Goal: Task Accomplishment & Management: Use online tool/utility

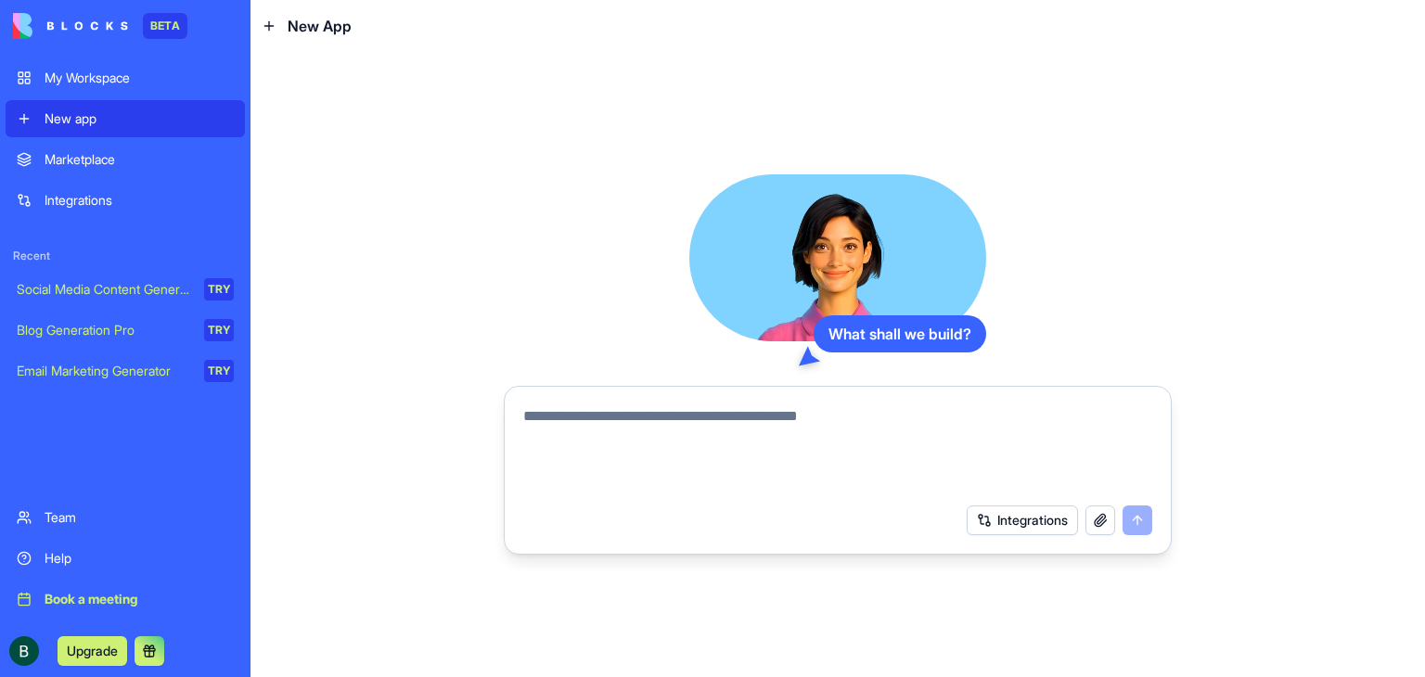
click at [586, 438] on textarea at bounding box center [837, 449] width 629 height 89
paste textarea "**********"
type textarea "**********"
click at [1137, 520] on button "submit" at bounding box center [1137, 521] width 30 height 30
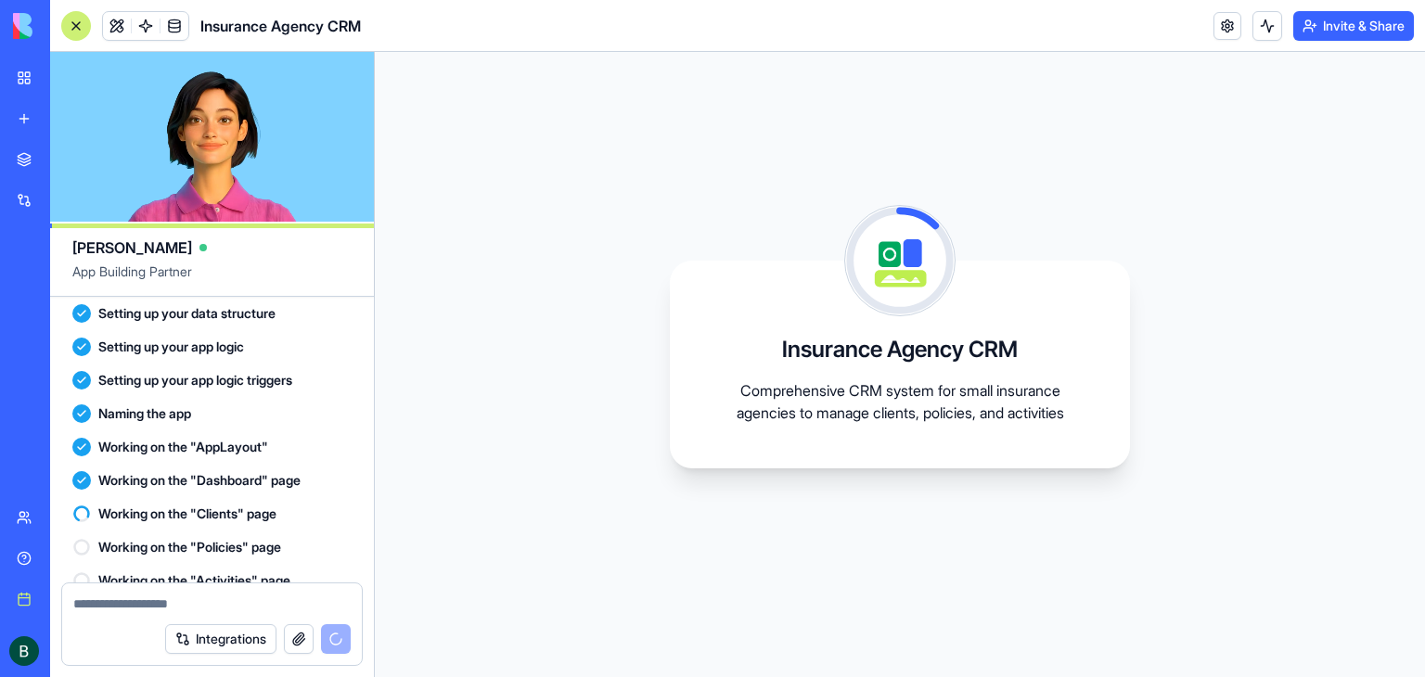
scroll to position [296, 0]
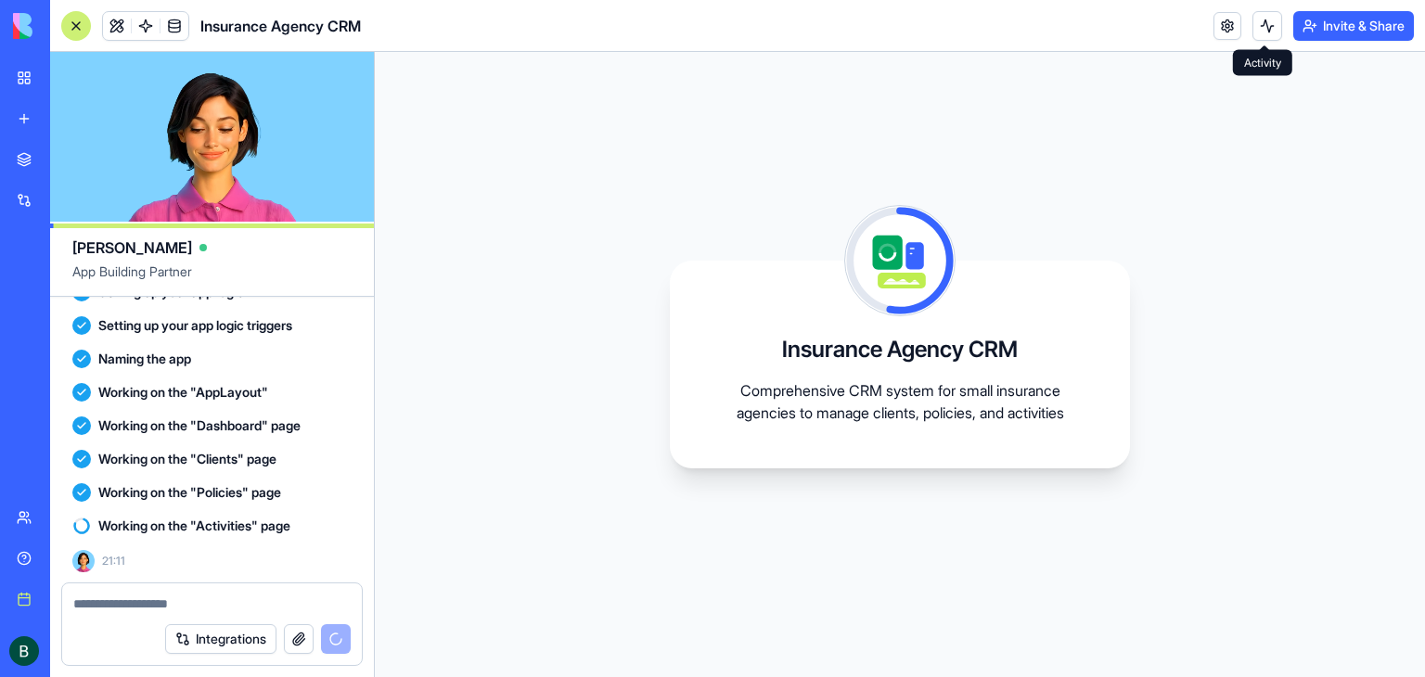
click at [1267, 39] on button at bounding box center [1267, 26] width 30 height 30
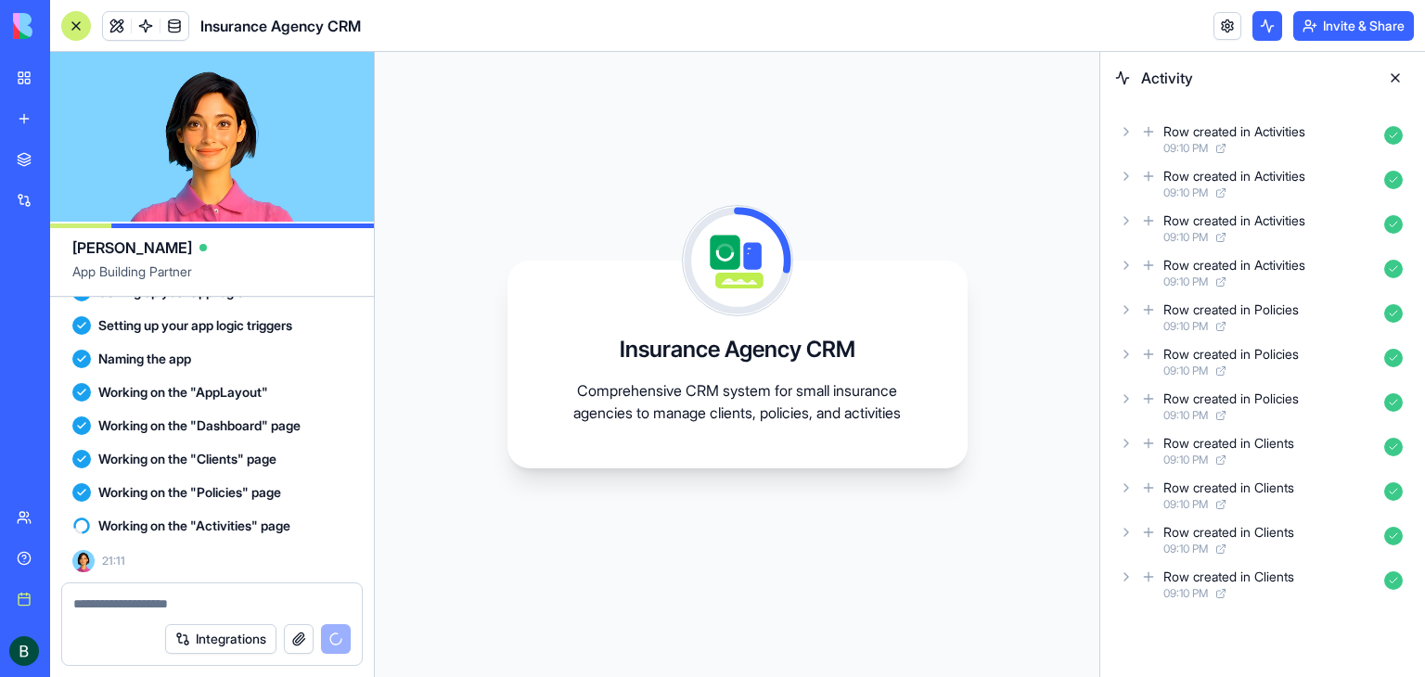
click at [1391, 75] on button at bounding box center [1395, 78] width 30 height 30
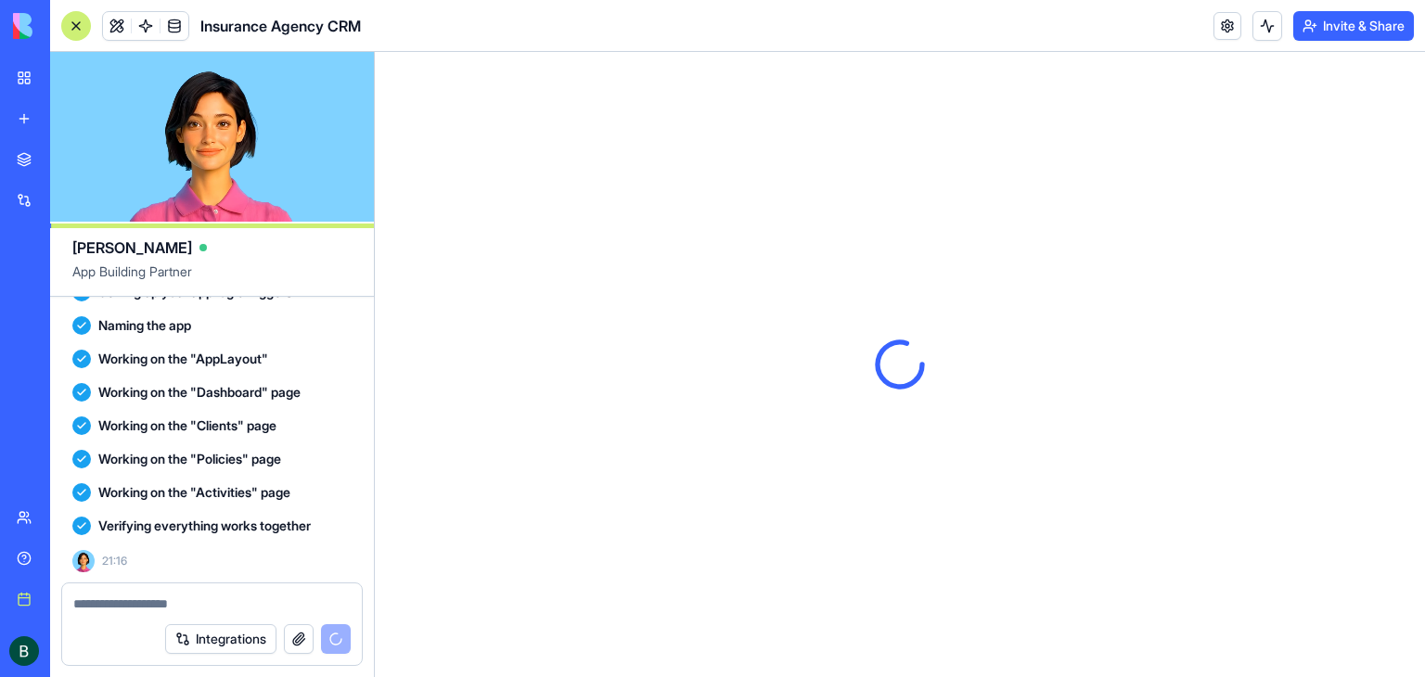
scroll to position [0, 0]
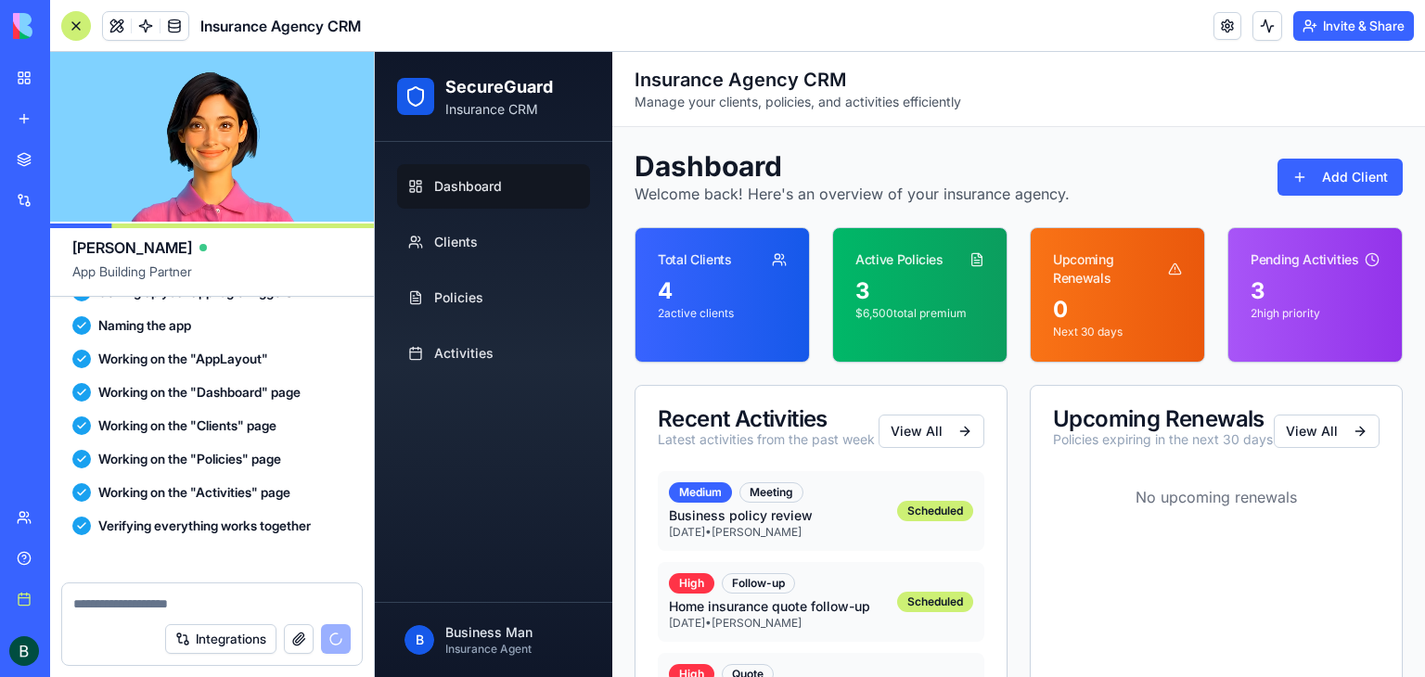
scroll to position [619, 0]
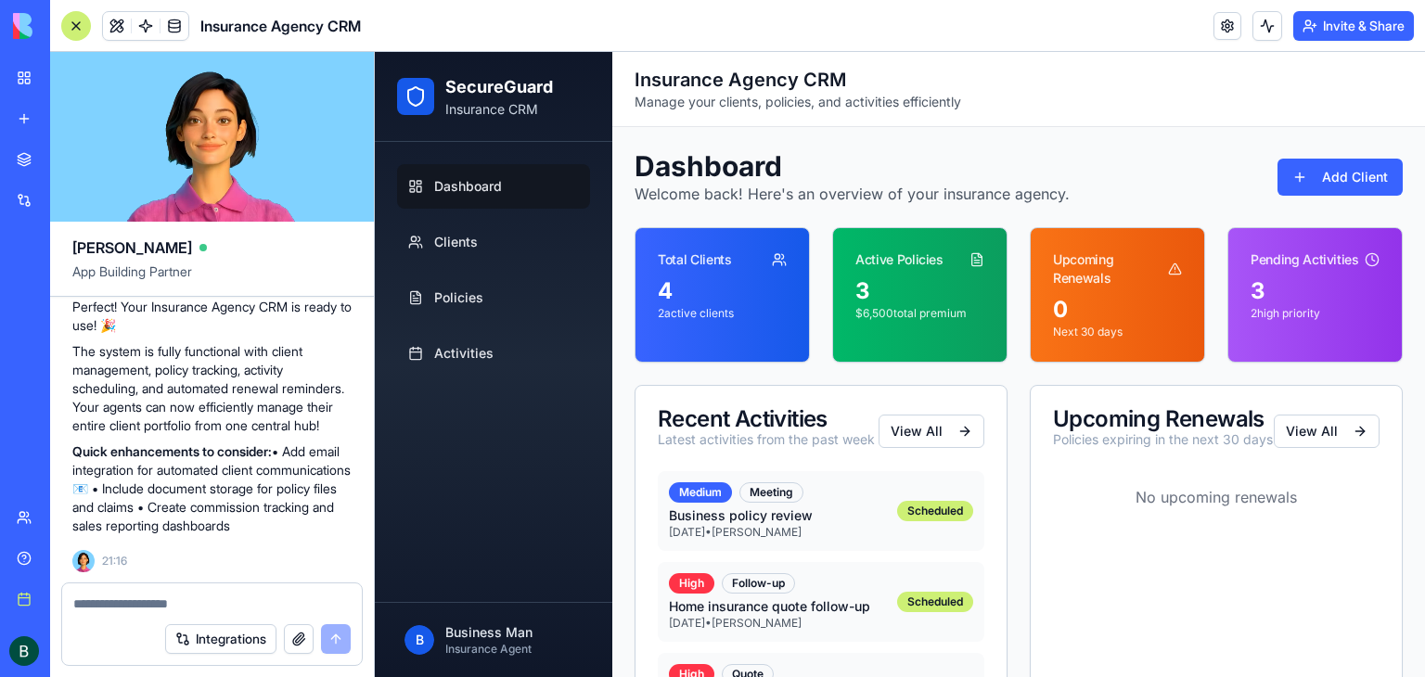
click at [468, 101] on p "Insurance CRM" at bounding box center [499, 109] width 108 height 19
click at [465, 88] on h2 "SecureGuard" at bounding box center [499, 87] width 108 height 26
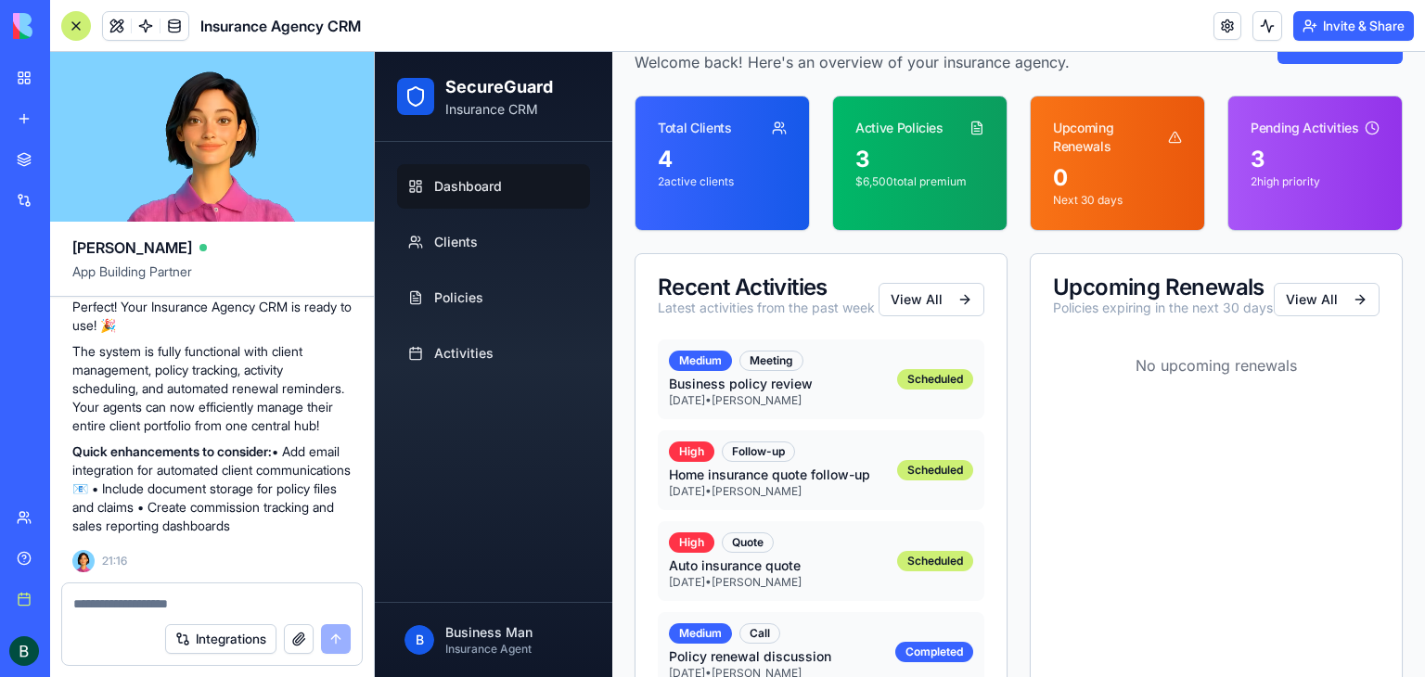
scroll to position [186, 0]
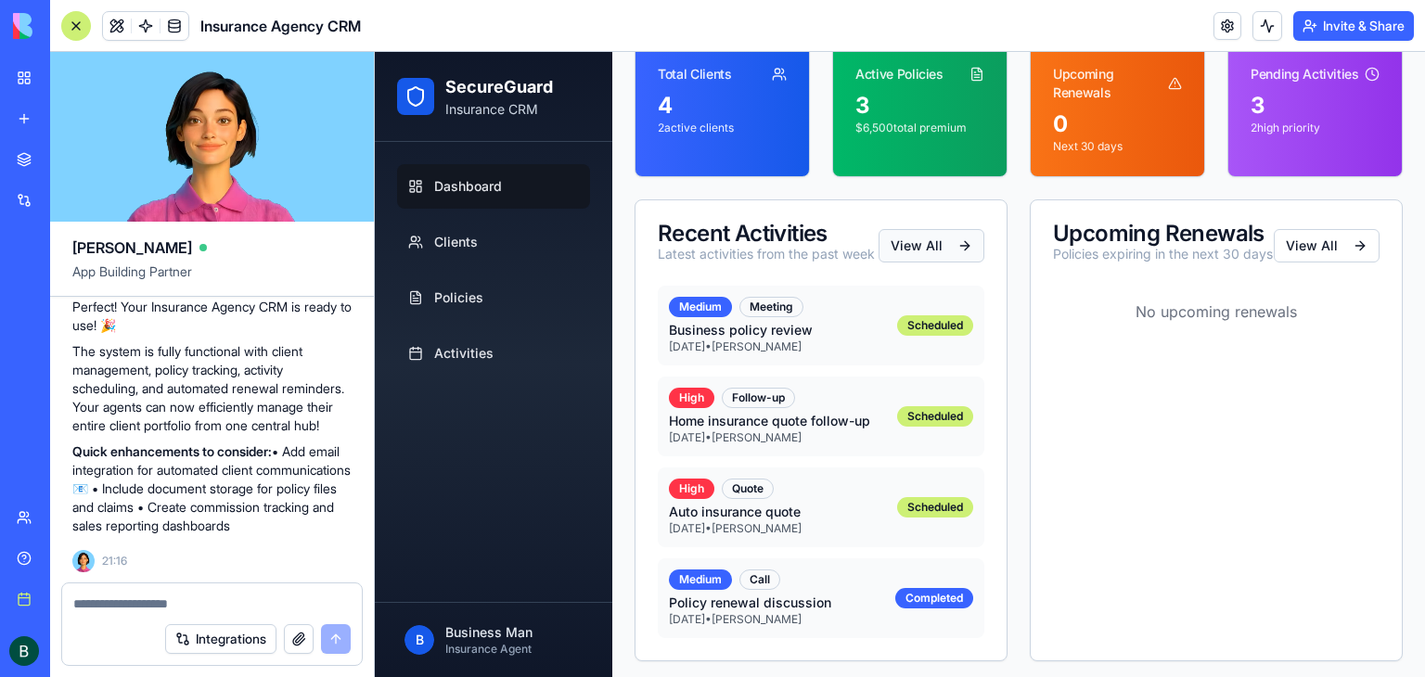
click at [924, 253] on button "View All" at bounding box center [932, 245] width 106 height 33
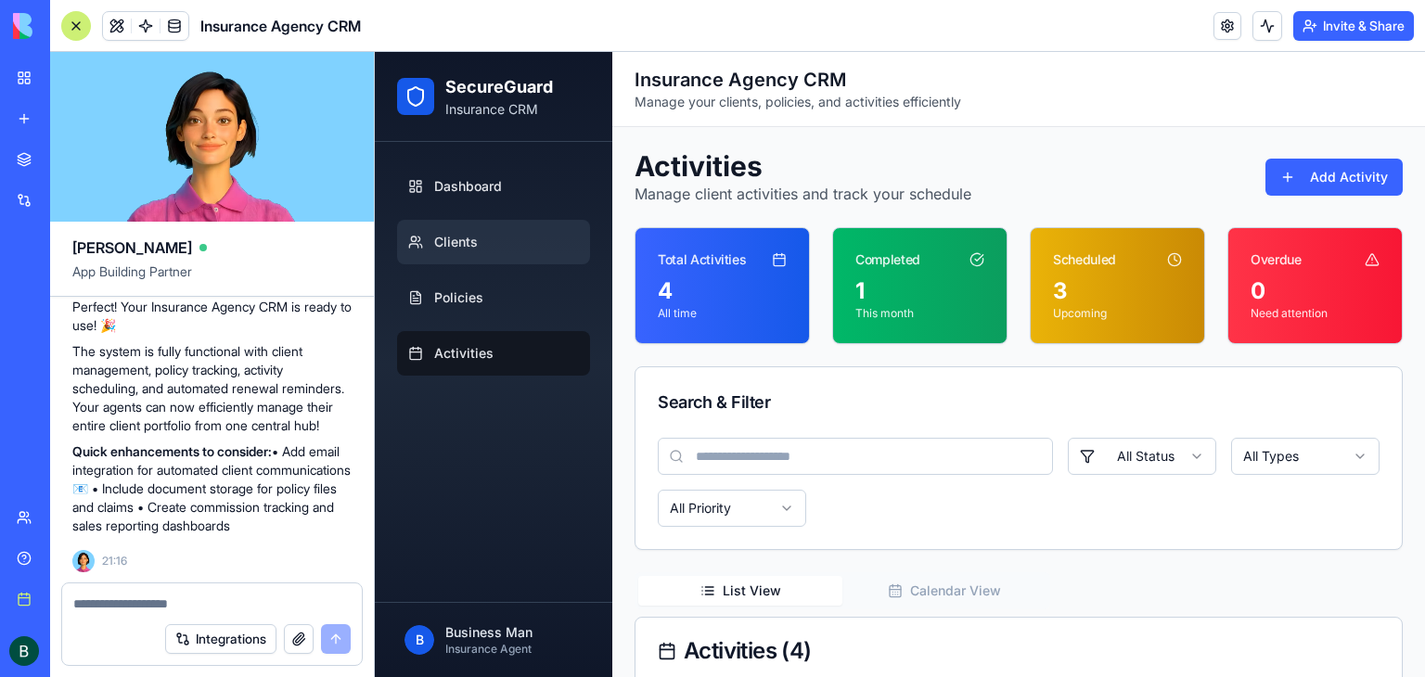
click at [466, 257] on link "Clients" at bounding box center [493, 242] width 193 height 45
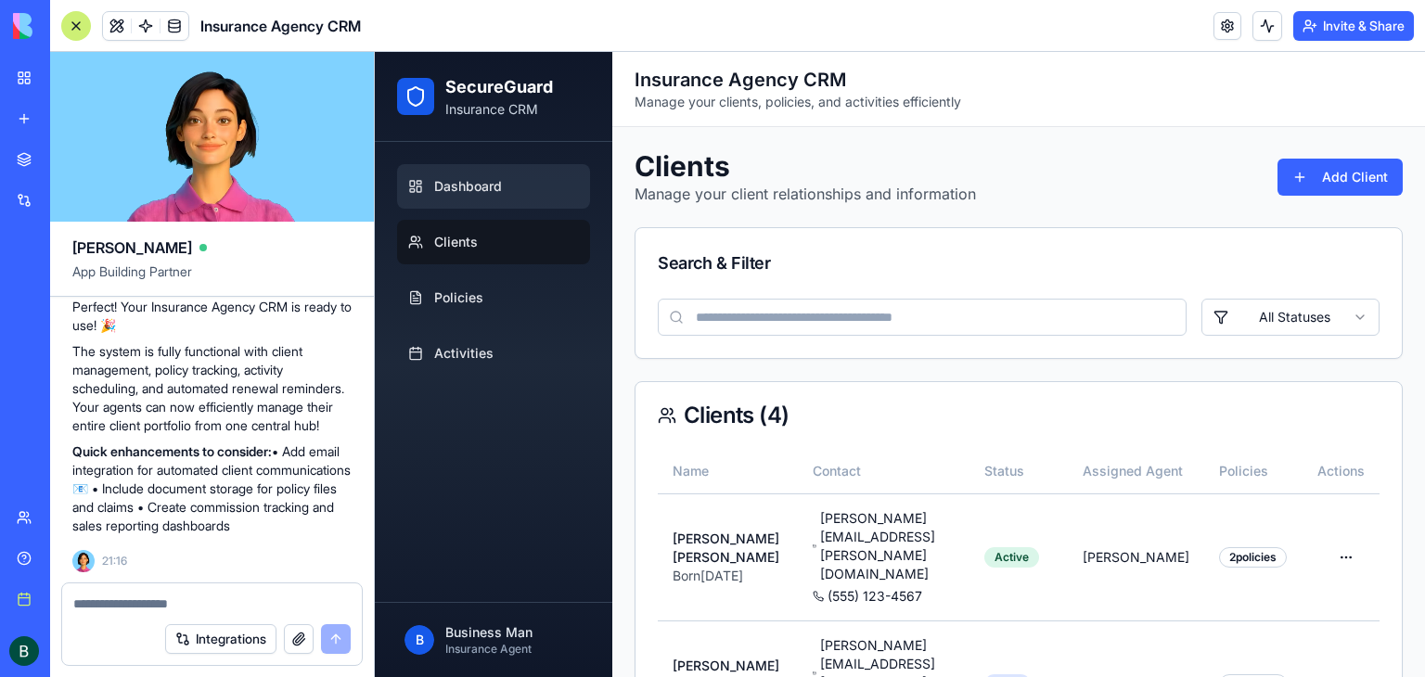
click at [489, 208] on link "Dashboard" at bounding box center [493, 186] width 193 height 45
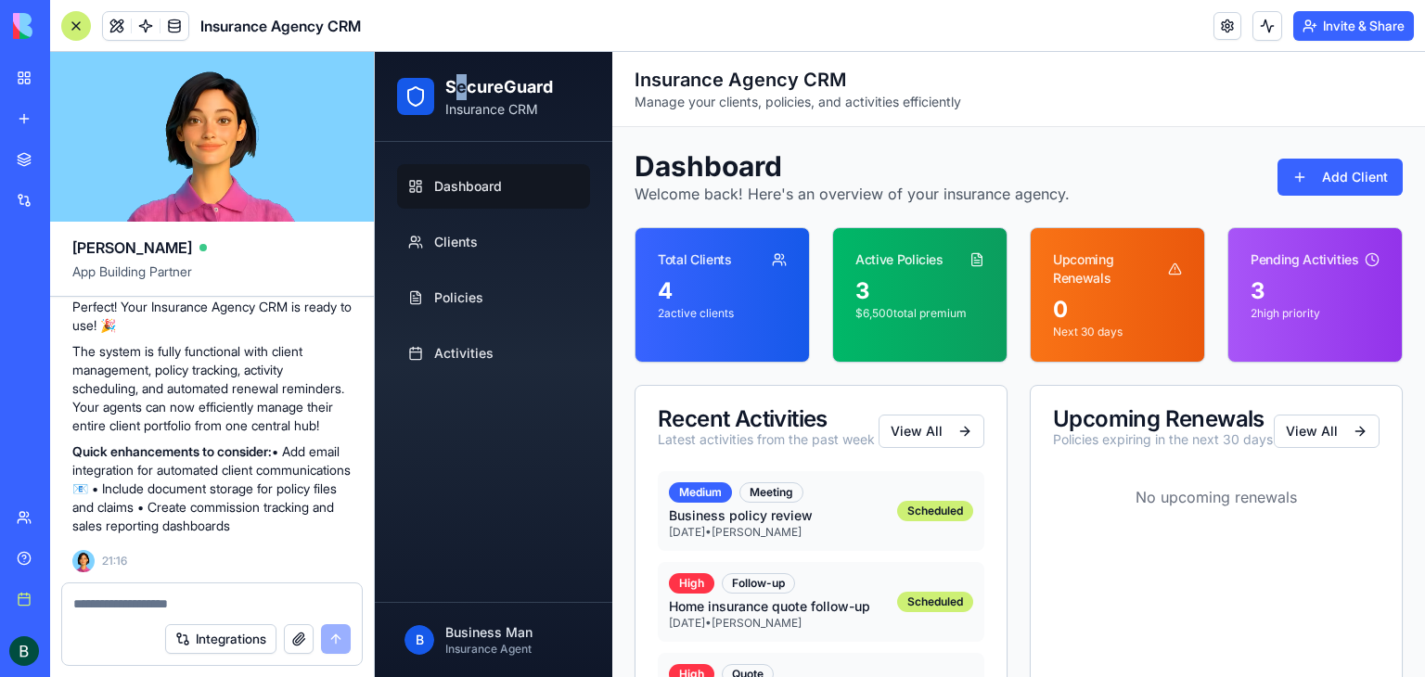
click at [461, 96] on h2 "SecureGuard" at bounding box center [499, 87] width 108 height 26
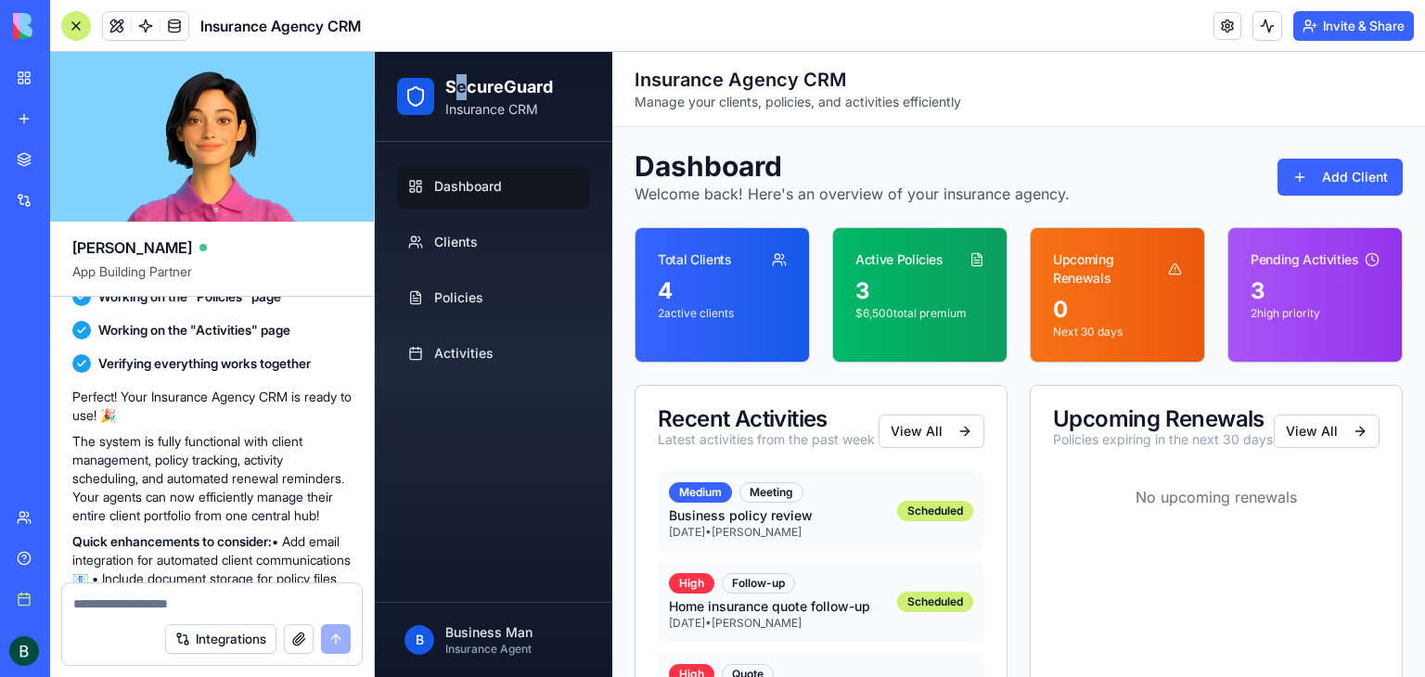
scroll to position [619, 0]
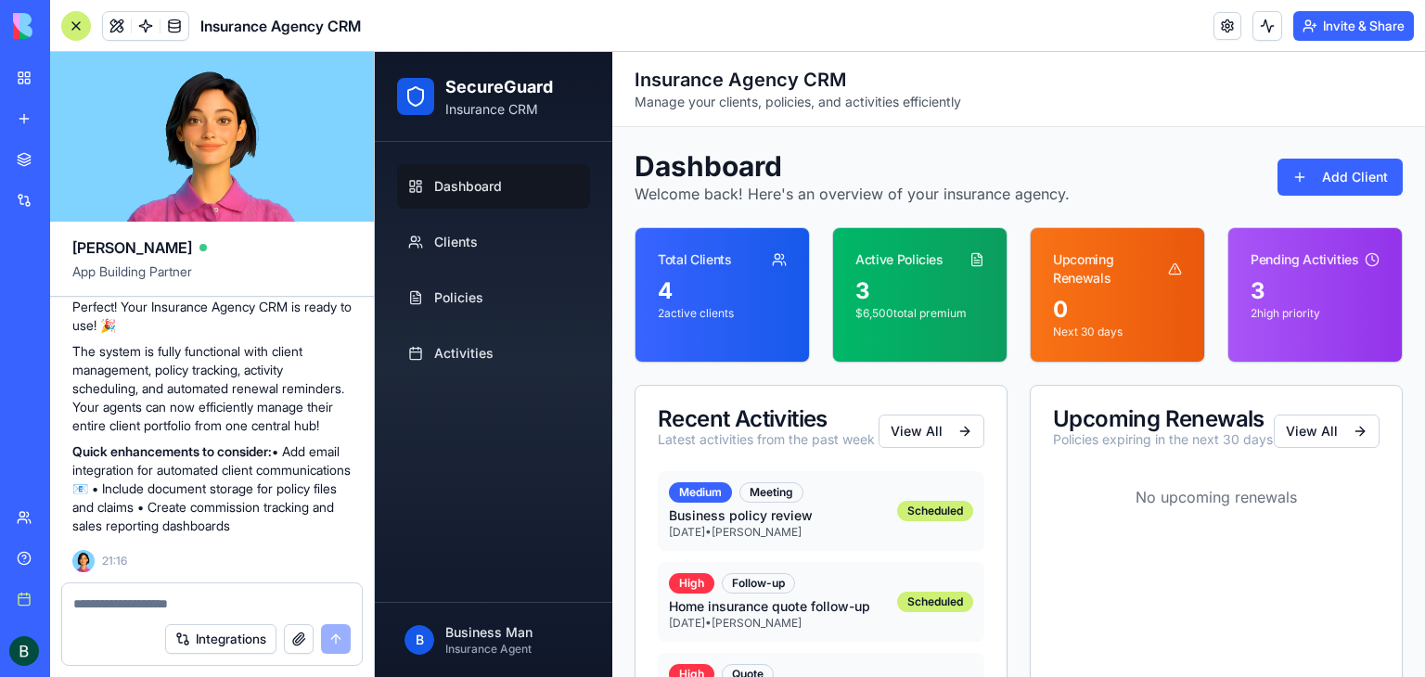
click at [727, 303] on div "4" at bounding box center [722, 291] width 129 height 30
click at [774, 262] on icon at bounding box center [777, 264] width 8 height 4
click at [843, 290] on div "3 $ 6,500 total premium" at bounding box center [919, 309] width 173 height 67
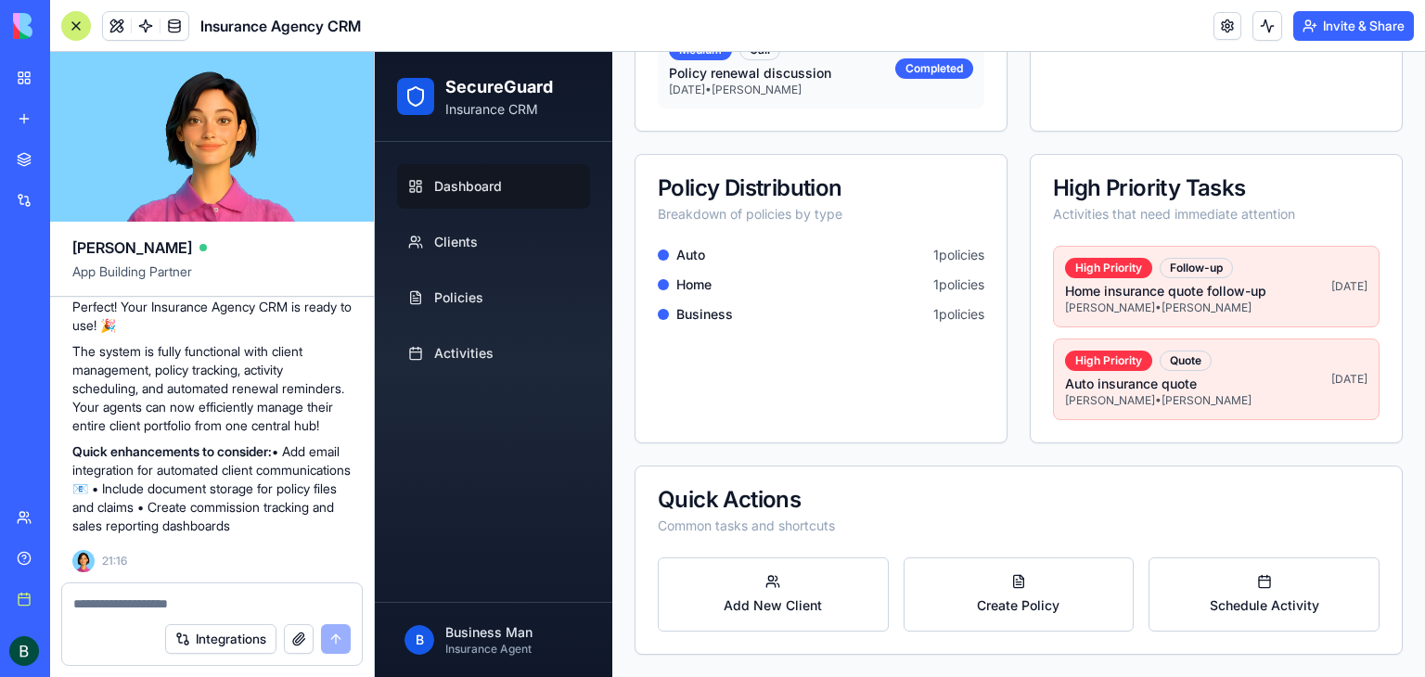
scroll to position [728, 0]
click at [1143, 307] on p "[PERSON_NAME] • [PERSON_NAME]" at bounding box center [1198, 308] width 266 height 15
click at [535, 247] on link "Clients" at bounding box center [493, 242] width 193 height 45
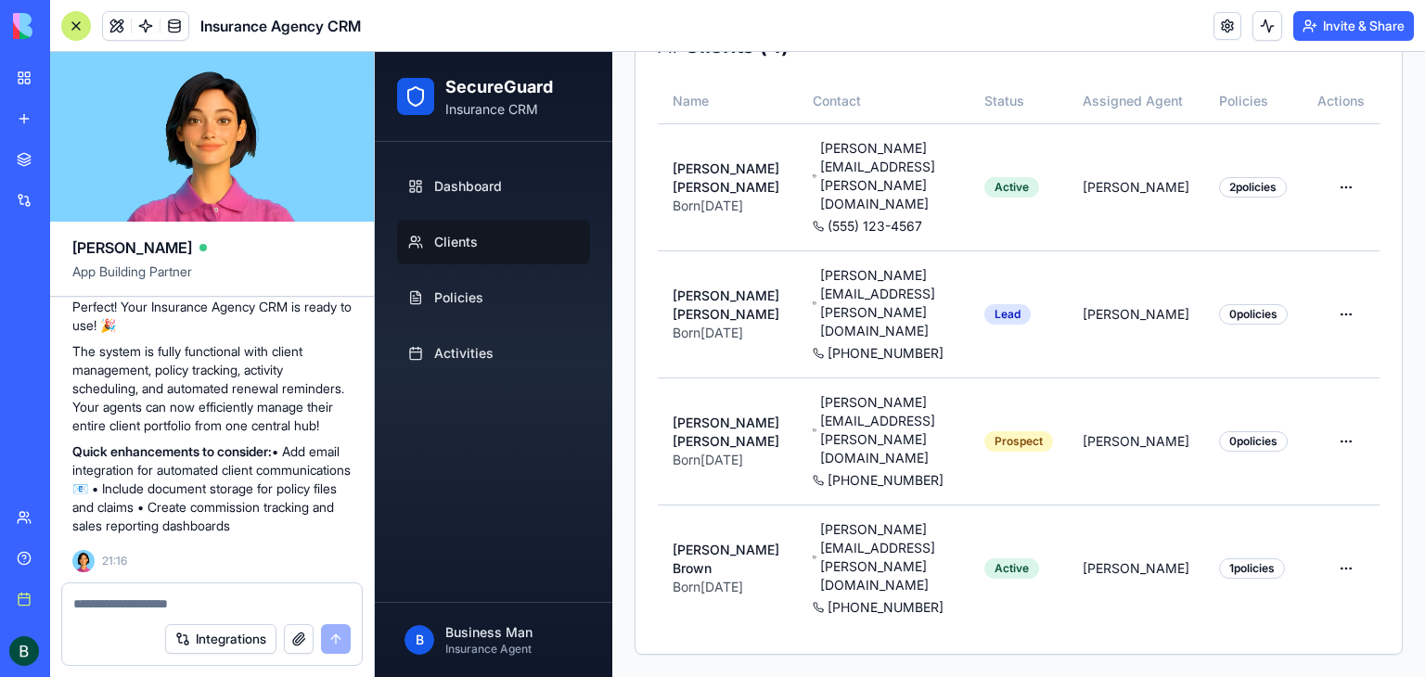
scroll to position [223, 0]
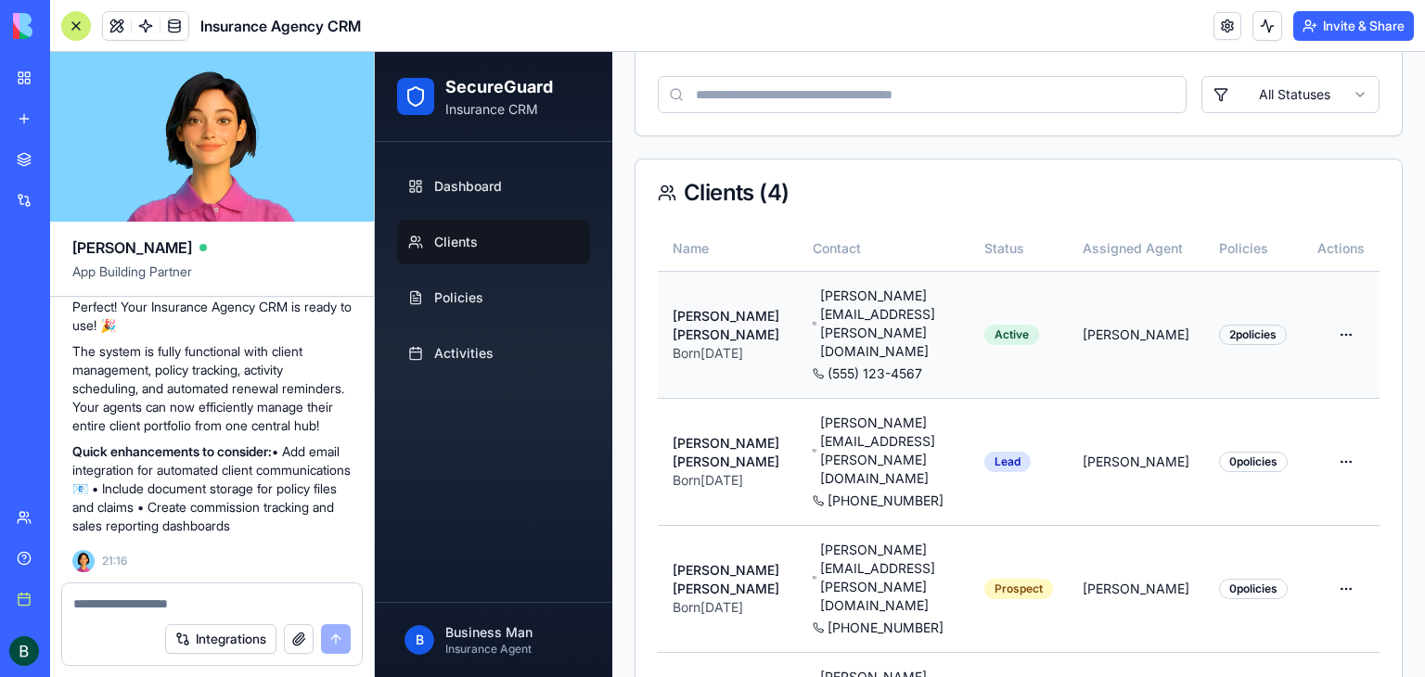
click at [750, 344] on p "Born [DEMOGRAPHIC_DATA]" at bounding box center [728, 353] width 110 height 19
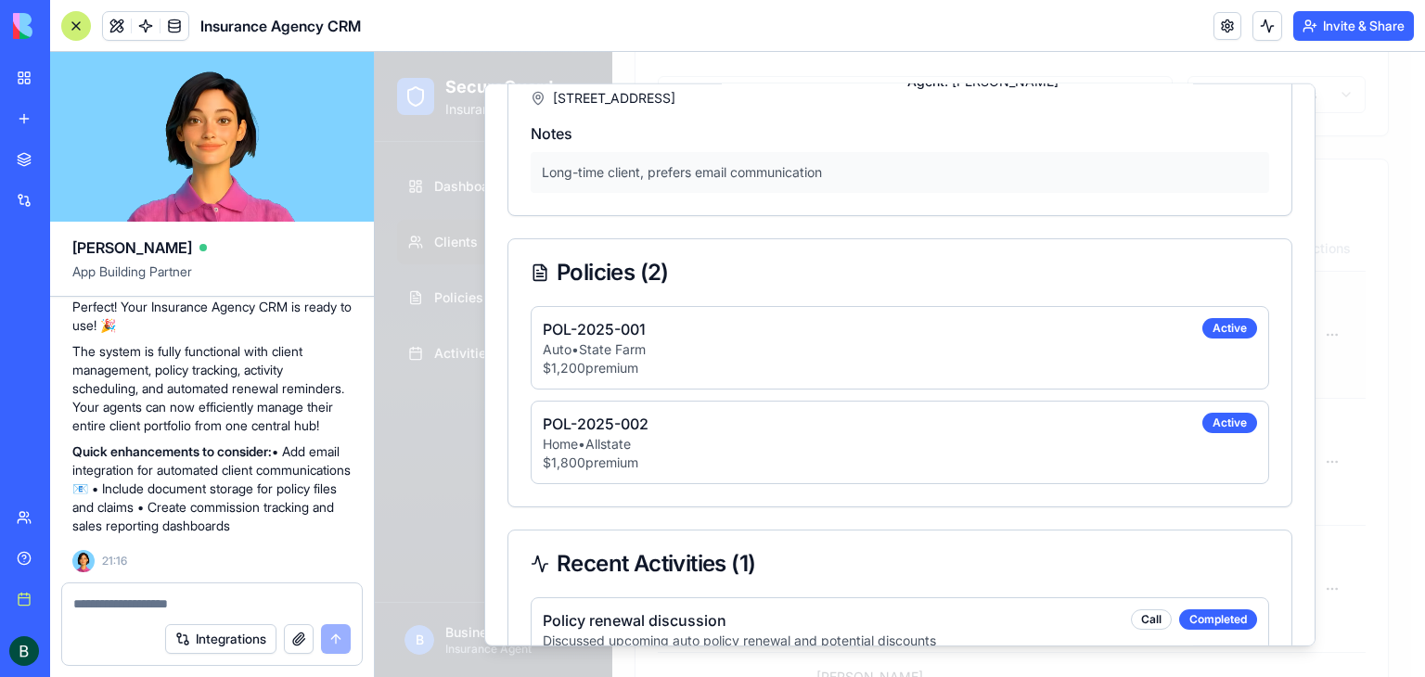
scroll to position [272, 0]
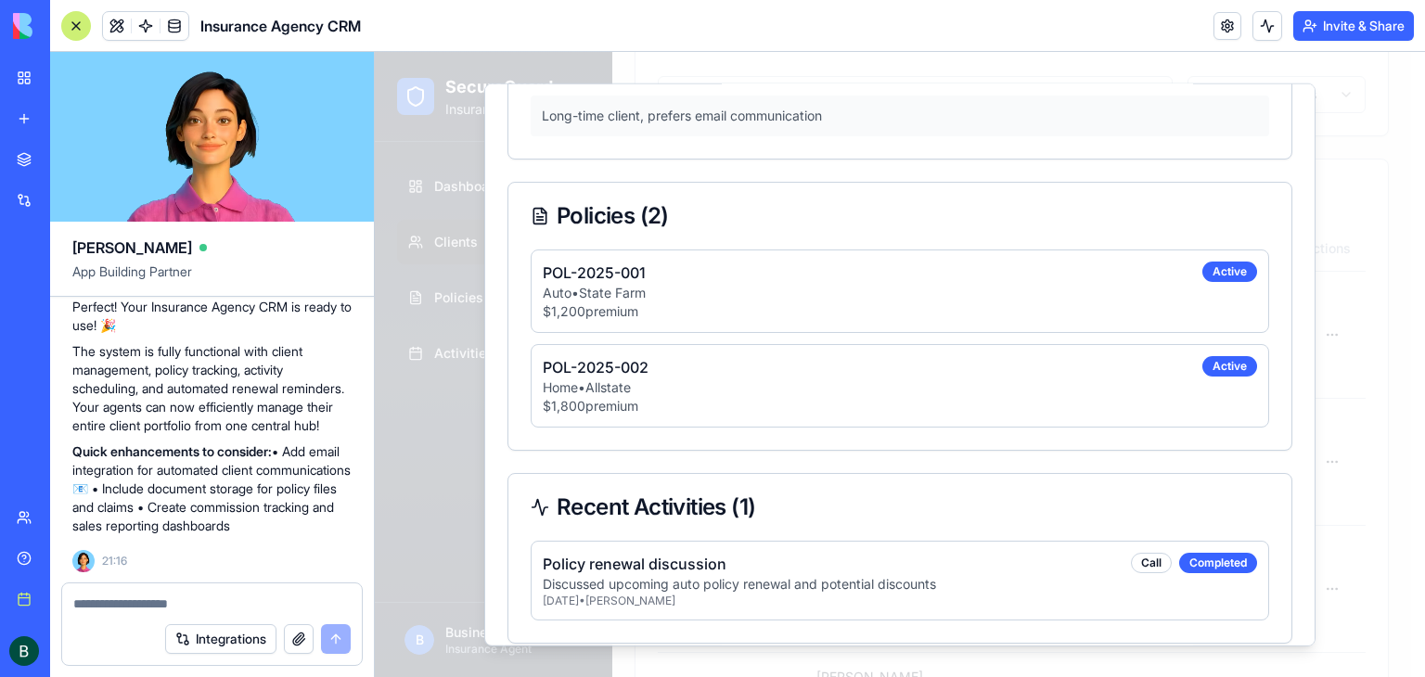
click at [744, 290] on div "POL-2025-001 Auto • State Farm $ 1,200 premium Active" at bounding box center [900, 291] width 714 height 59
drag, startPoint x: 1219, startPoint y: 243, endPoint x: 1213, endPoint y: 251, distance: 10.0
click at [1218, 262] on div "Active" at bounding box center [1229, 272] width 55 height 20
click at [1186, 280] on div "POL-2025-001 Auto • State Farm $ 1,200 premium Active" at bounding box center [900, 291] width 714 height 59
drag, startPoint x: 1186, startPoint y: 280, endPoint x: 969, endPoint y: 328, distance: 222.4
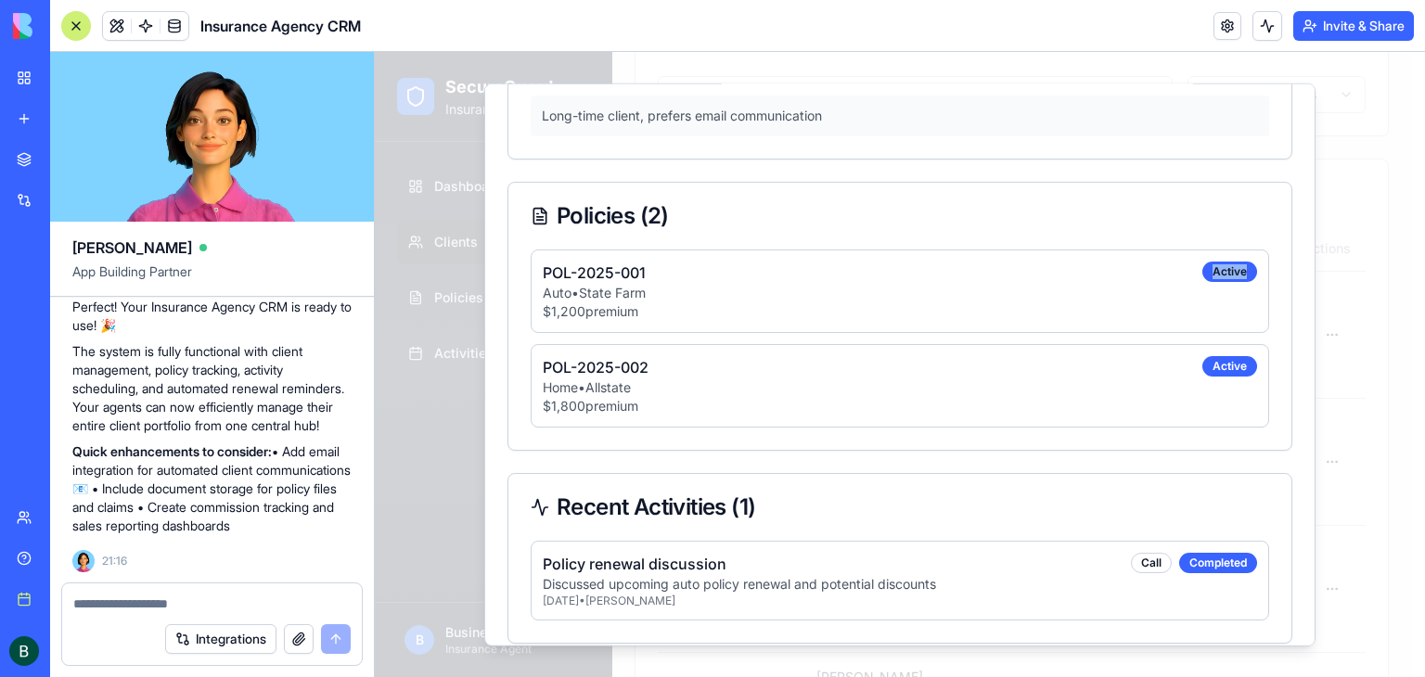
click at [1186, 281] on div "POL-2025-001 Auto • State Farm $ 1,200 premium Active" at bounding box center [900, 291] width 714 height 59
click at [737, 369] on div "POL-2025-002 Home • Allstate $ 1,800 premium Active" at bounding box center [900, 385] width 714 height 59
click at [731, 594] on p "[DATE] • [PERSON_NAME]" at bounding box center [739, 601] width 393 height 15
drag, startPoint x: 212, startPoint y: 473, endPoint x: 305, endPoint y: 534, distance: 111.9
click at [305, 534] on div "Perfect! Your Insurance Agency CRM is ready to use! 🎉 The system is fully funct…" at bounding box center [211, 416] width 279 height 252
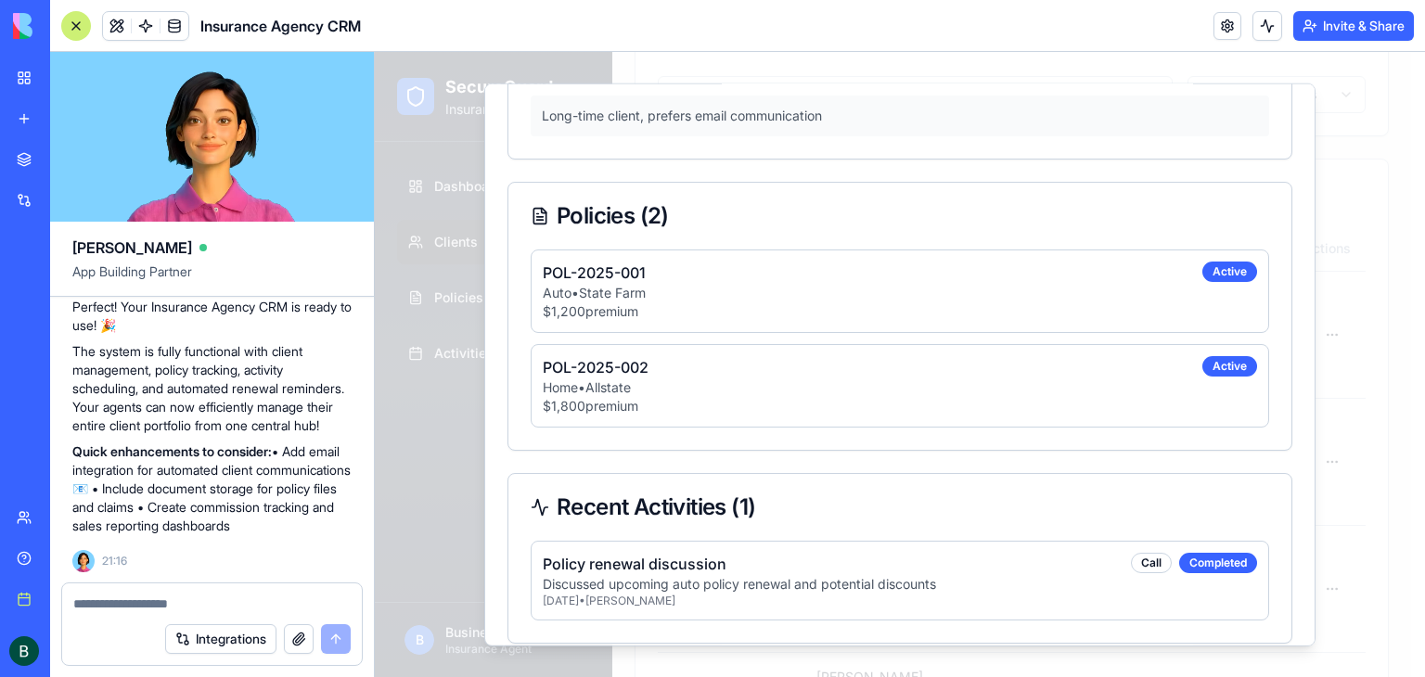
click at [448, 445] on div at bounding box center [900, 364] width 1050 height 625
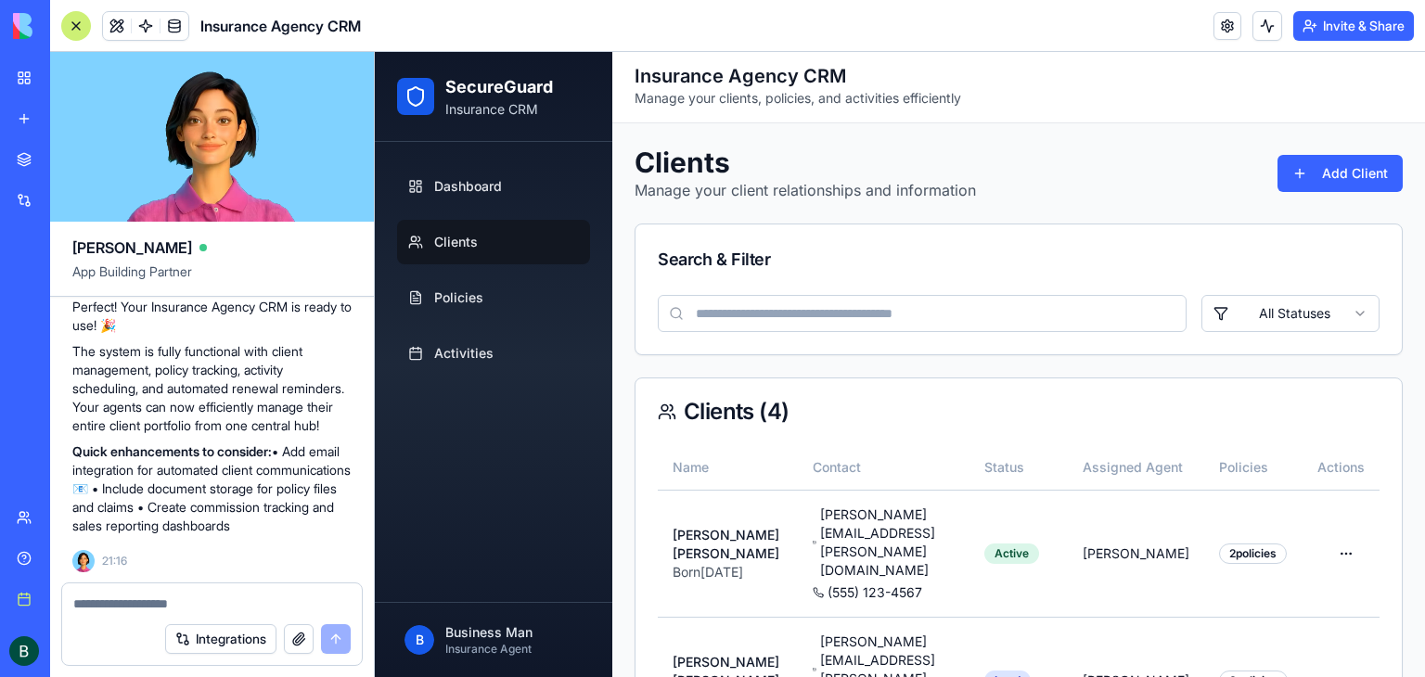
scroll to position [0, 0]
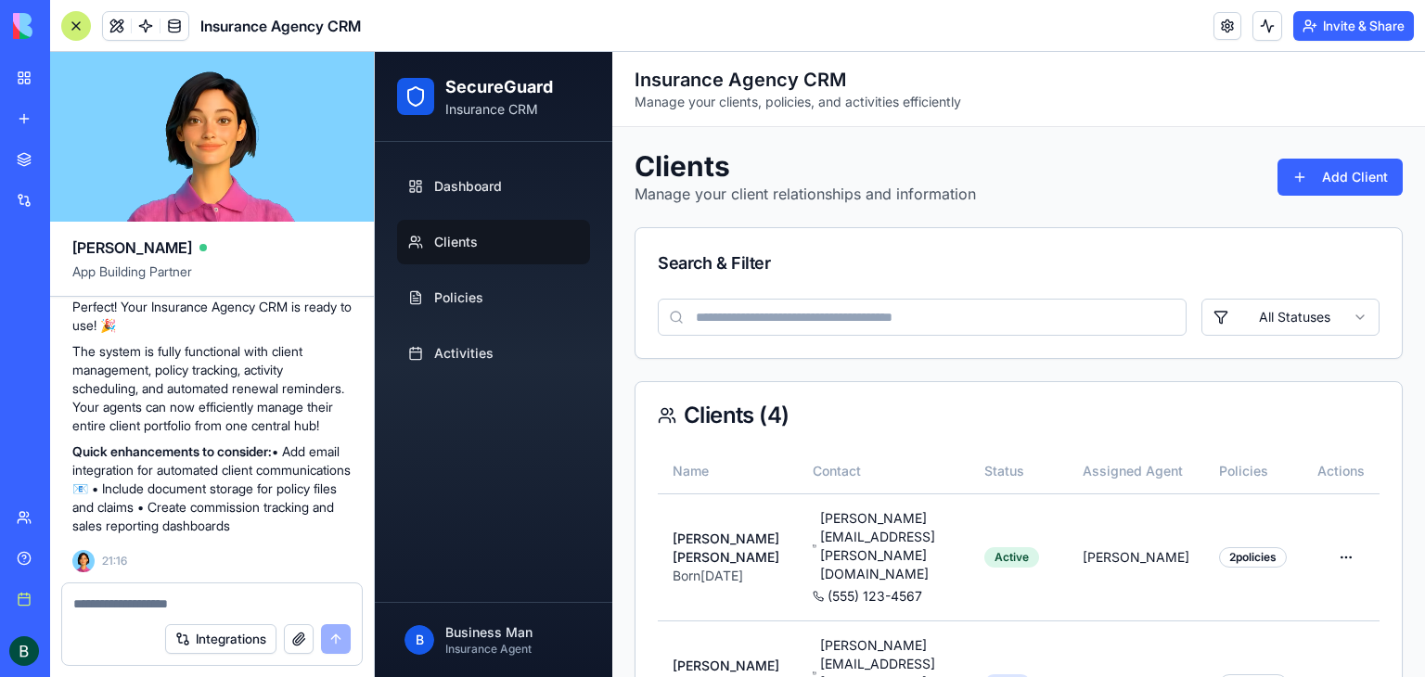
click at [523, 90] on h2 "SecureGuard" at bounding box center [499, 87] width 108 height 26
click at [456, 335] on link "Activities" at bounding box center [493, 353] width 193 height 45
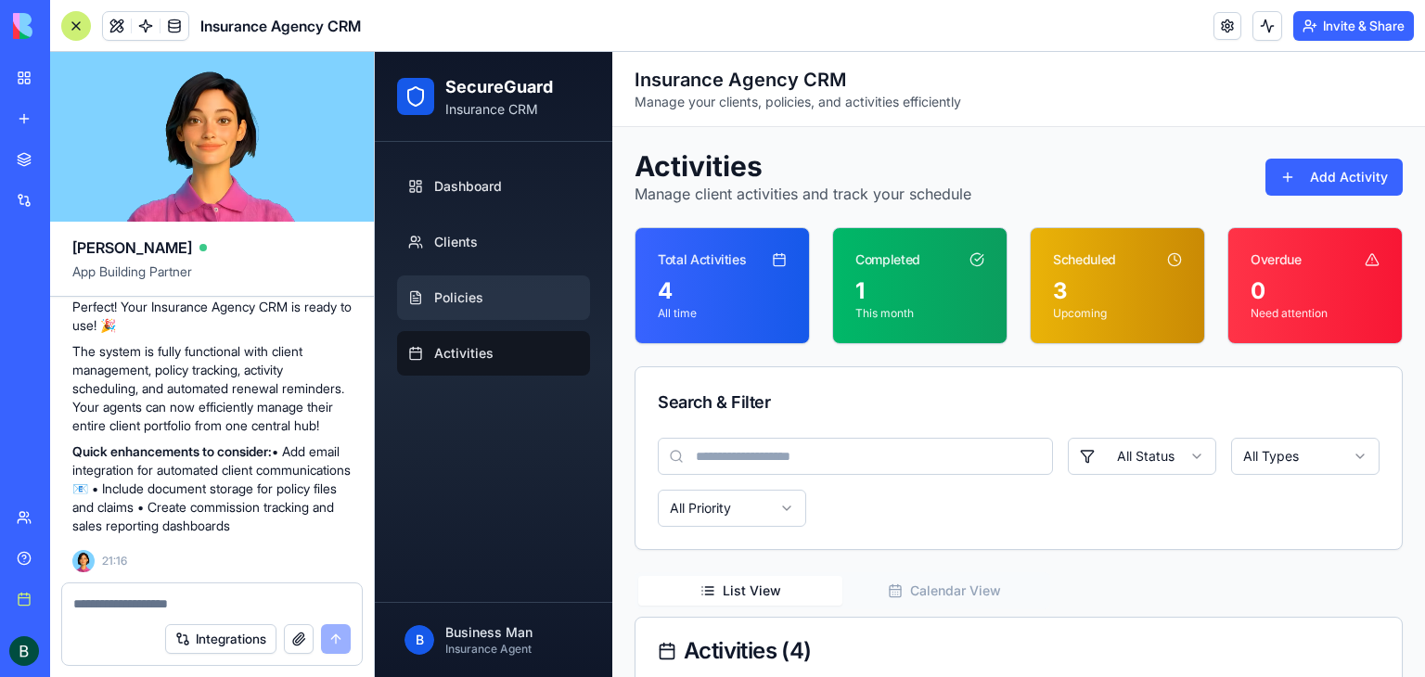
click at [497, 309] on link "Policies" at bounding box center [493, 298] width 193 height 45
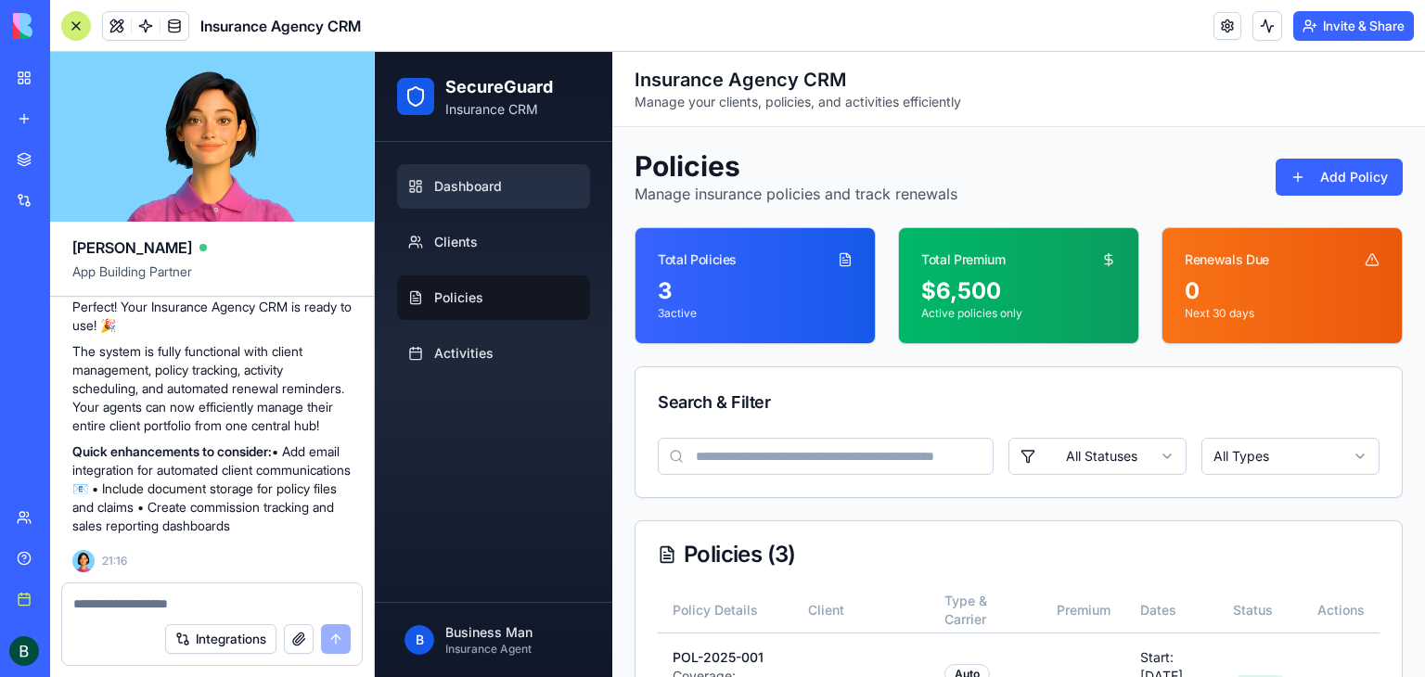
click at [475, 179] on span "Dashboard" at bounding box center [468, 186] width 68 height 19
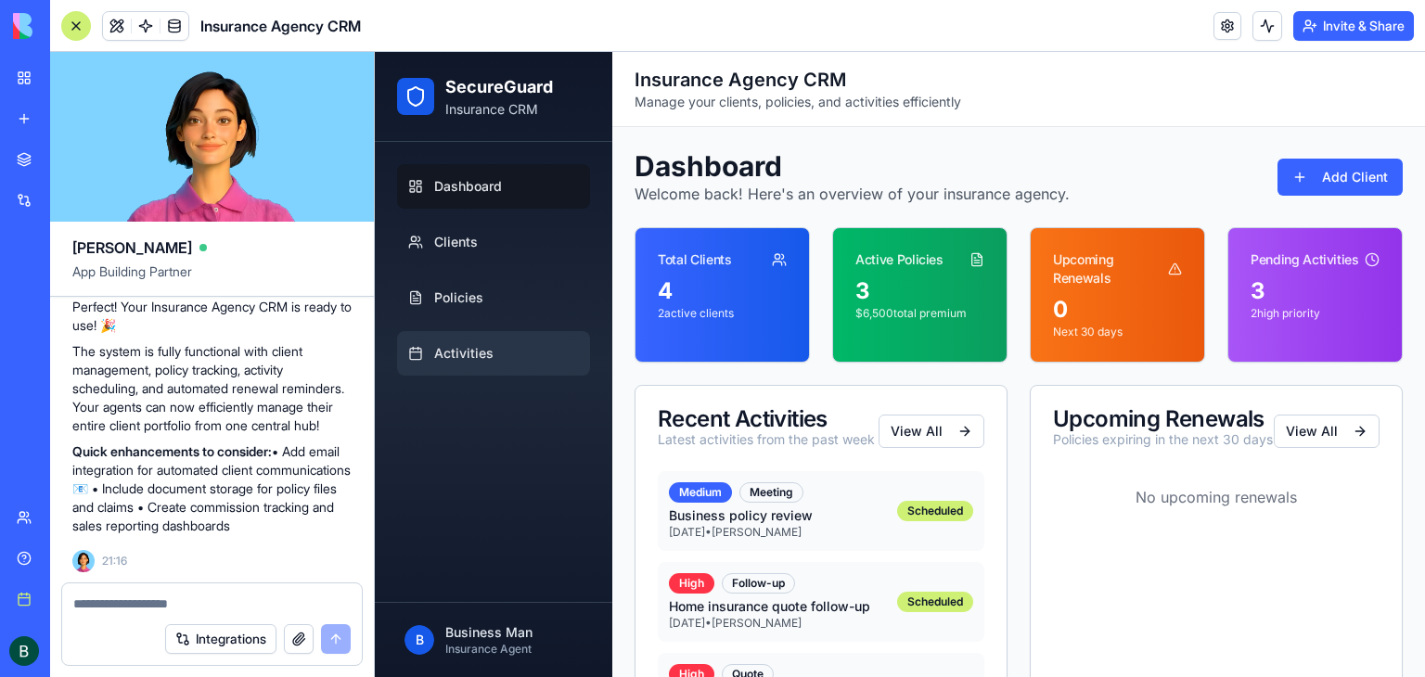
click at [490, 344] on span "Activities" at bounding box center [463, 353] width 59 height 19
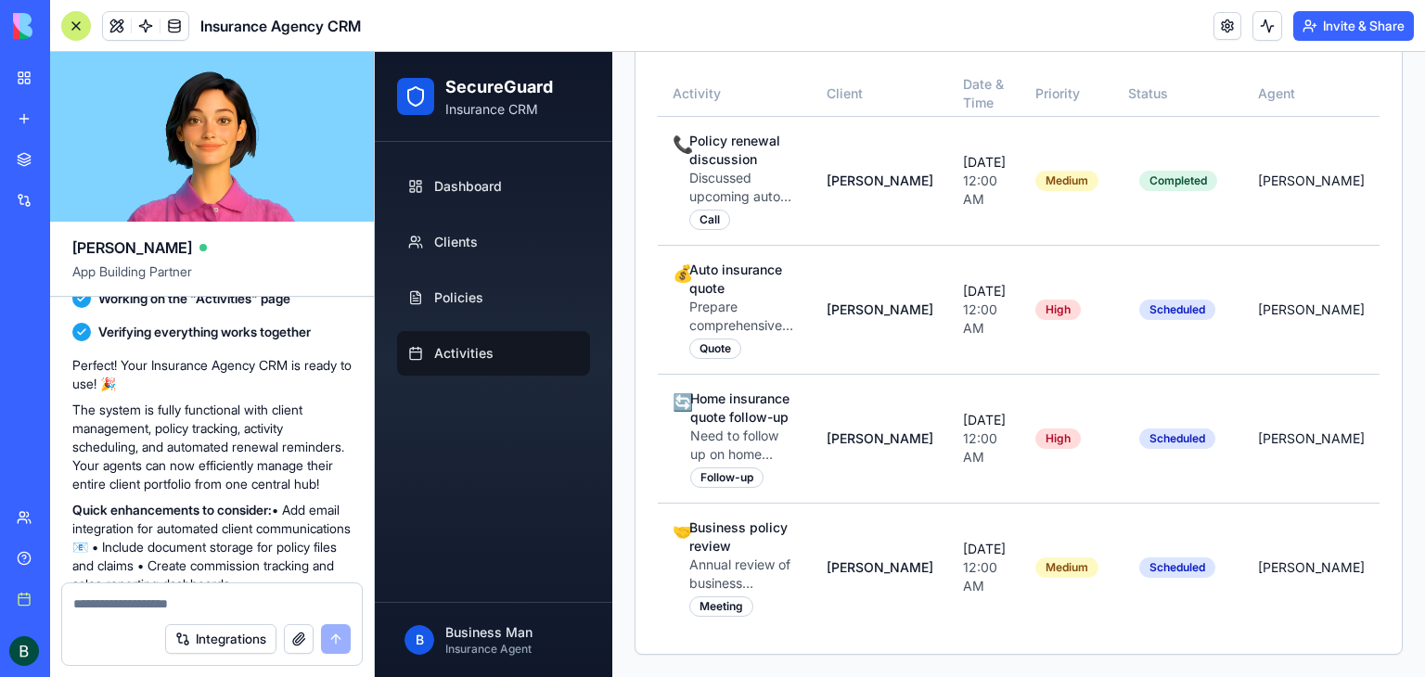
scroll to position [619, 0]
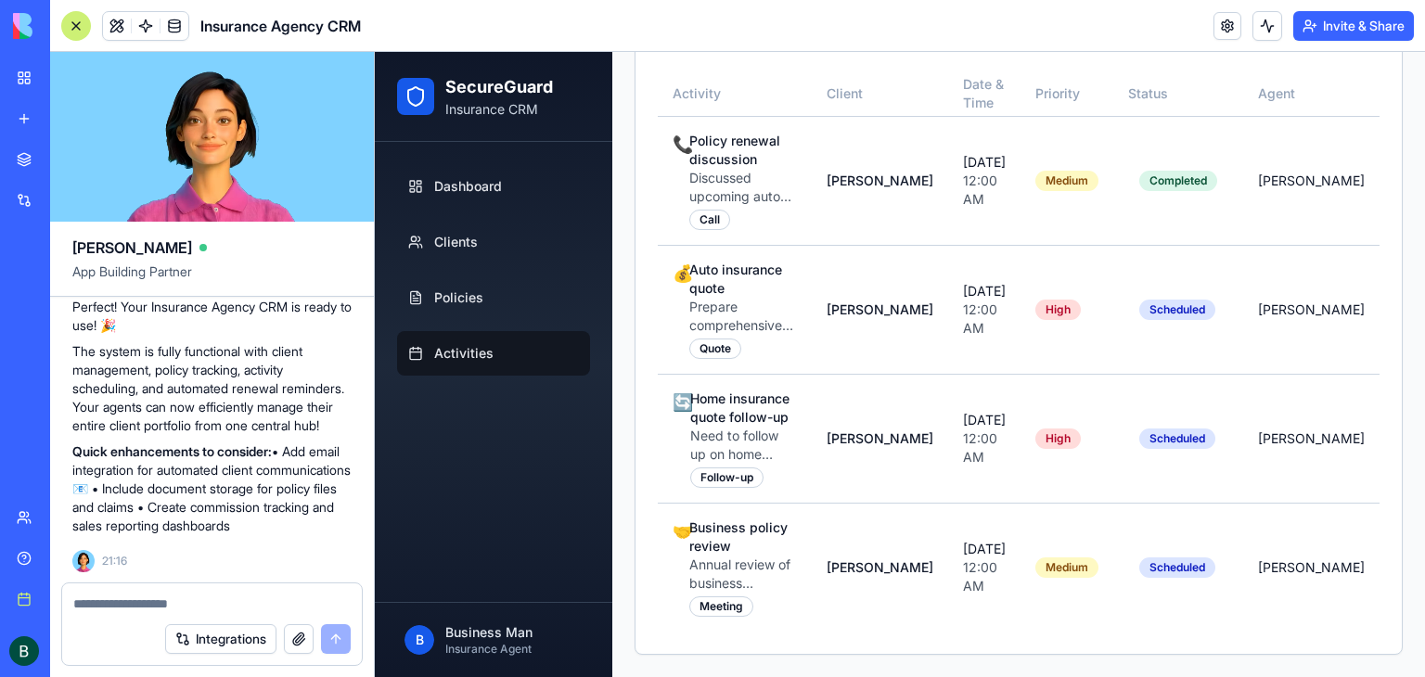
click at [265, 27] on span "Insurance Agency CRM" at bounding box center [280, 26] width 160 height 22
click at [168, 31] on span at bounding box center [174, 26] width 52 height 52
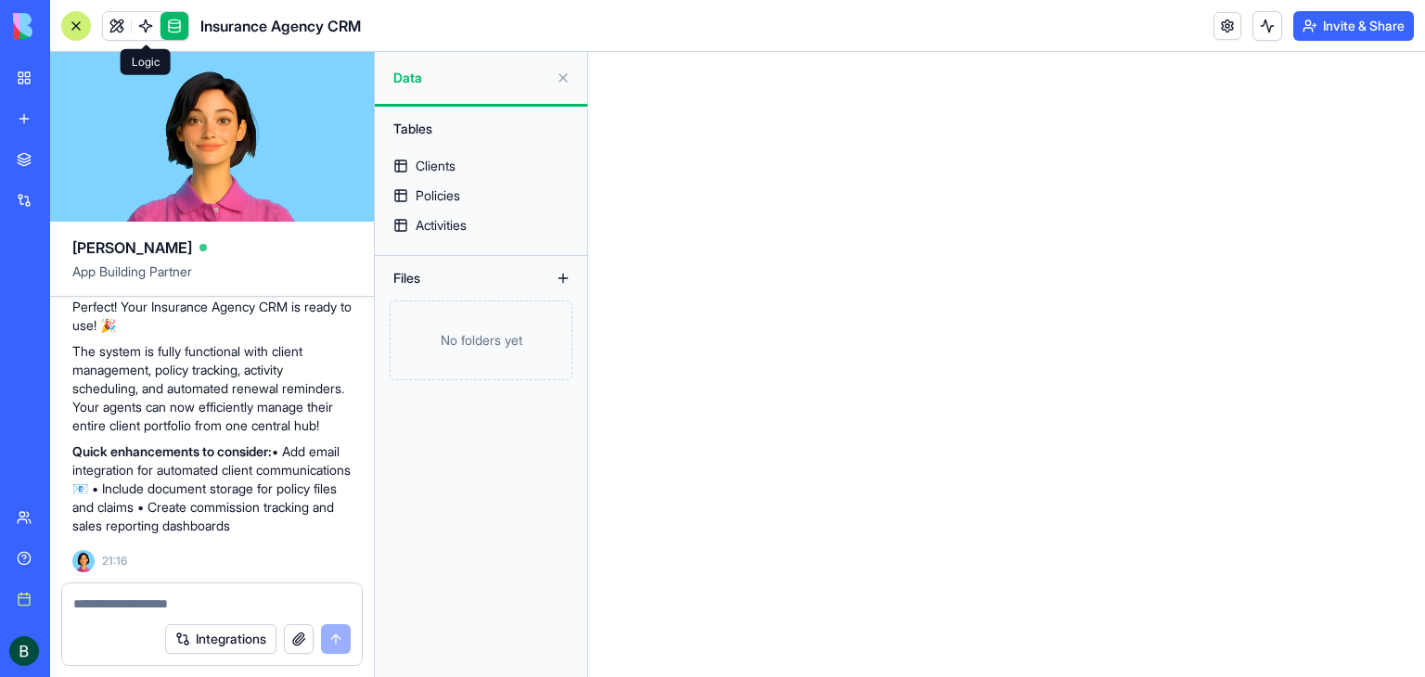
click at [149, 22] on span at bounding box center [146, 26] width 52 height 52
click at [147, 29] on span at bounding box center [146, 26] width 52 height 52
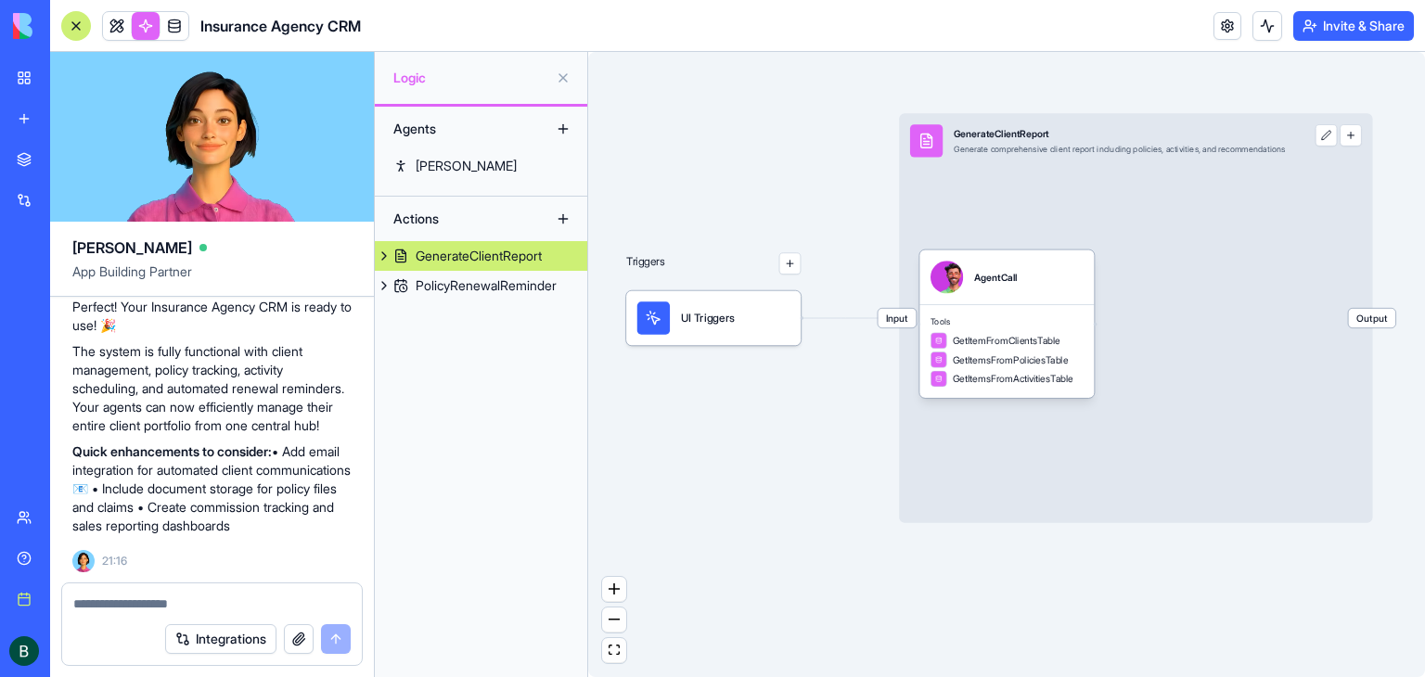
drag, startPoint x: 1141, startPoint y: 491, endPoint x: 1059, endPoint y: 520, distance: 86.9
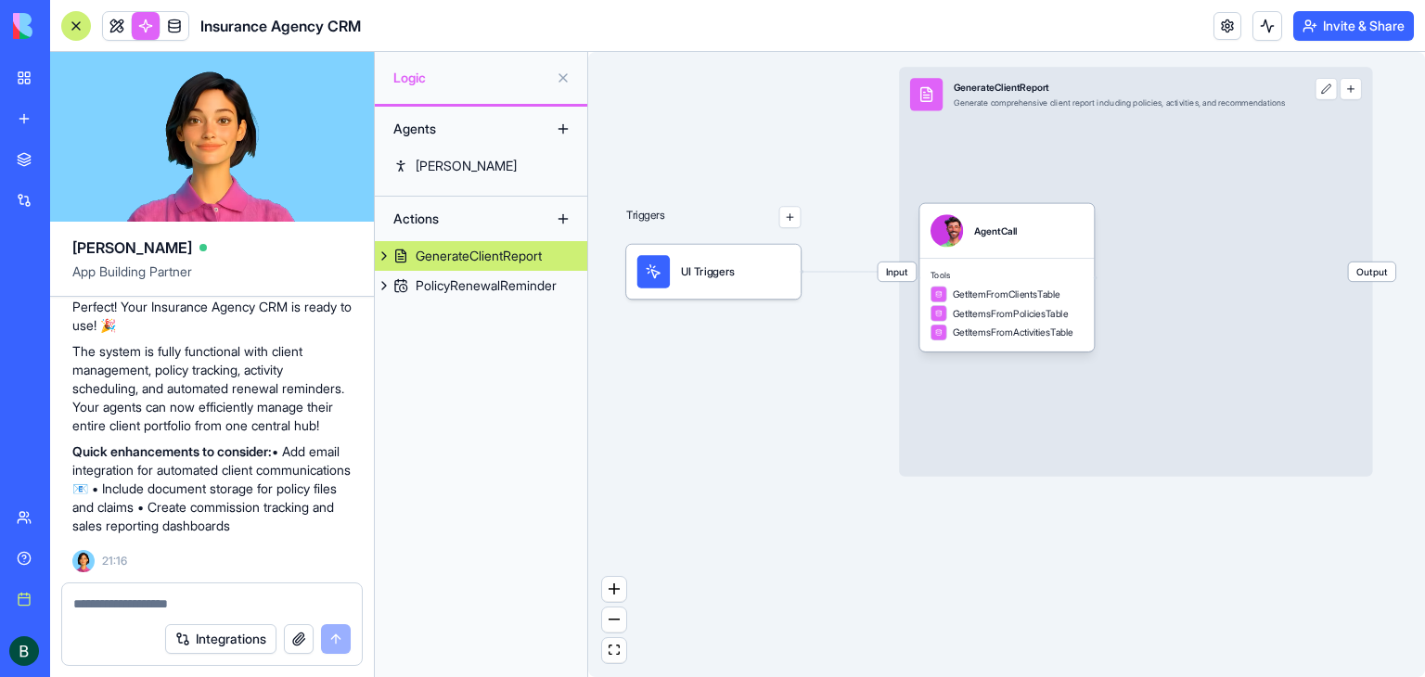
drag, startPoint x: 1015, startPoint y: 571, endPoint x: 793, endPoint y: 610, distance: 225.3
click at [793, 616] on div "Triggers UI Triggers Input GenerateClientReport Generate comprehensive client r…" at bounding box center [1006, 364] width 837 height 625
drag, startPoint x: 802, startPoint y: 585, endPoint x: 736, endPoint y: 528, distance: 87.4
click at [738, 553] on div "Triggers UI Triggers Input GenerateClientReport Generate comprehensive client r…" at bounding box center [1006, 364] width 837 height 625
click at [612, 628] on button "zoom out" at bounding box center [614, 620] width 24 height 25
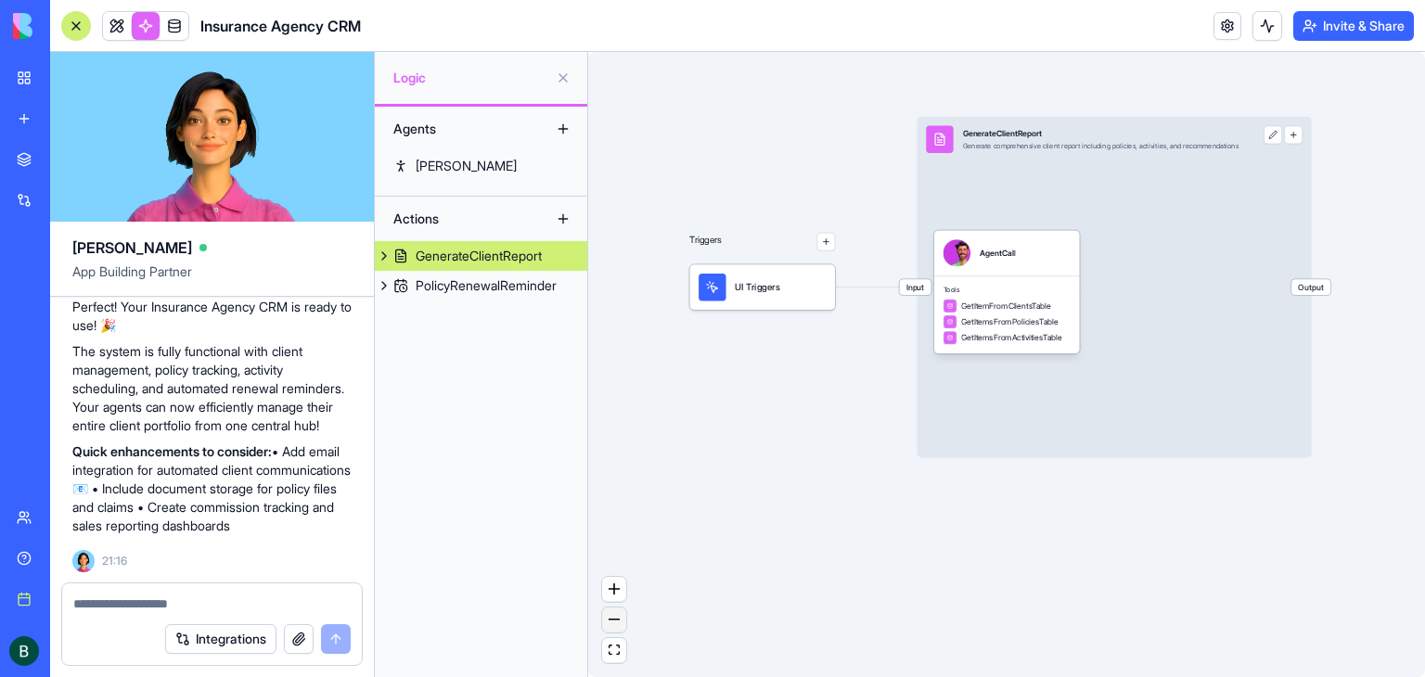
click at [612, 628] on button "zoom out" at bounding box center [614, 620] width 24 height 25
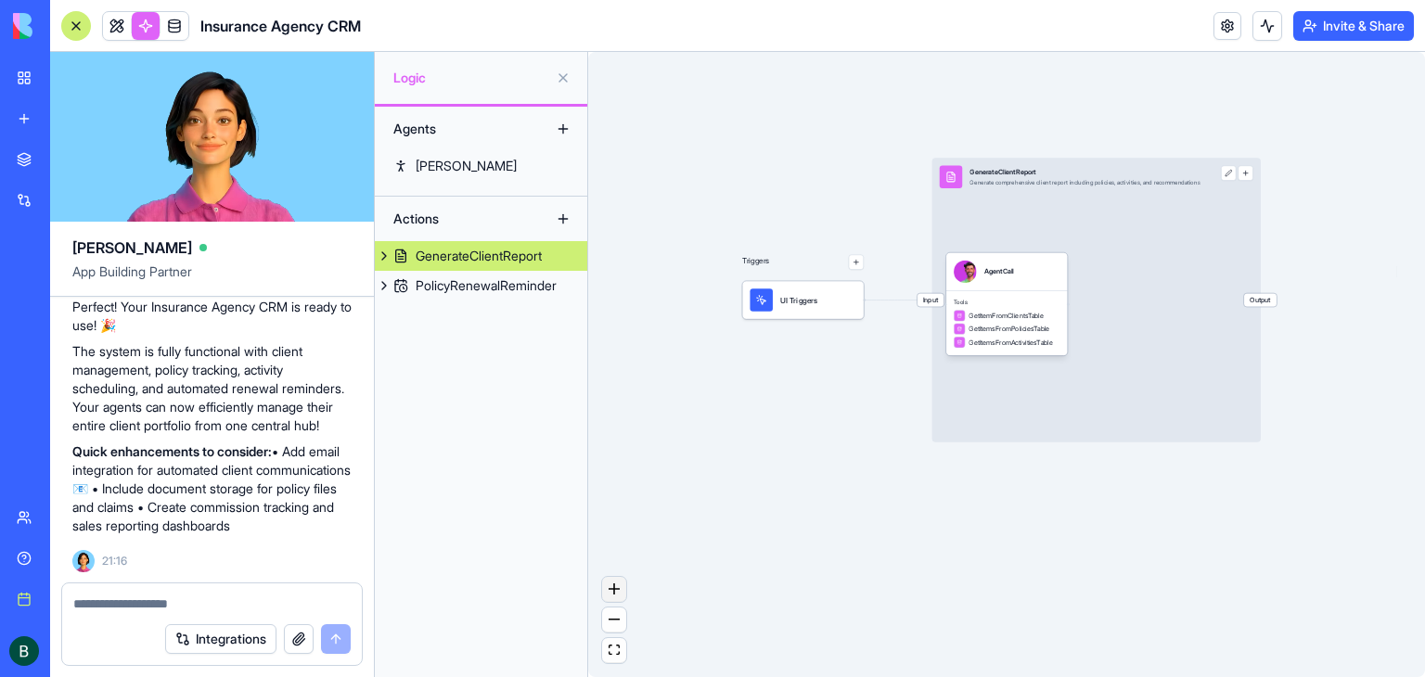
click at [609, 586] on icon "zoom in" at bounding box center [614, 589] width 11 height 11
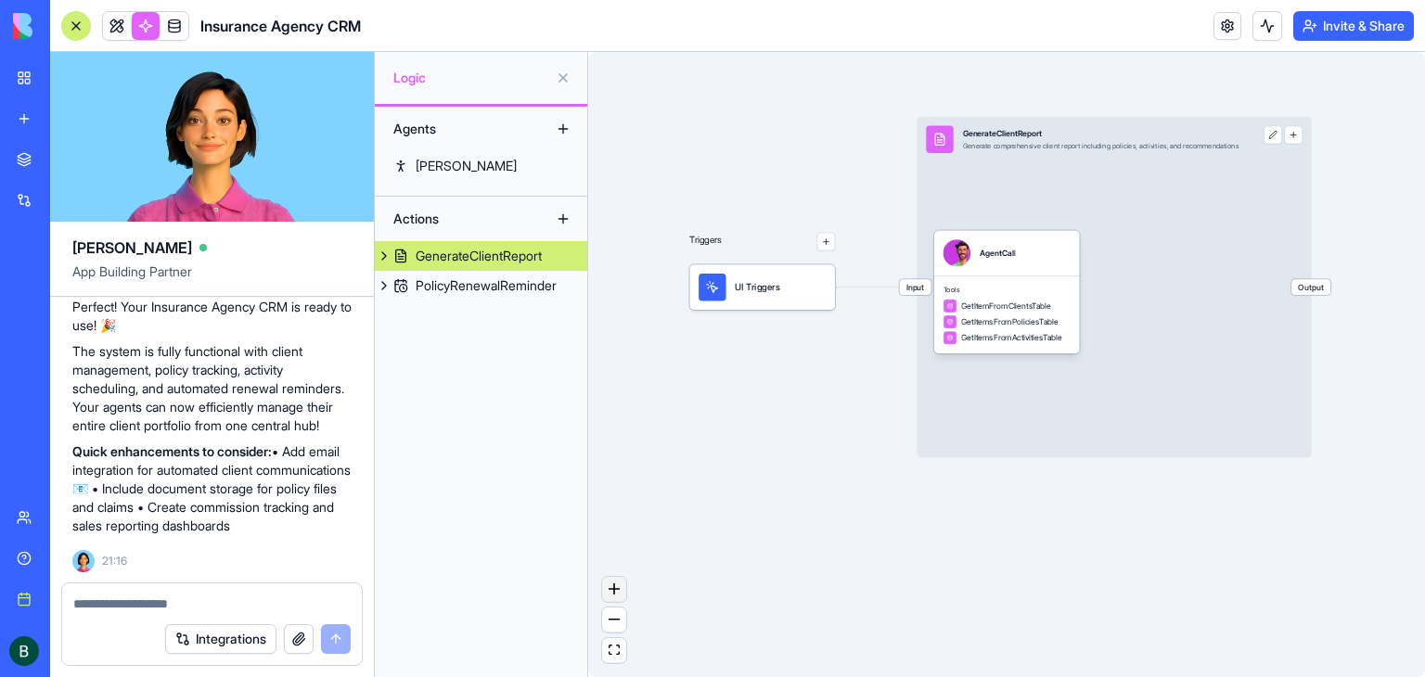
click at [609, 586] on icon "zoom in" at bounding box center [614, 589] width 11 height 11
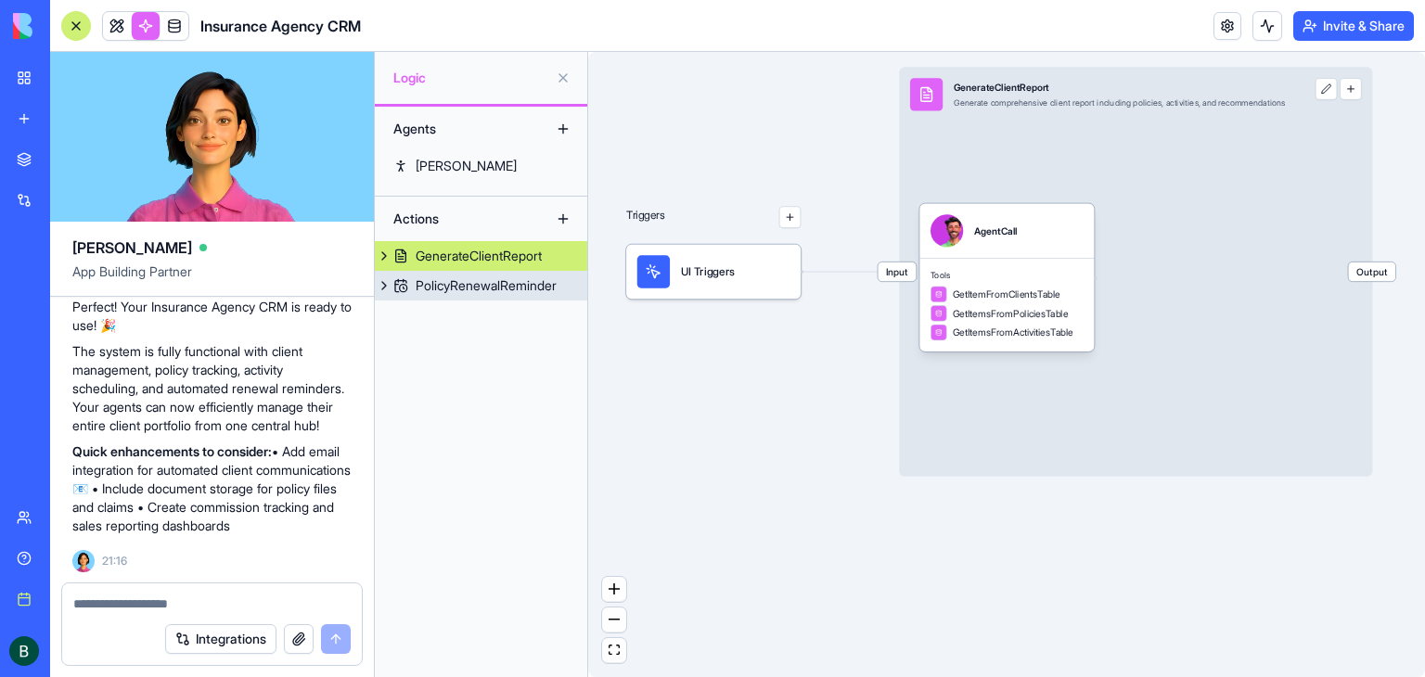
click at [457, 292] on div "PolicyRenewalReminder" at bounding box center [486, 285] width 141 height 19
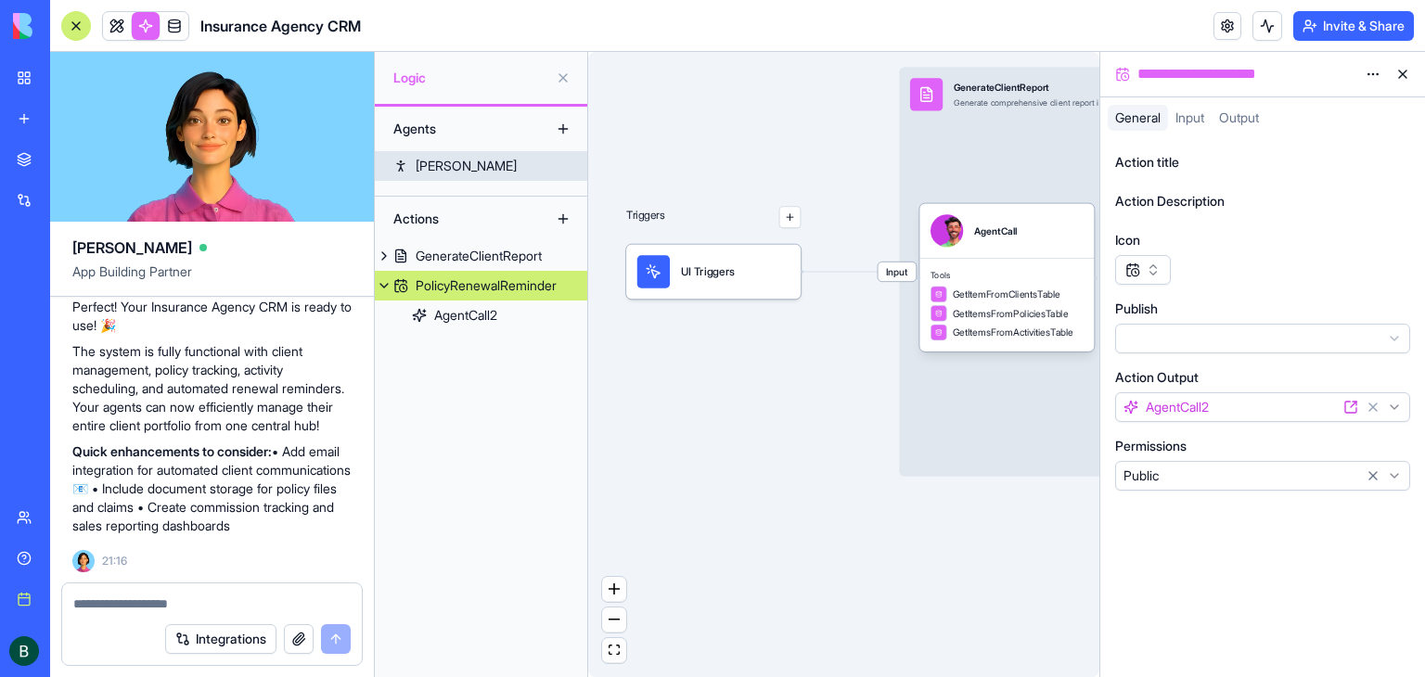
click at [441, 157] on div "[PERSON_NAME]" at bounding box center [466, 166] width 101 height 19
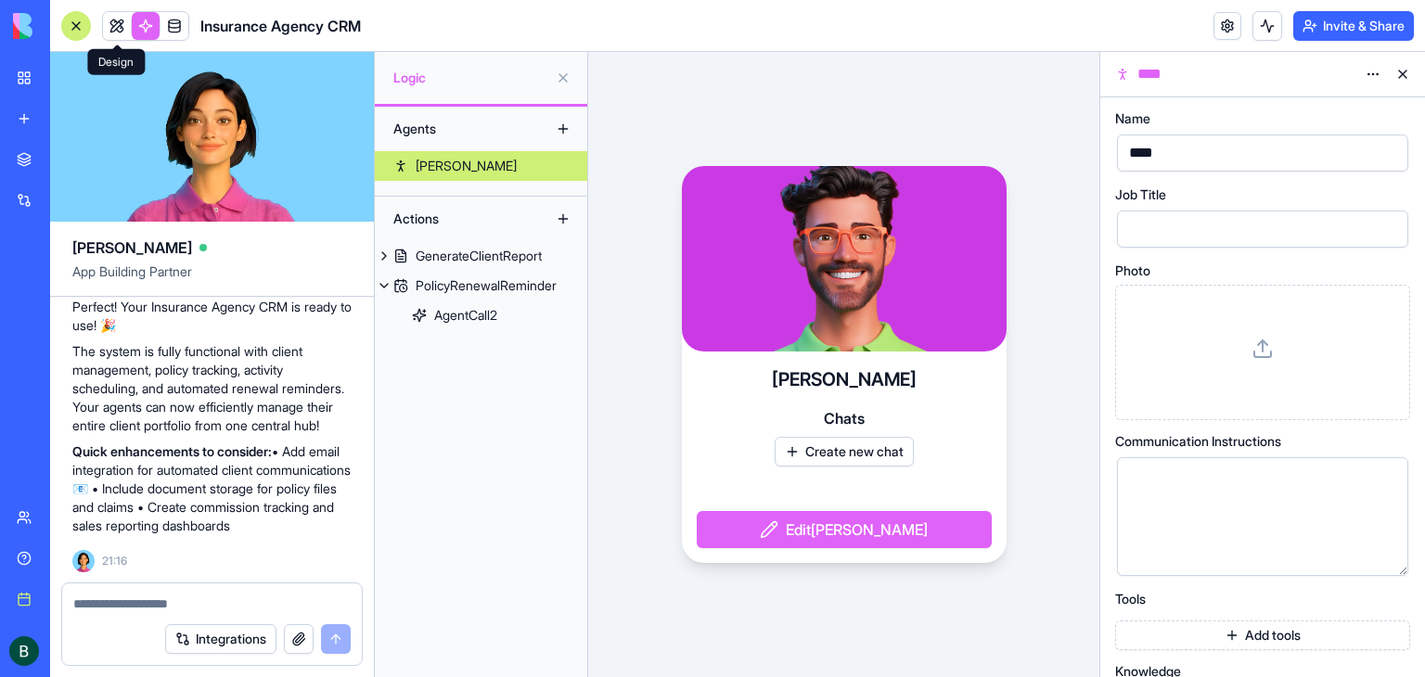
click at [105, 13] on link at bounding box center [117, 26] width 28 height 28
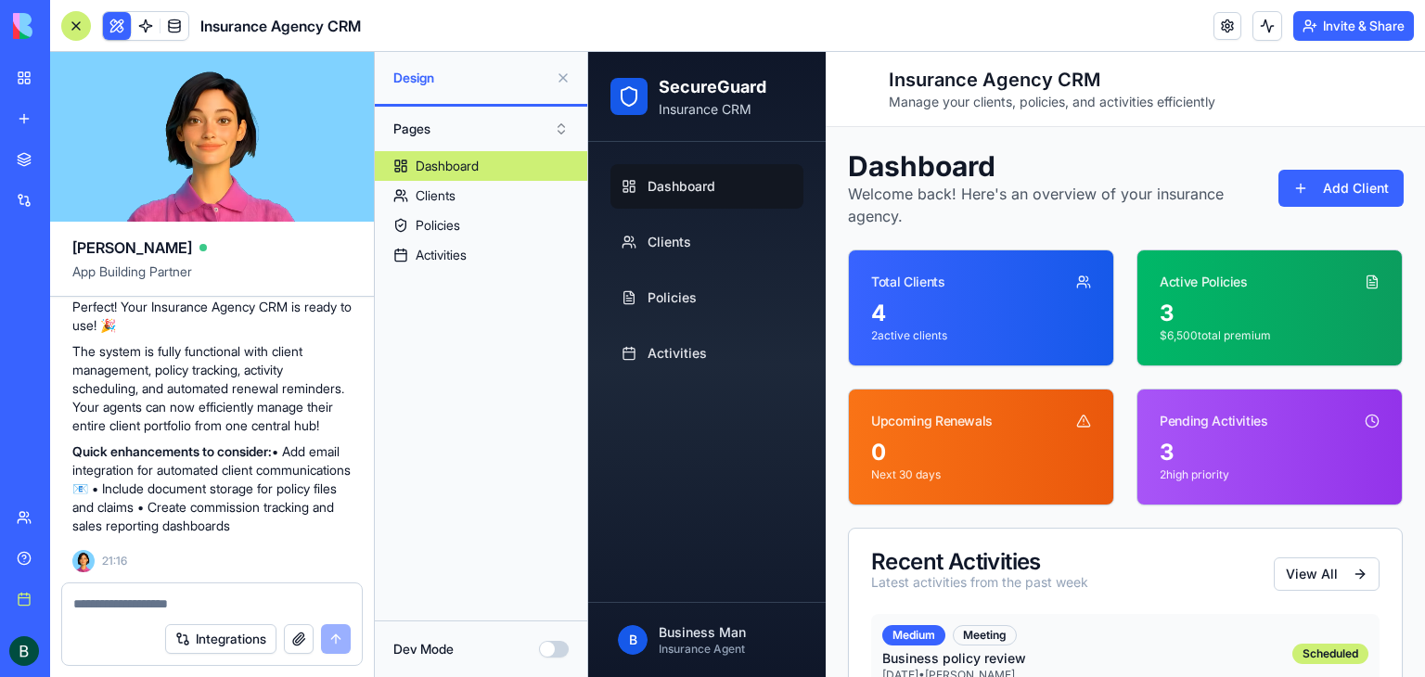
click at [95, 648] on button at bounding box center [80, 651] width 30 height 30
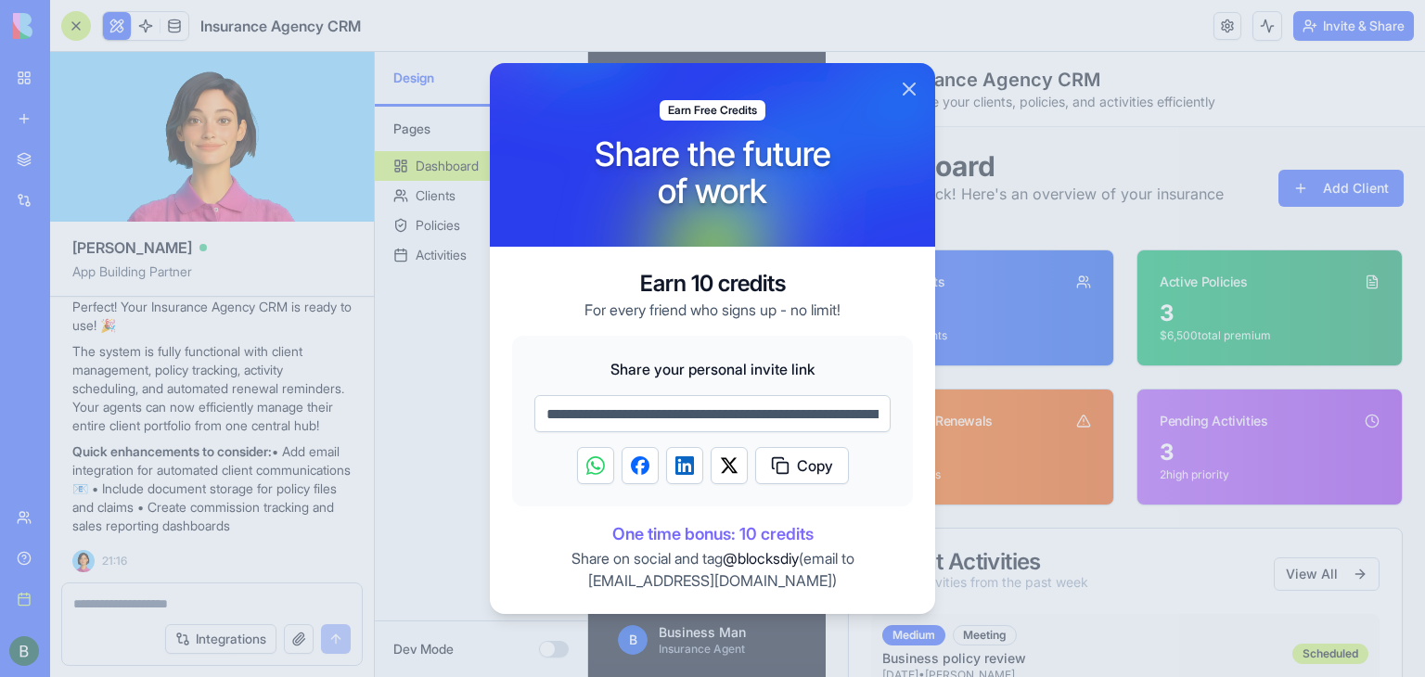
click at [909, 92] on button "Close" at bounding box center [909, 89] width 22 height 22
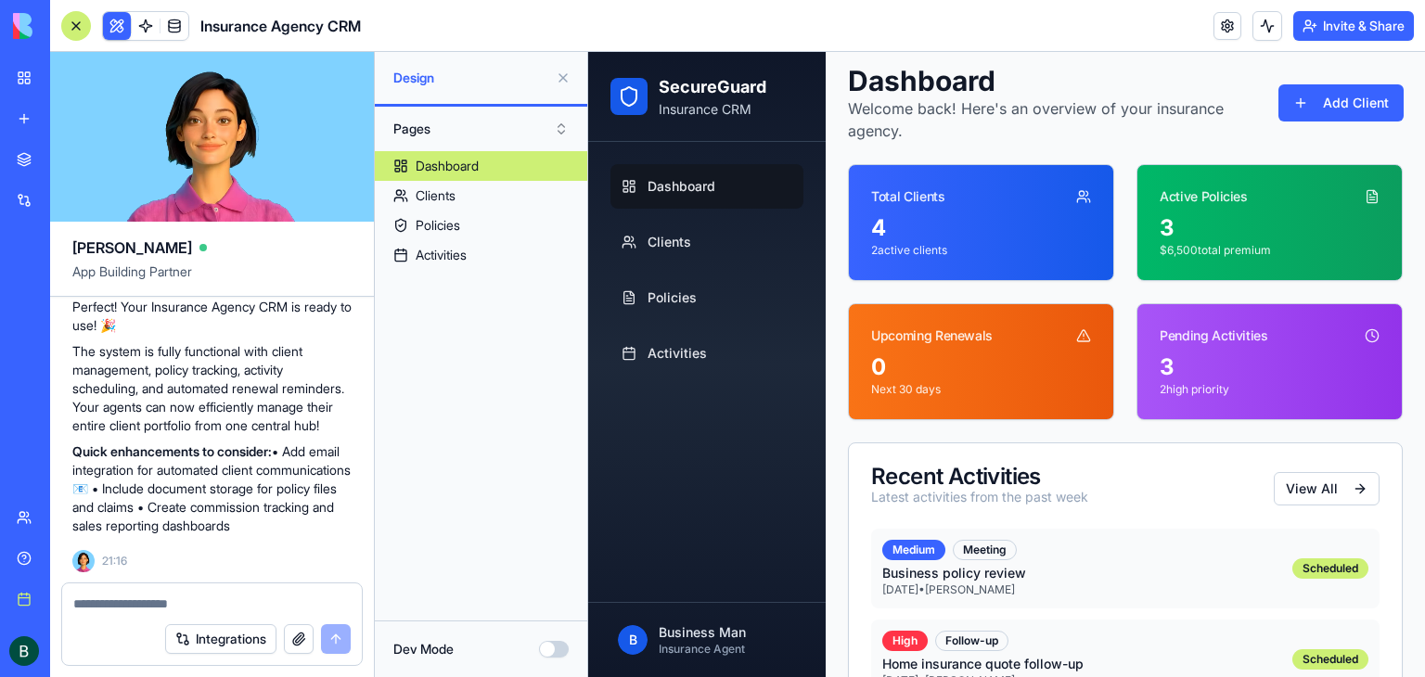
scroll to position [93, 0]
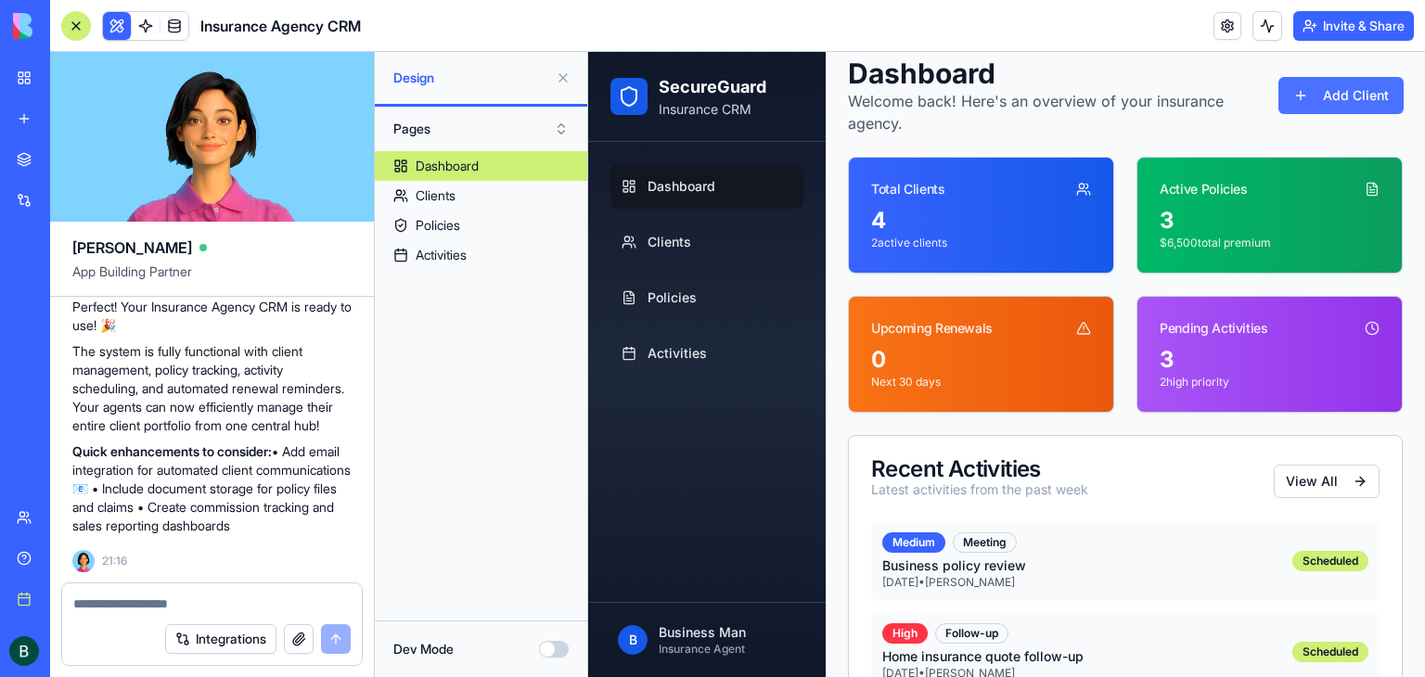
click at [1291, 98] on button "Add Client" at bounding box center [1340, 95] width 125 height 37
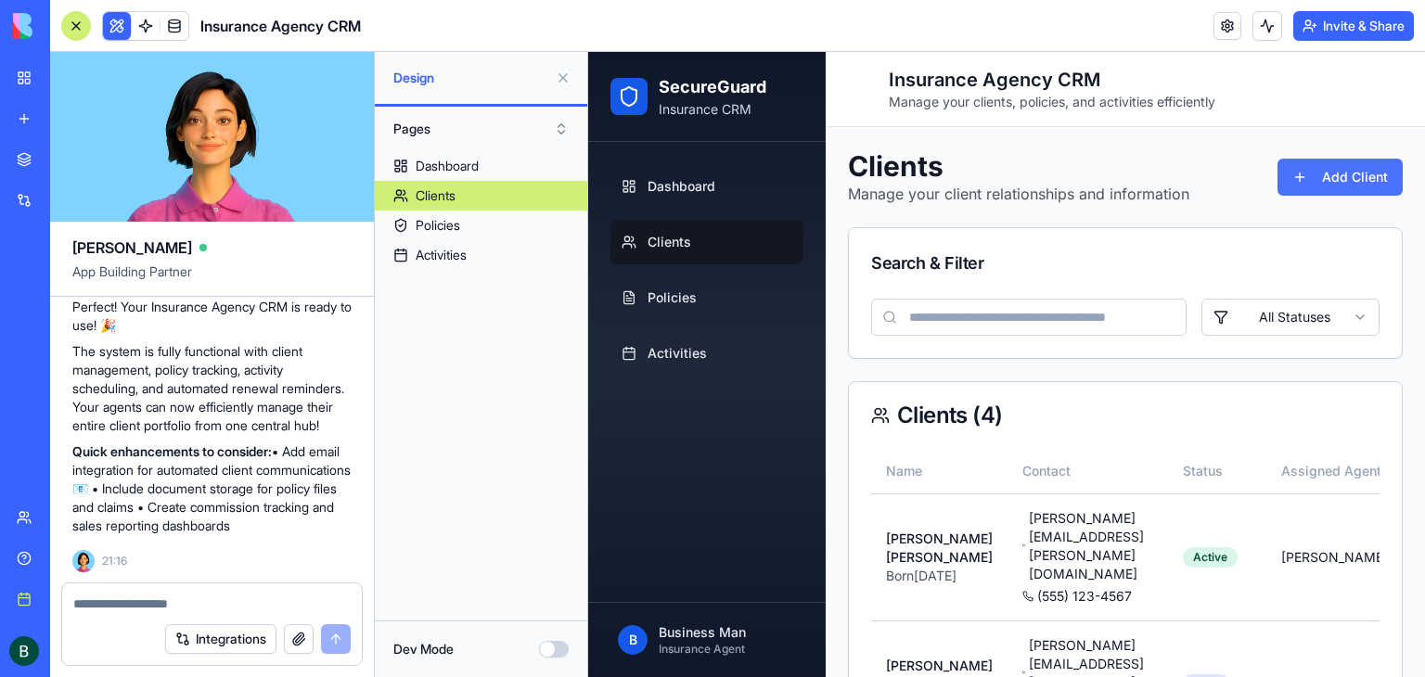
click at [1345, 179] on button "Add Client" at bounding box center [1339, 177] width 125 height 37
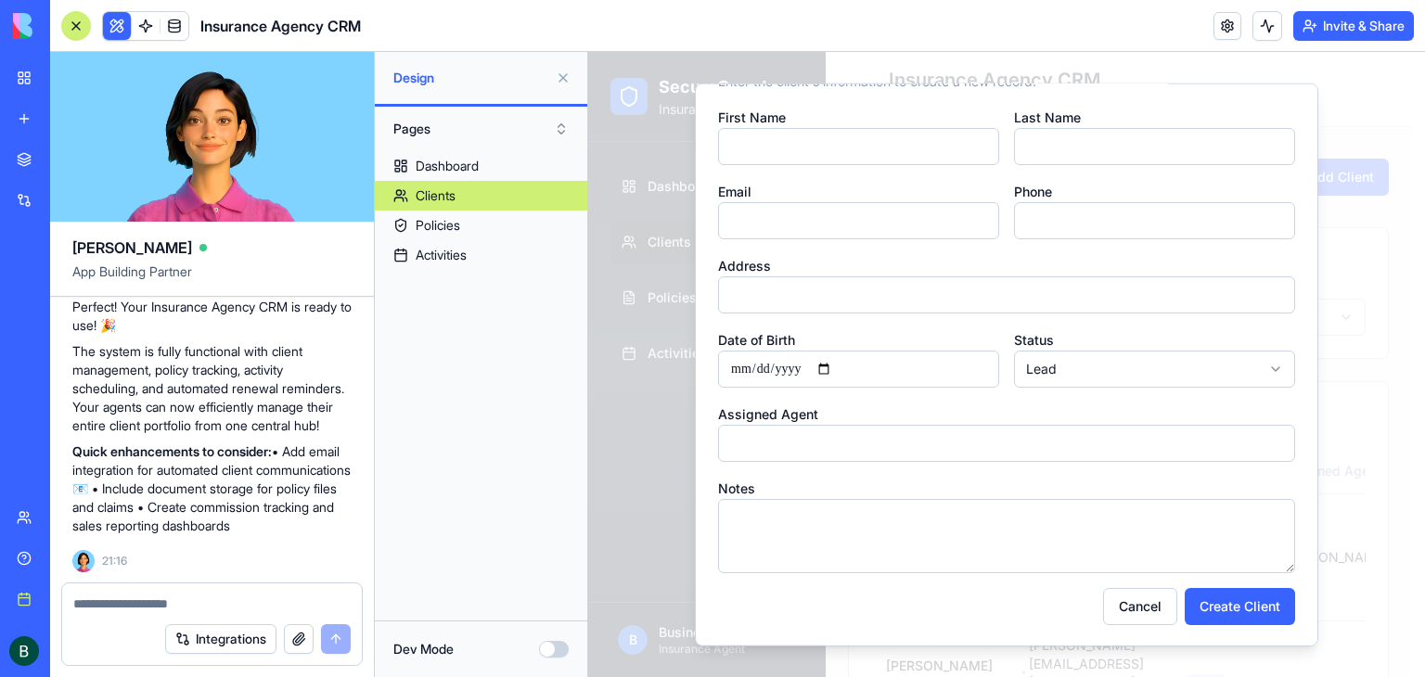
scroll to position [58, 0]
click at [878, 451] on input "Assigned Agent" at bounding box center [1006, 442] width 577 height 37
type input "*"
click at [1142, 599] on button "Cancel" at bounding box center [1140, 605] width 74 height 37
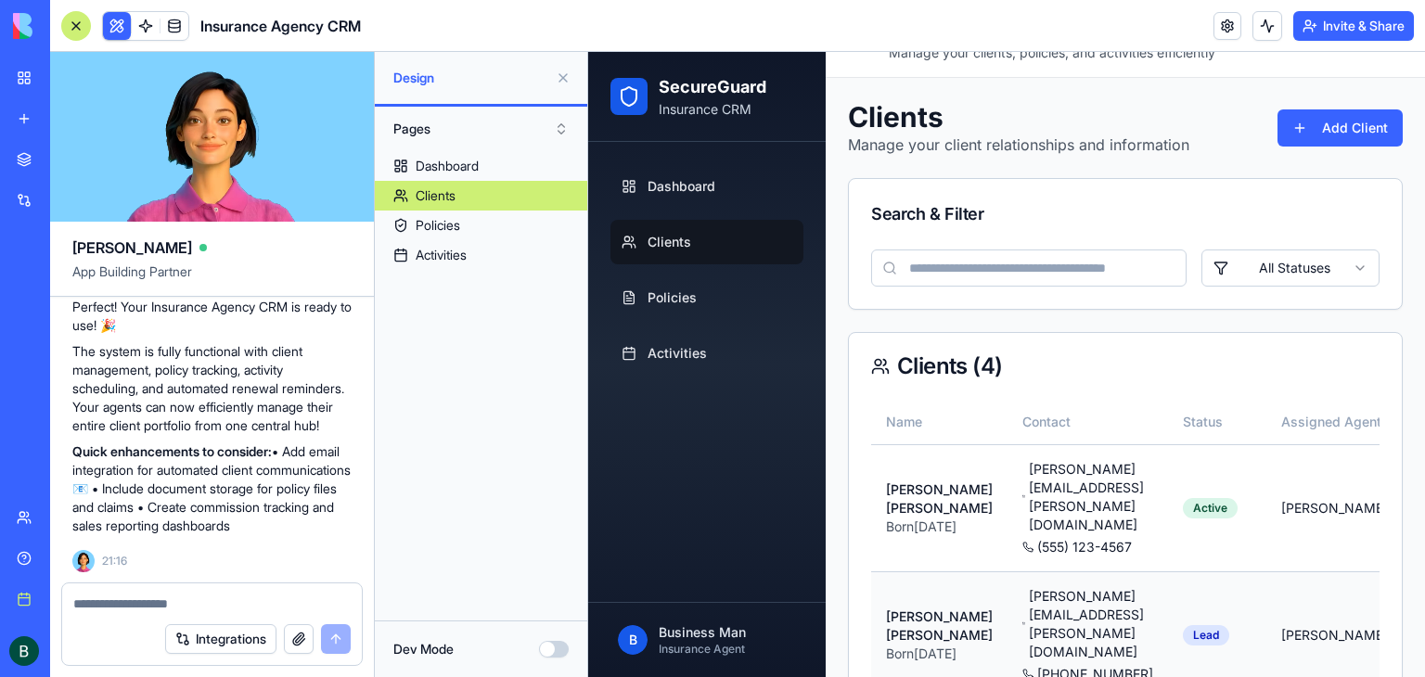
scroll to position [186, 0]
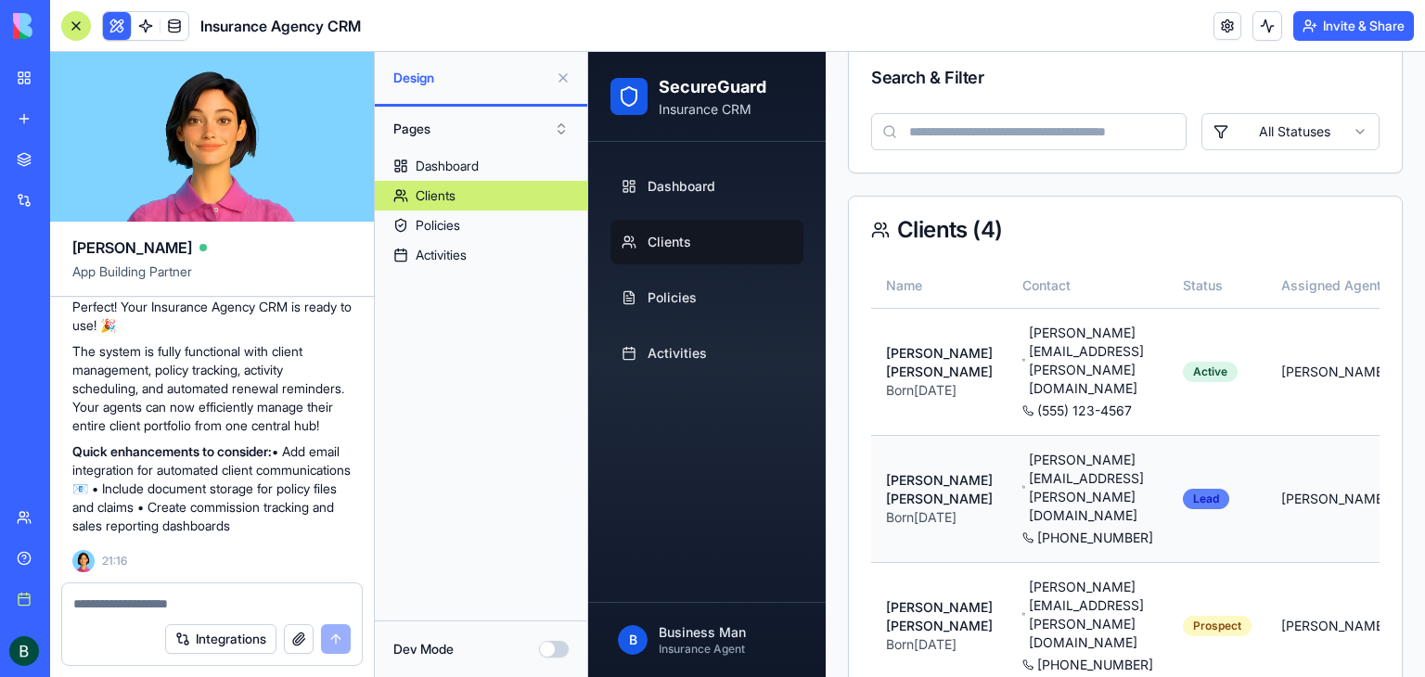
click at [1197, 489] on div "Lead" at bounding box center [1206, 499] width 46 height 20
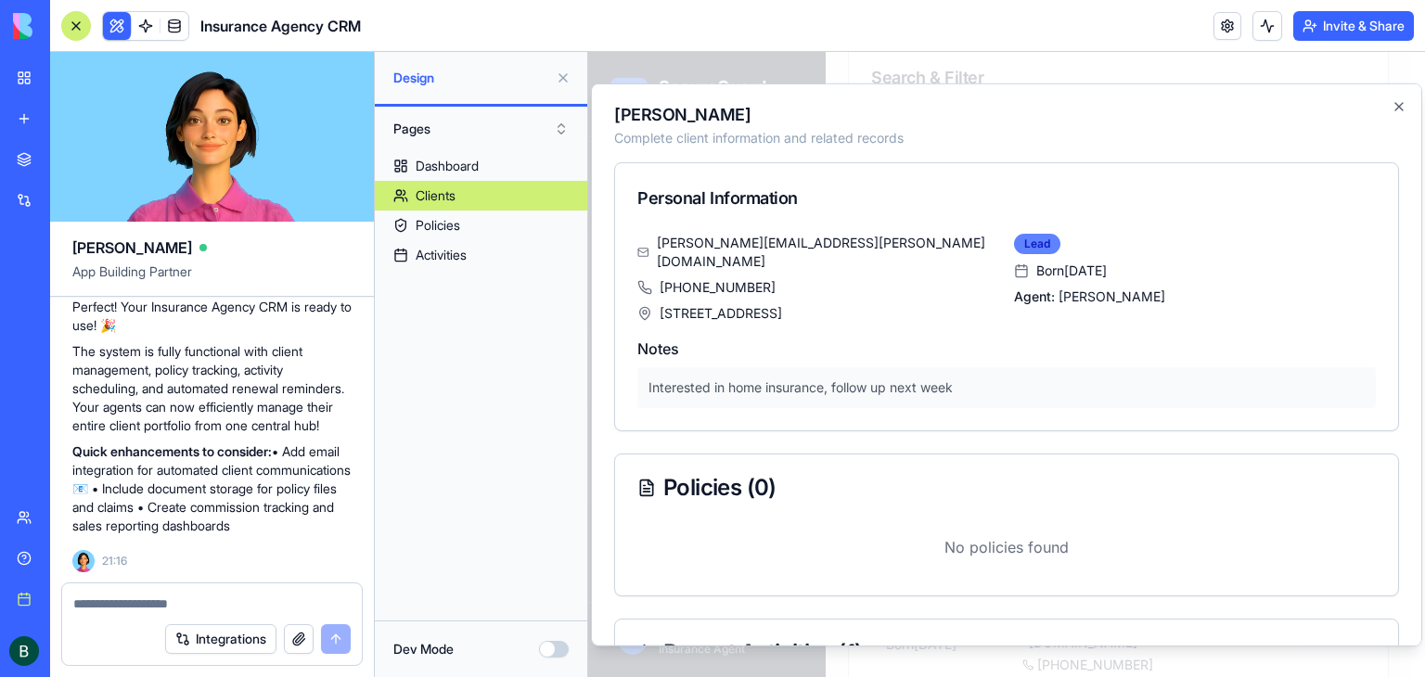
click at [1038, 246] on div "Lead" at bounding box center [1037, 244] width 46 height 20
click at [1392, 105] on icon "button" at bounding box center [1399, 106] width 15 height 15
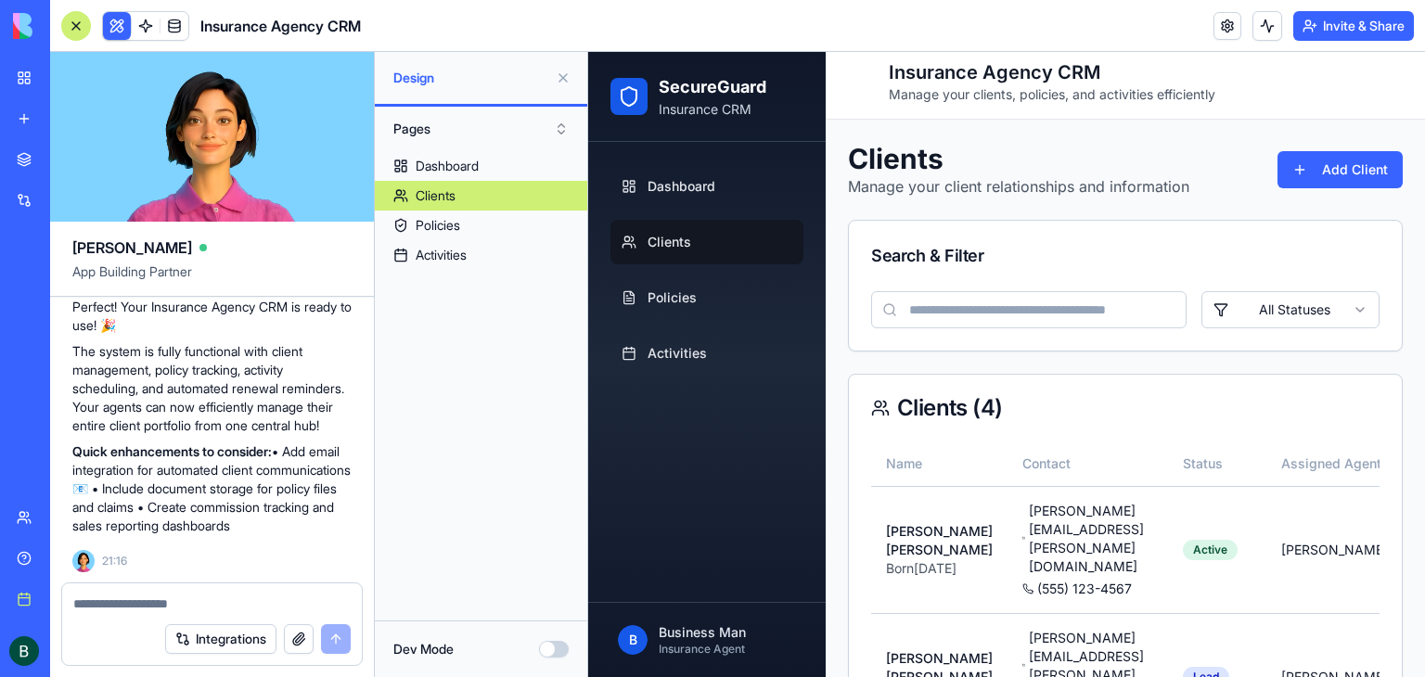
scroll to position [0, 0]
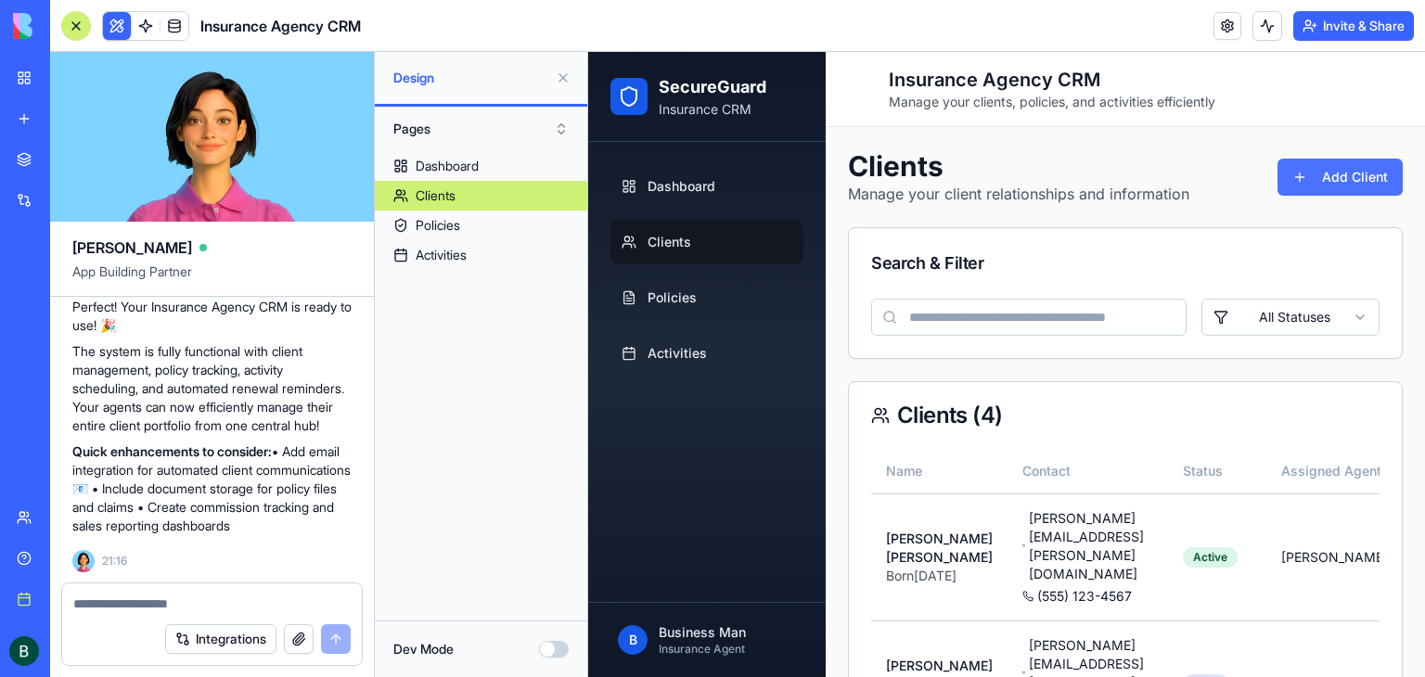
click at [1308, 179] on button "Add Client" at bounding box center [1339, 177] width 125 height 37
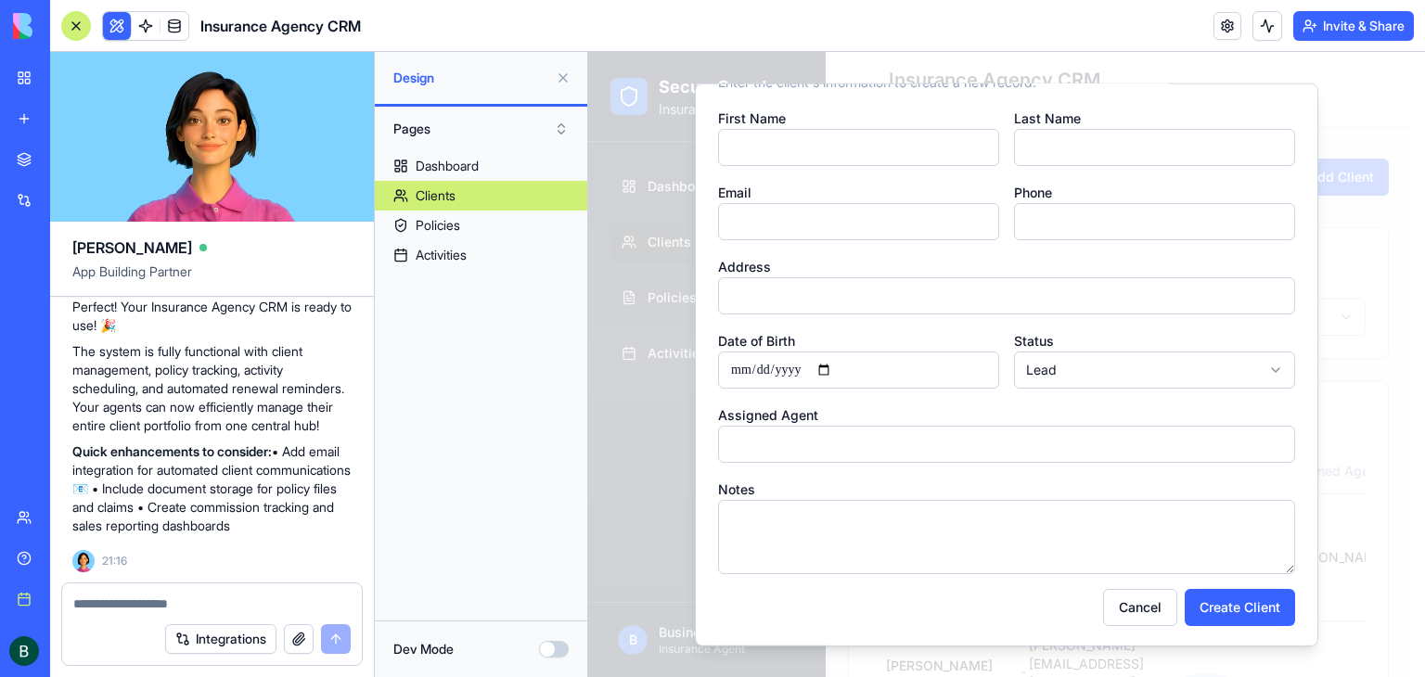
scroll to position [58, 0]
click at [973, 451] on input "Assigned Agent" at bounding box center [1006, 442] width 577 height 37
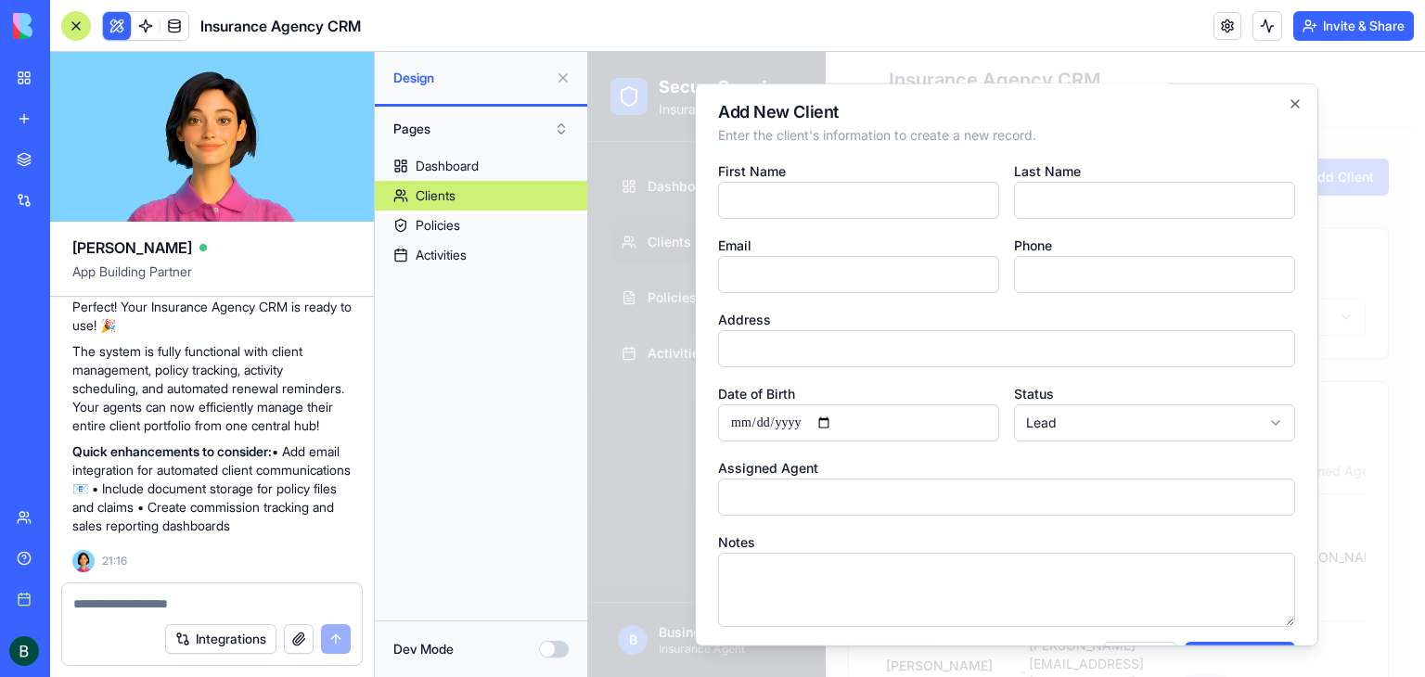
scroll to position [0, 0]
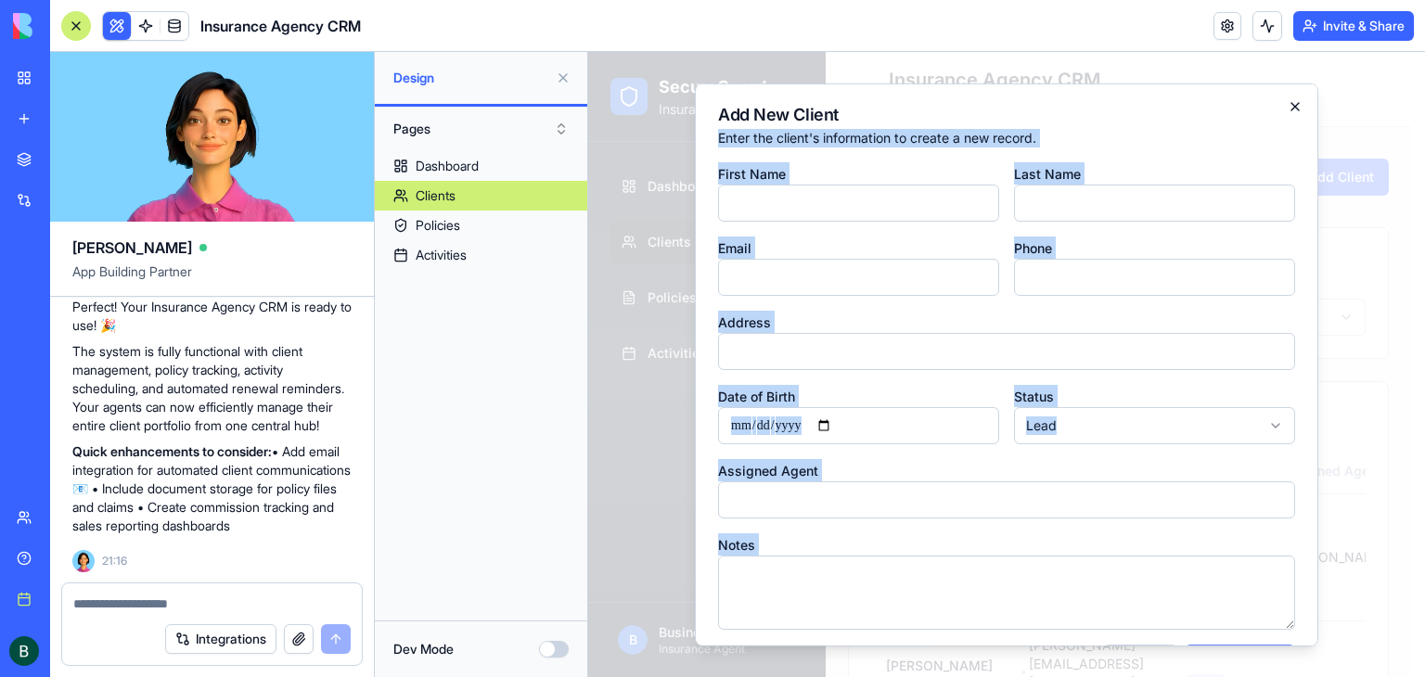
click at [1276, 107] on div "Add New Client Enter the client's information to create a new record. First Nam…" at bounding box center [1006, 364] width 623 height 563
click at [1278, 113] on h2 "Add New Client" at bounding box center [1006, 115] width 577 height 17
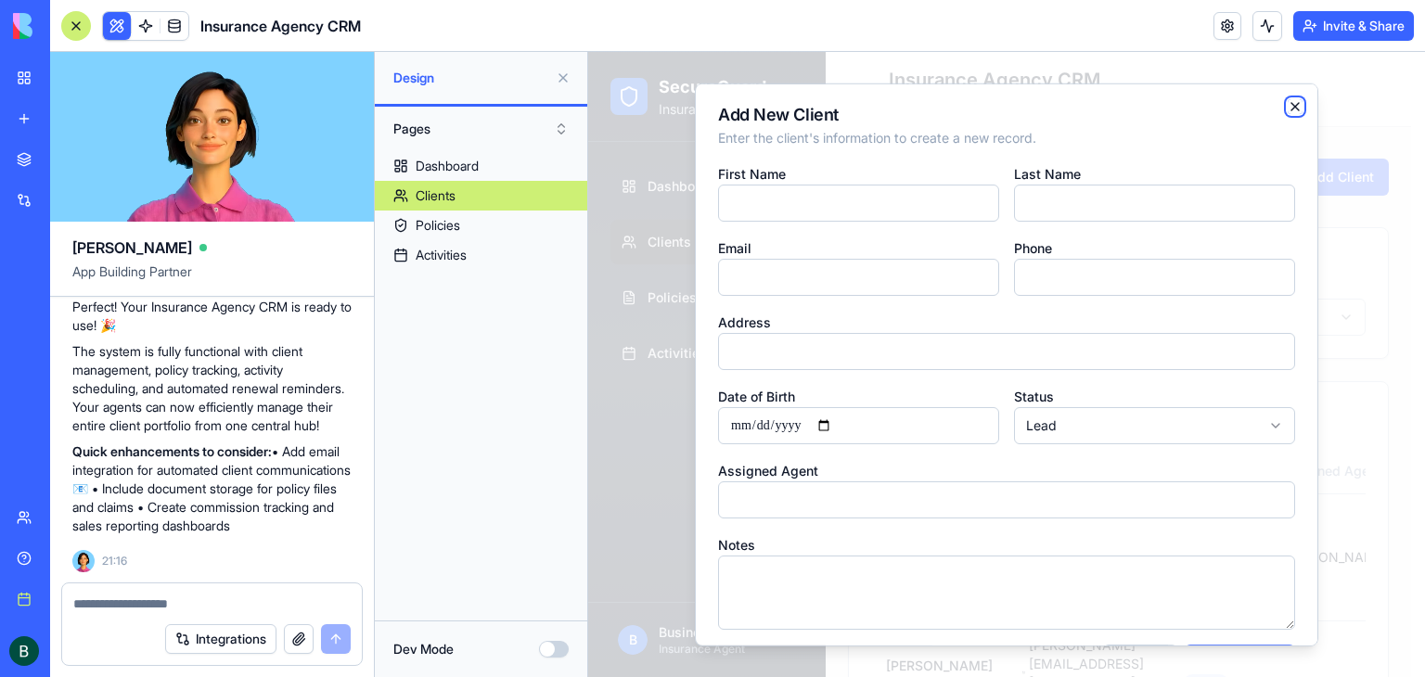
click at [1288, 112] on icon "button" at bounding box center [1295, 106] width 15 height 15
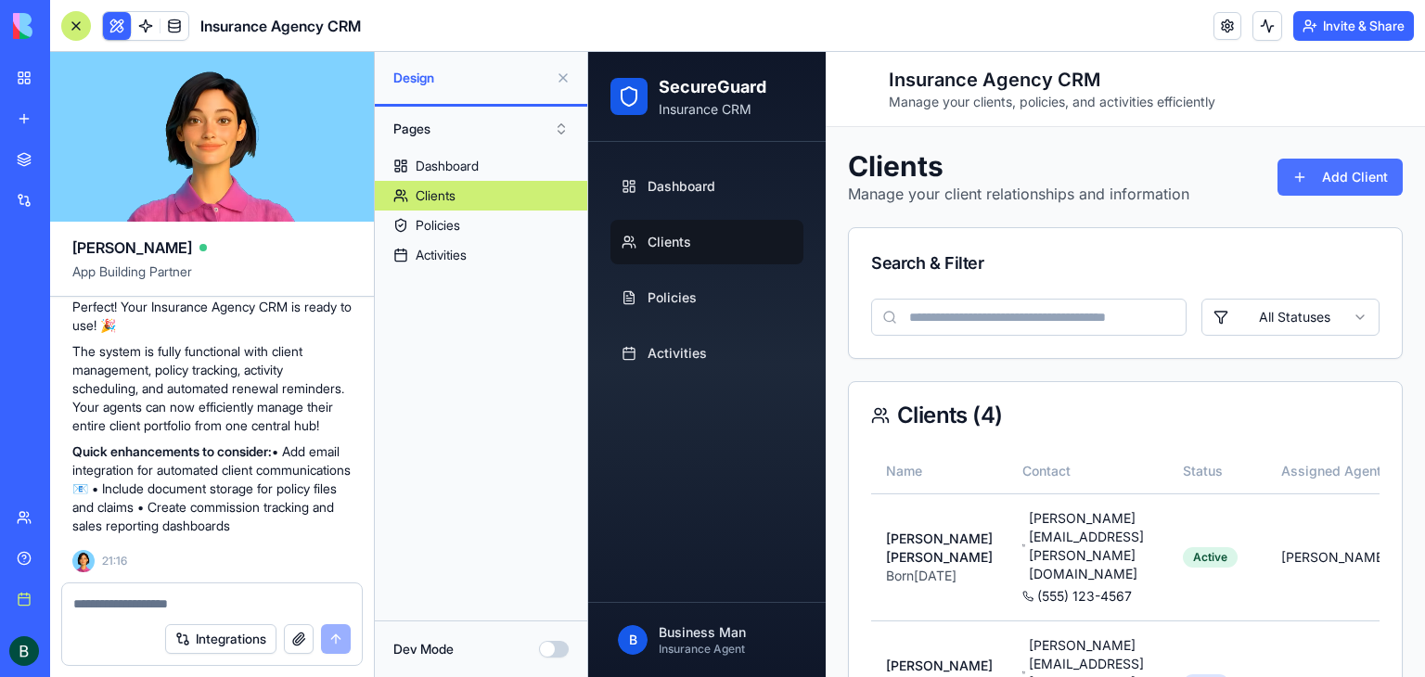
click at [1325, 186] on button "Add Client" at bounding box center [1339, 177] width 125 height 37
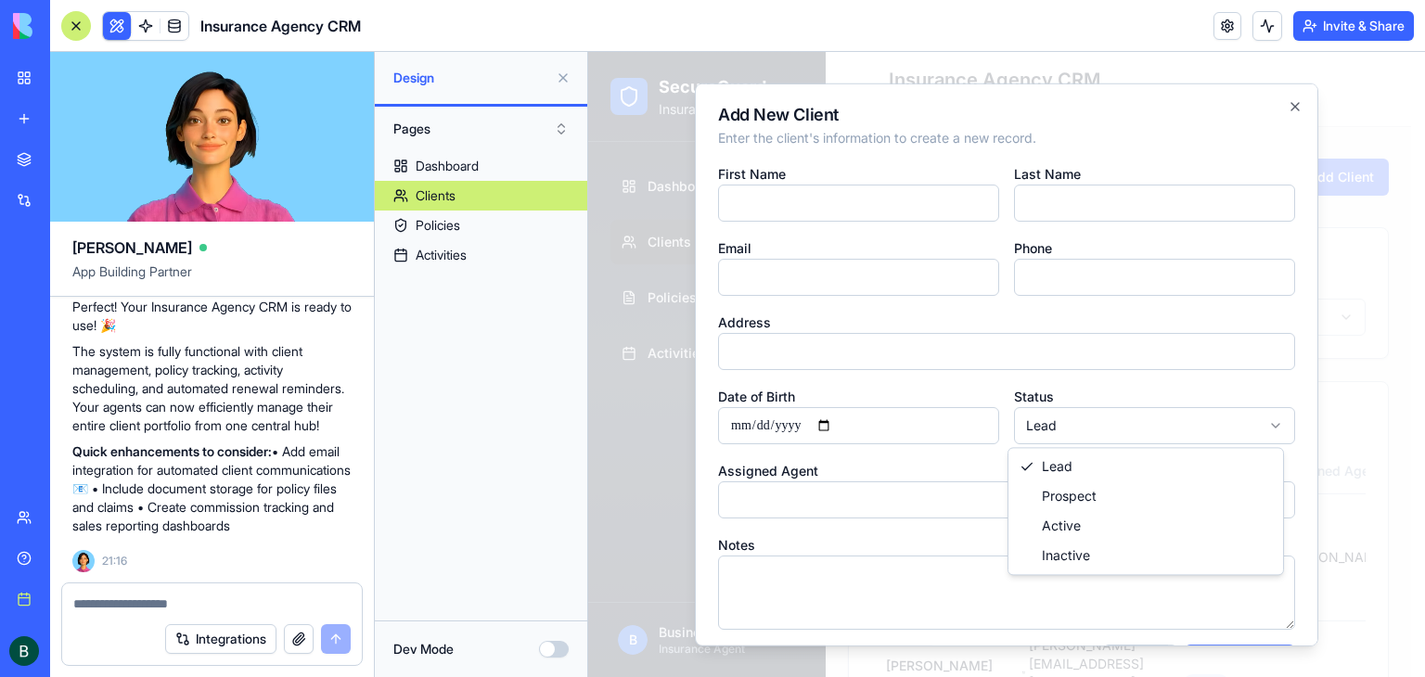
click at [1197, 421] on body "SecureGuard Insurance CRM Dashboard Clients Policies Activities B Business Man …" at bounding box center [999, 549] width 823 height 995
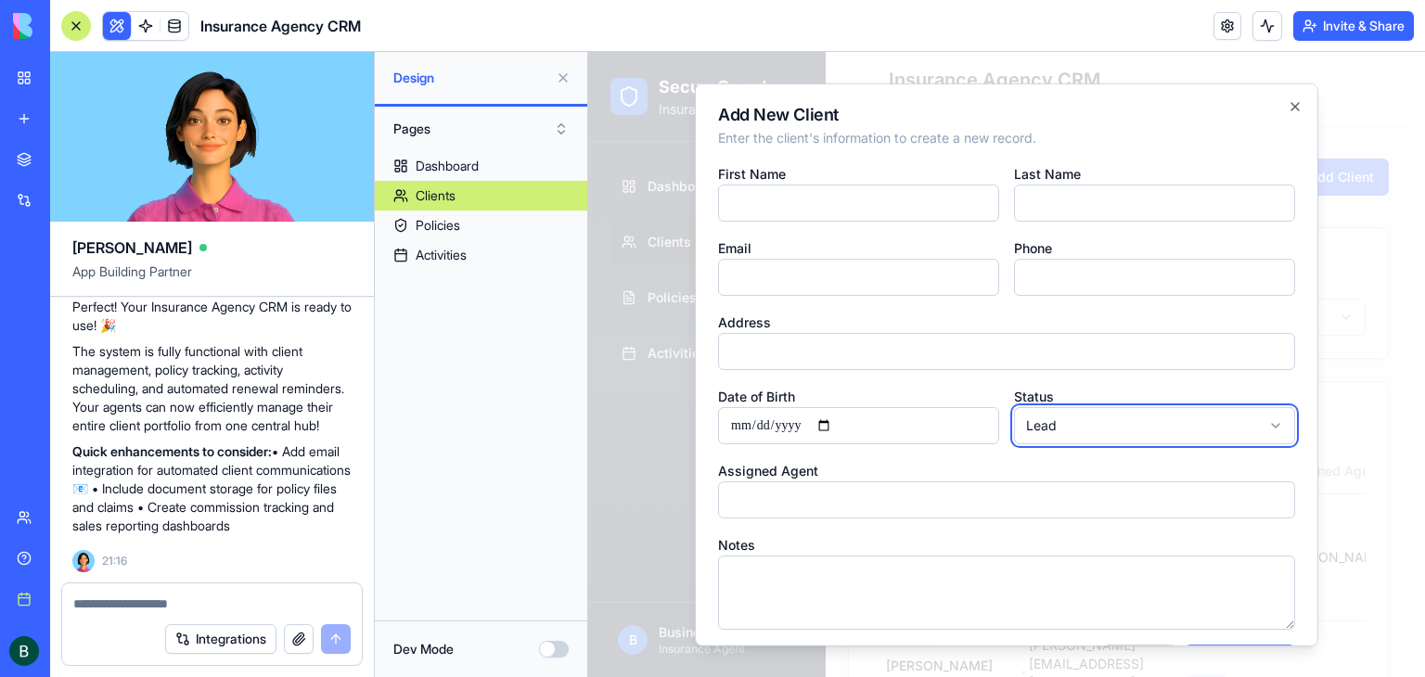
click at [1279, 103] on body "SecureGuard Insurance CRM Dashboard Clients Policies Activities B Business Man …" at bounding box center [999, 549] width 823 height 995
click at [1288, 105] on icon "button" at bounding box center [1295, 106] width 15 height 15
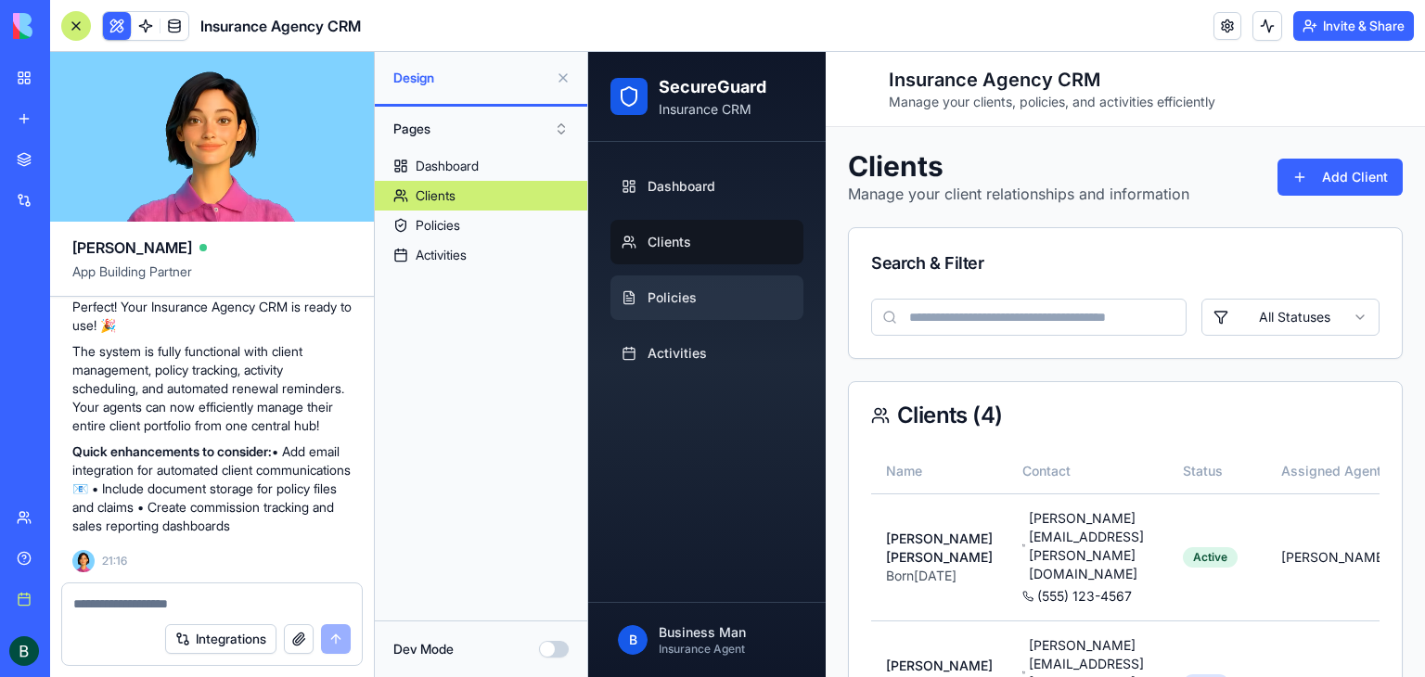
click at [719, 301] on link "Policies" at bounding box center [706, 298] width 193 height 45
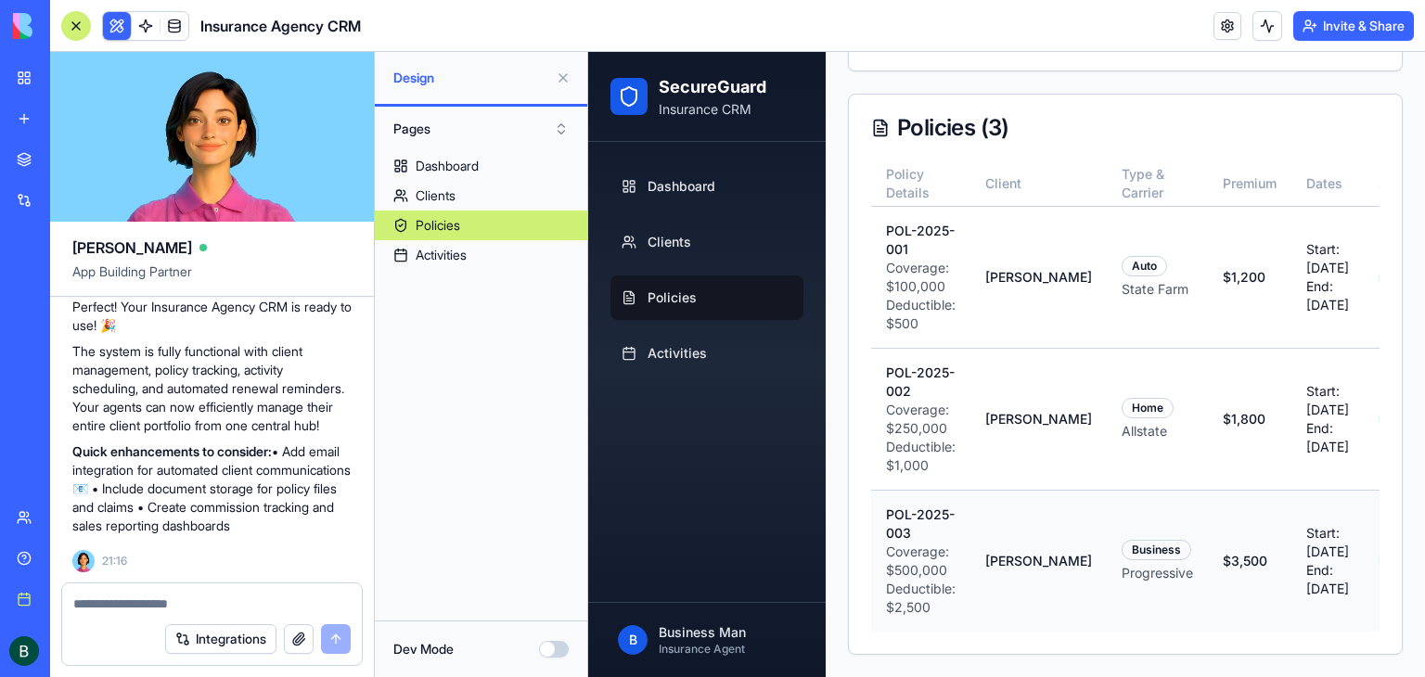
click at [962, 574] on td "POL-2025-003 Coverage: $ 500,000 Deductible: $ 2,500" at bounding box center [920, 561] width 99 height 142
click at [956, 543] on p "Coverage: $ 500,000" at bounding box center [921, 561] width 70 height 37
click at [937, 490] on td "POL-2025-003 Coverage: $ 500,000 Deductible: $ 2,500" at bounding box center [920, 561] width 99 height 142
click at [937, 506] on p "POL-2025-003" at bounding box center [921, 524] width 70 height 37
click at [515, 199] on link "Clients" at bounding box center [481, 196] width 212 height 30
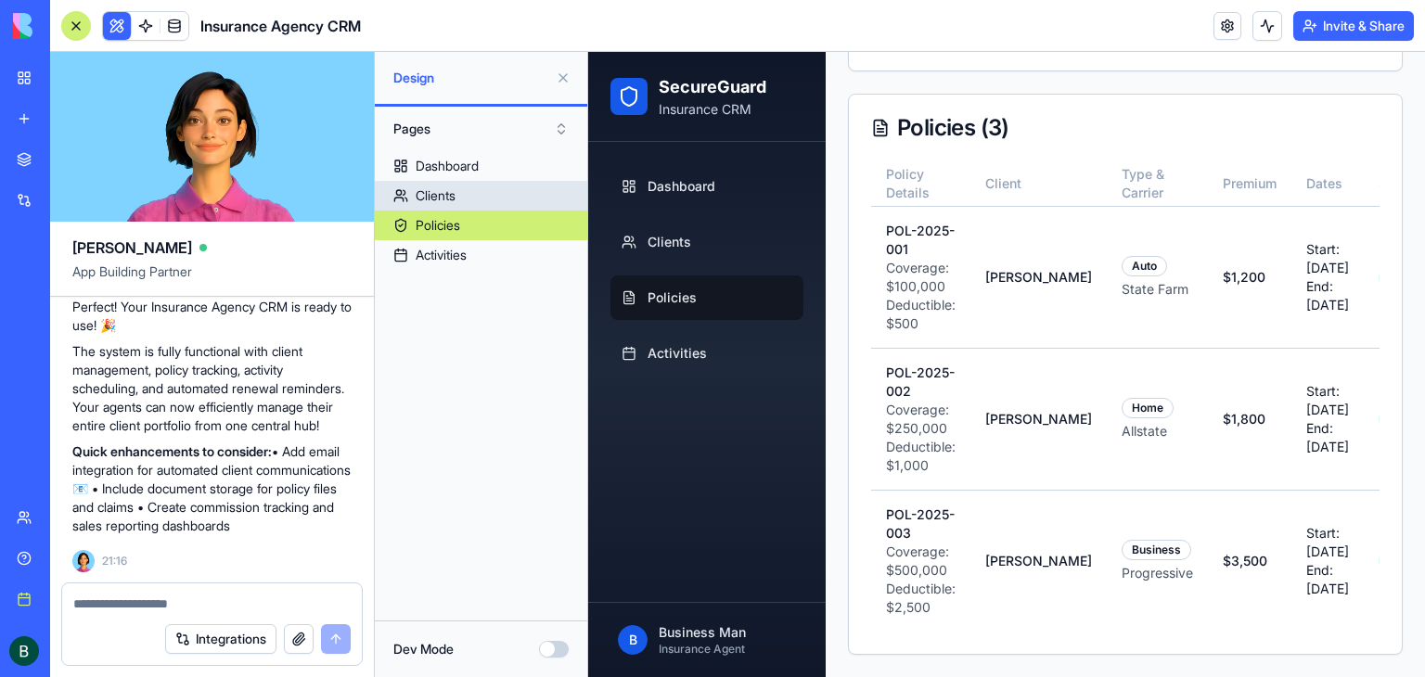
scroll to position [349, 0]
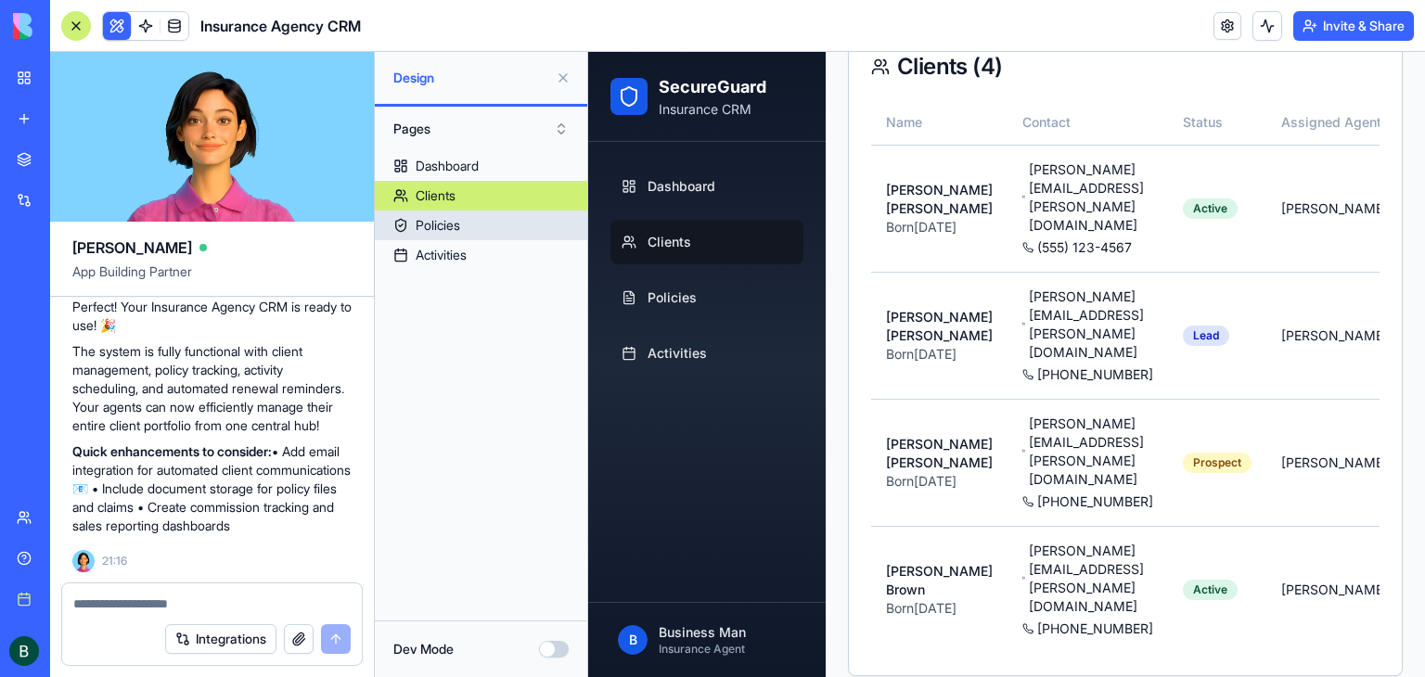
click at [509, 216] on link "Policies" at bounding box center [481, 226] width 212 height 30
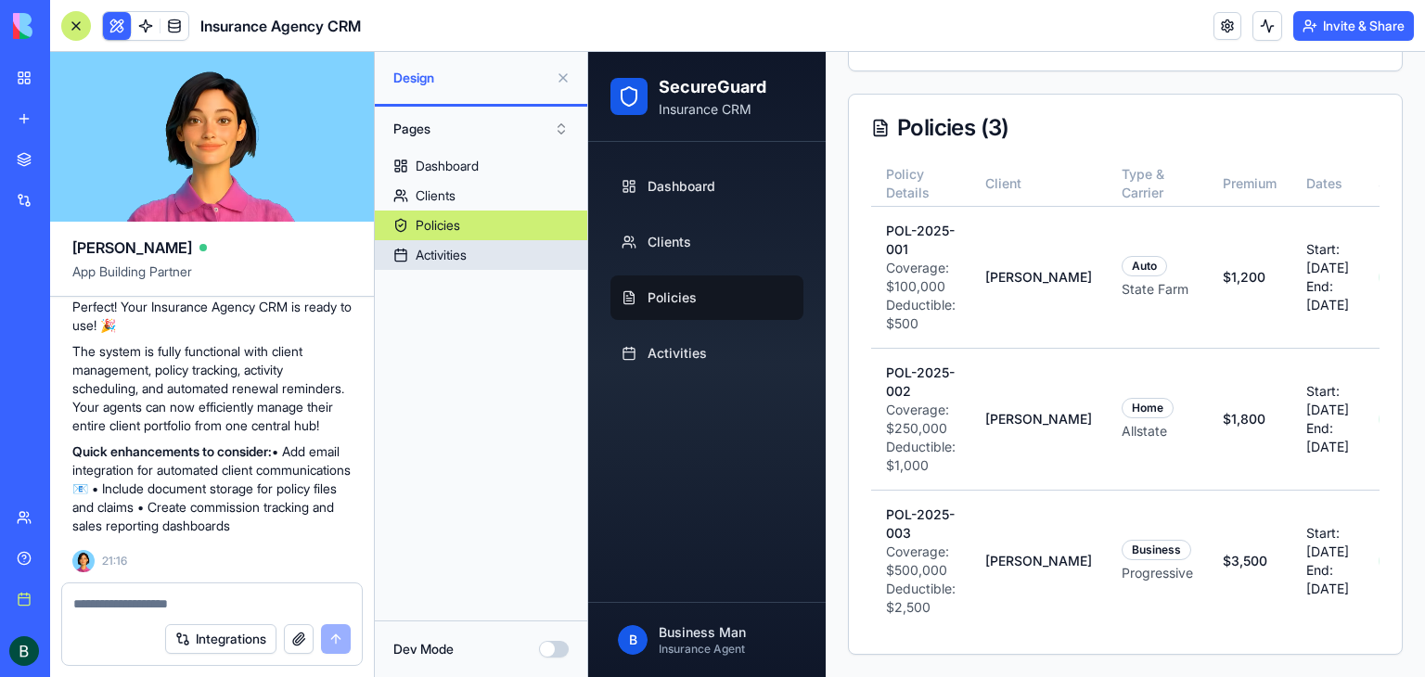
click at [503, 255] on link "Activities" at bounding box center [481, 255] width 212 height 30
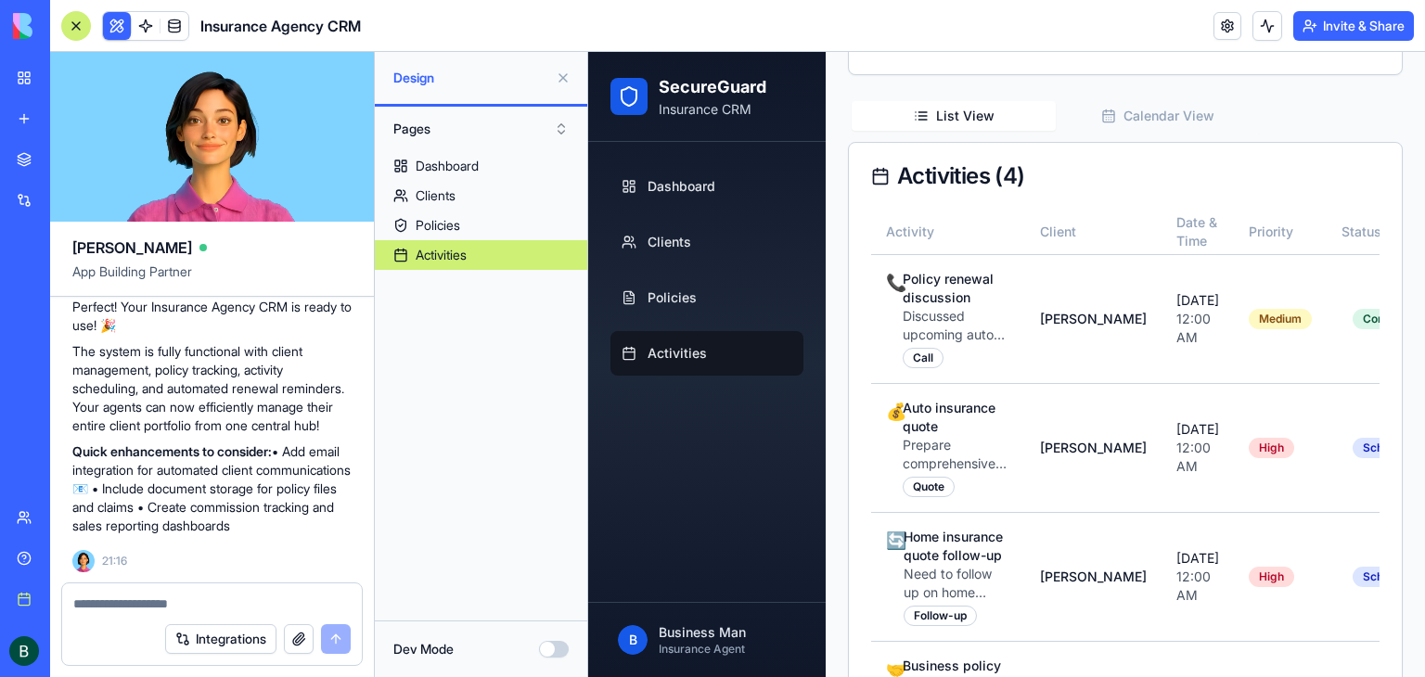
click at [558, 74] on button at bounding box center [563, 78] width 30 height 30
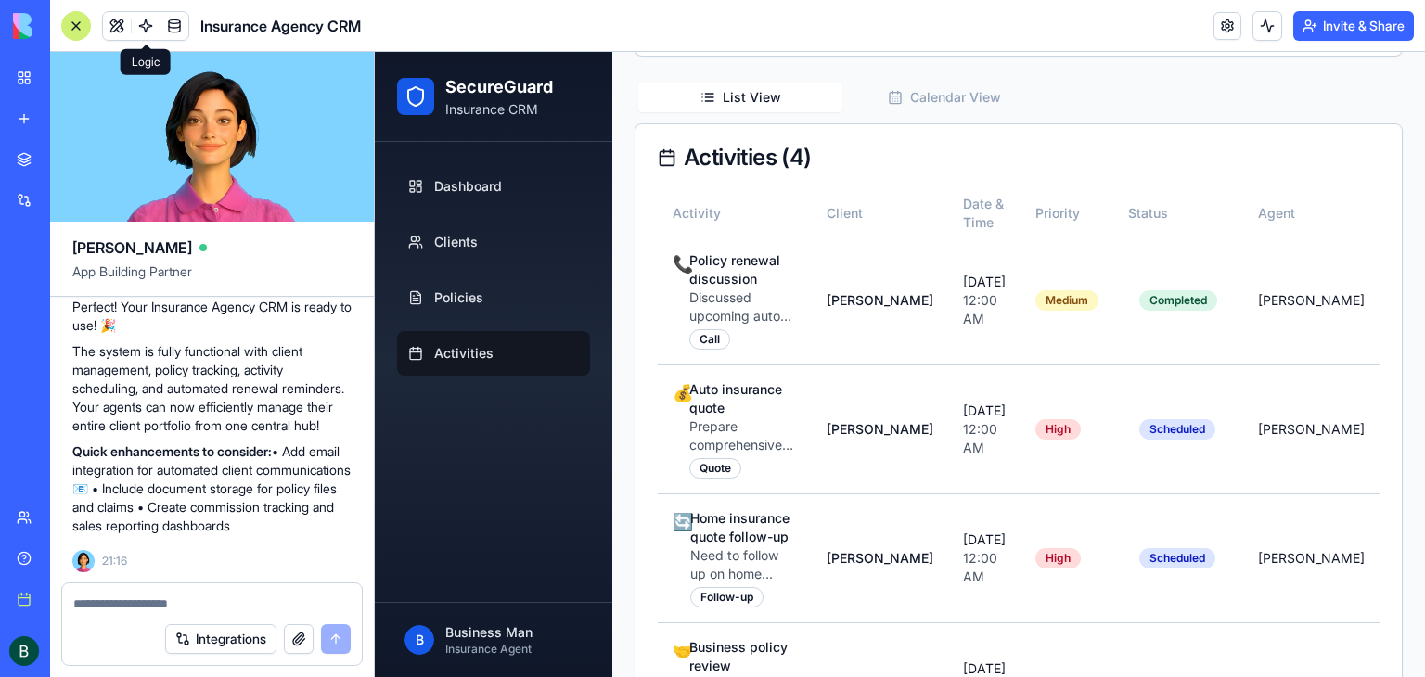
click at [144, 19] on link at bounding box center [146, 26] width 28 height 28
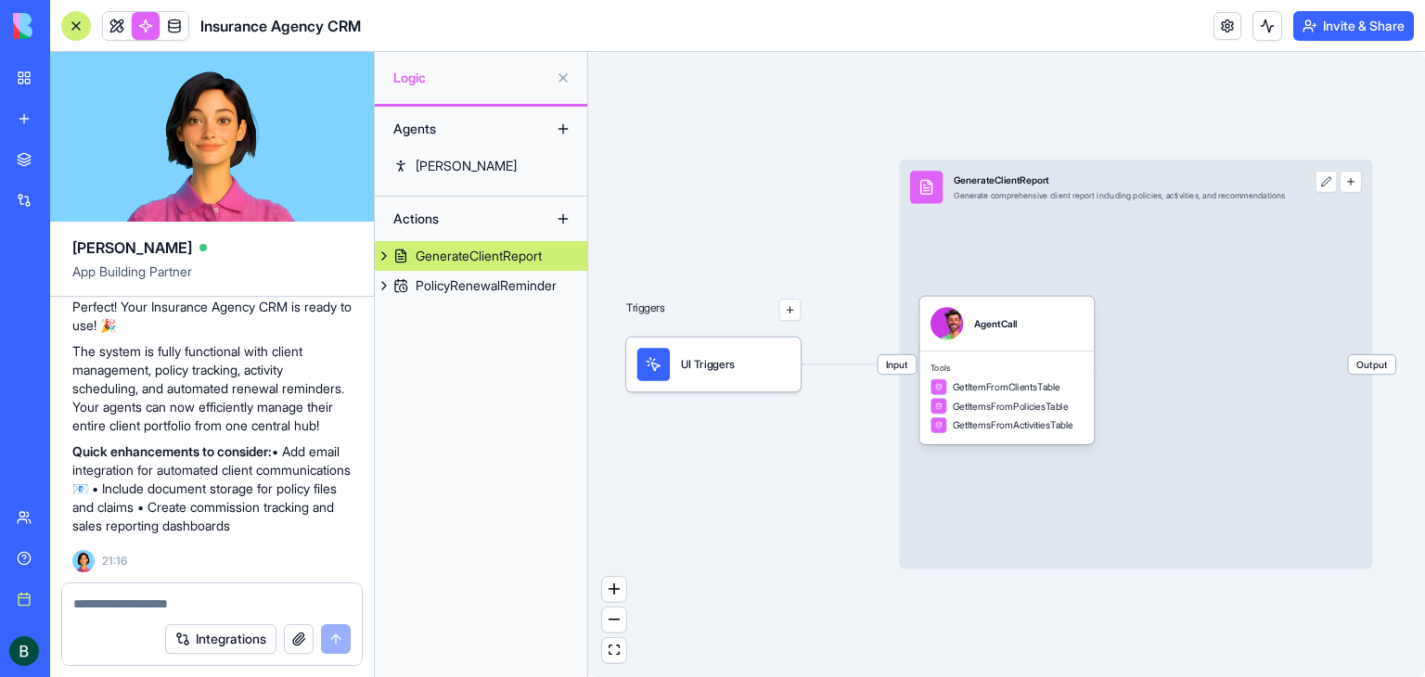
click at [727, 365] on span "UI Triggers" at bounding box center [708, 364] width 54 height 17
click at [74, 19] on div at bounding box center [76, 26] width 30 height 30
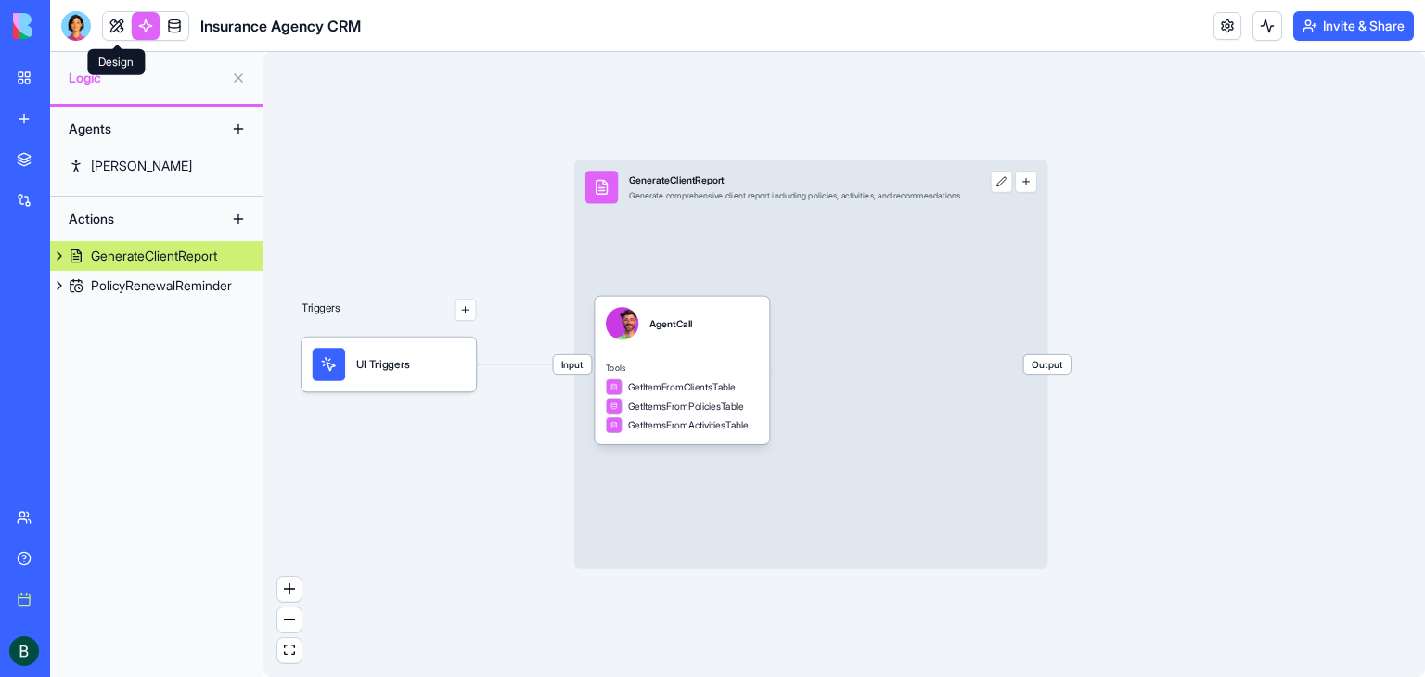
click at [116, 25] on link at bounding box center [117, 26] width 28 height 28
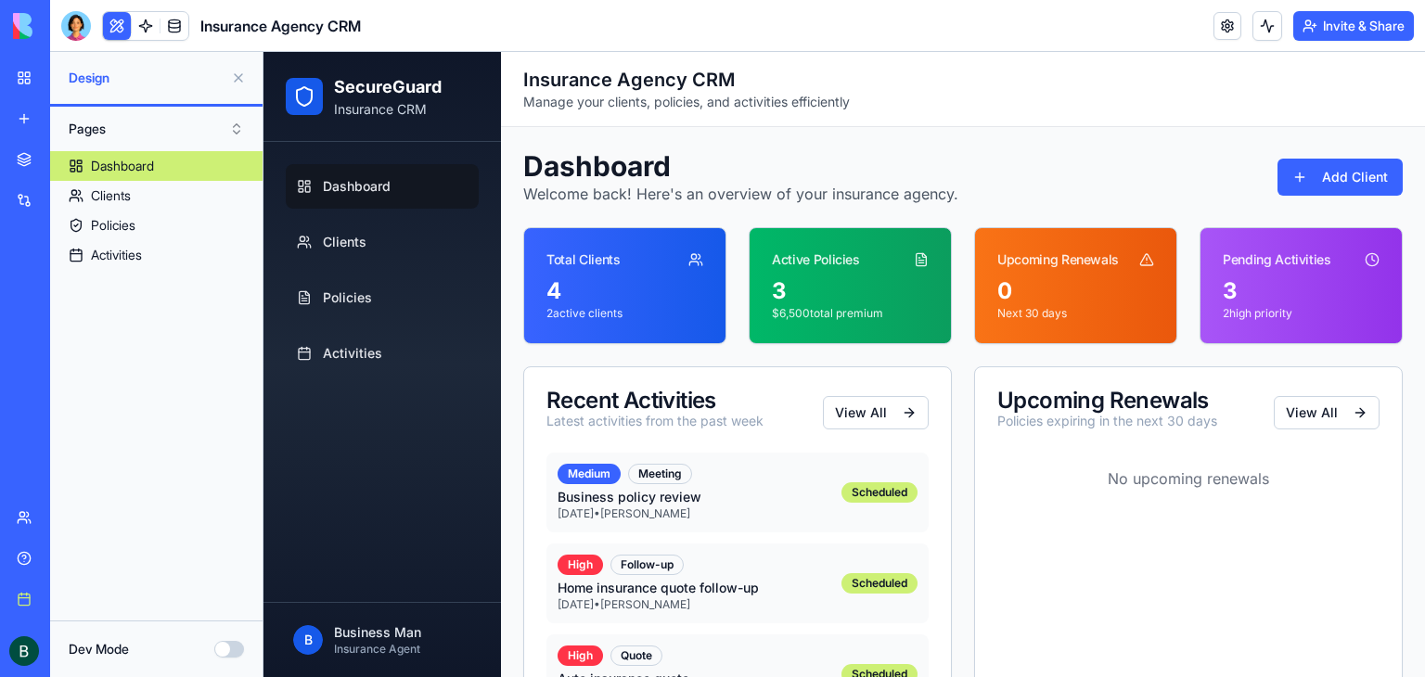
click at [390, 95] on h2 "SecureGuard" at bounding box center [388, 87] width 108 height 26
click at [228, 654] on button "Dev Mode" at bounding box center [229, 649] width 30 height 17
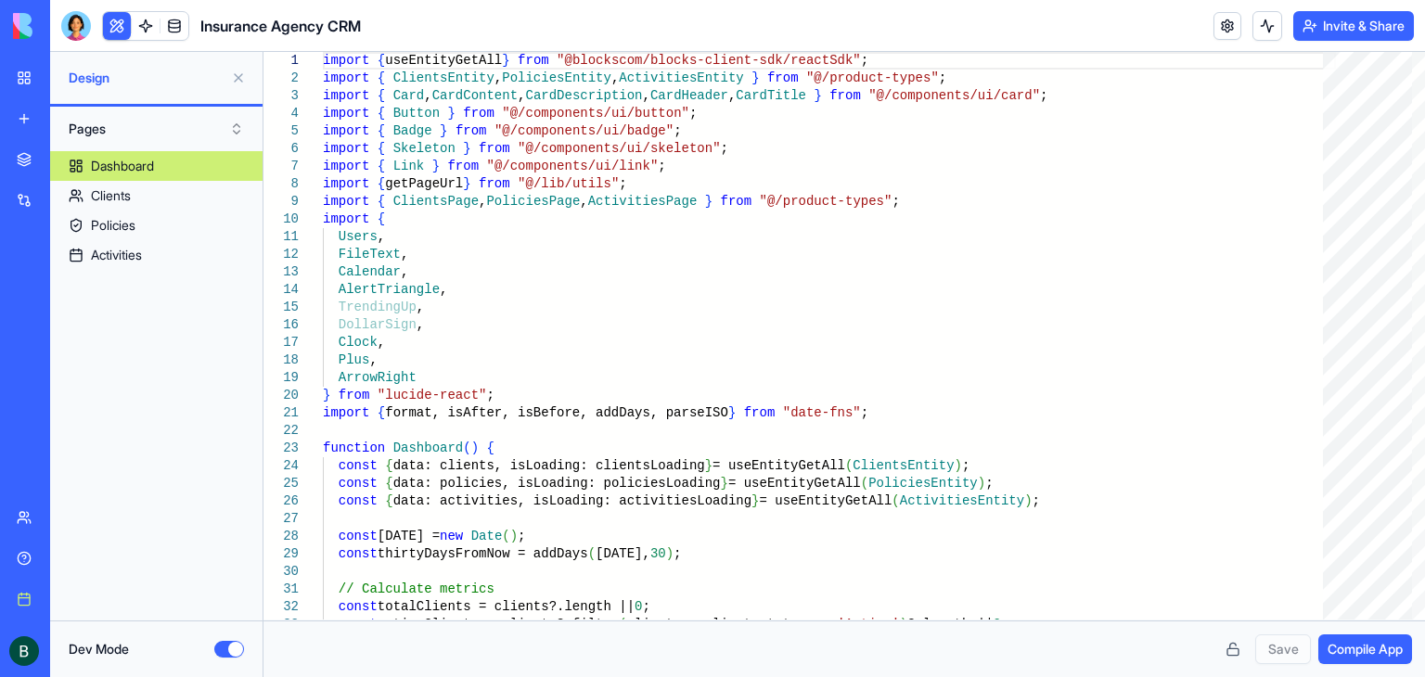
click at [230, 652] on button "Dev Mode" at bounding box center [229, 649] width 30 height 17
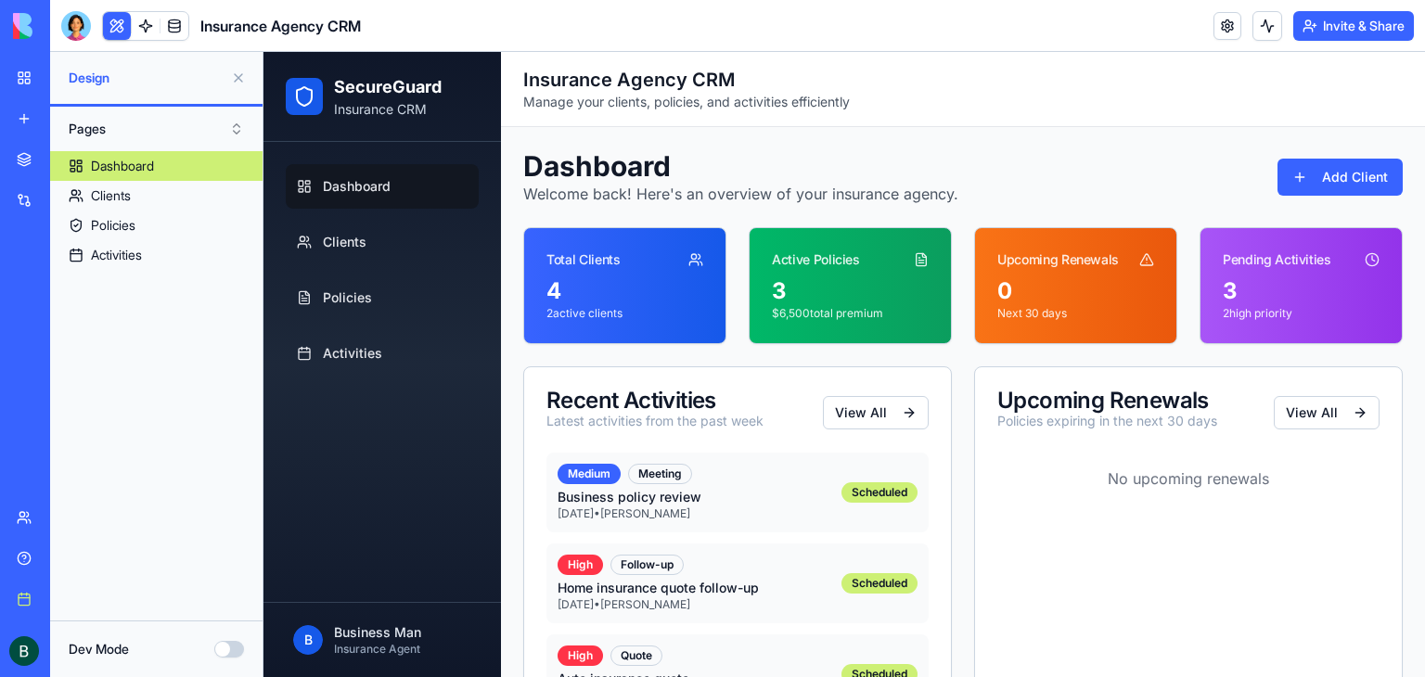
click at [230, 650] on button "Dev Mode" at bounding box center [229, 649] width 30 height 17
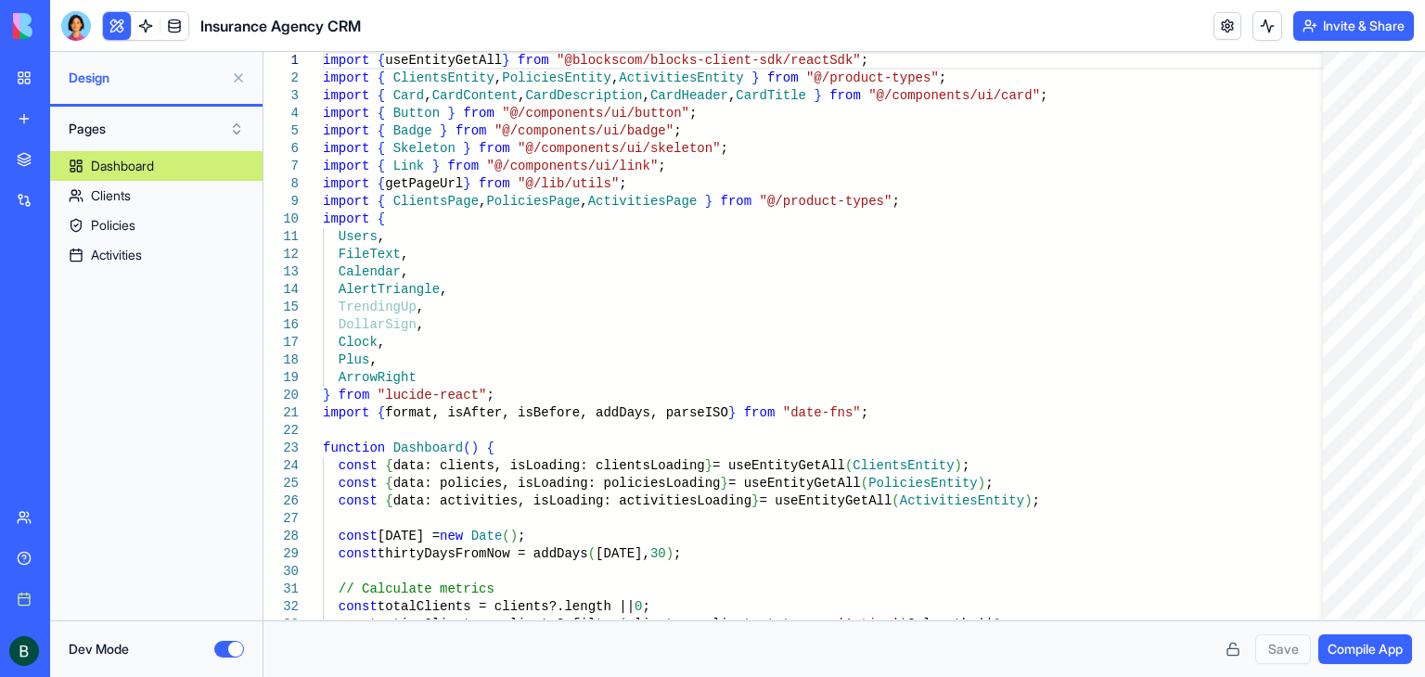
click at [1369, 22] on button "Invite & Share" at bounding box center [1353, 26] width 121 height 30
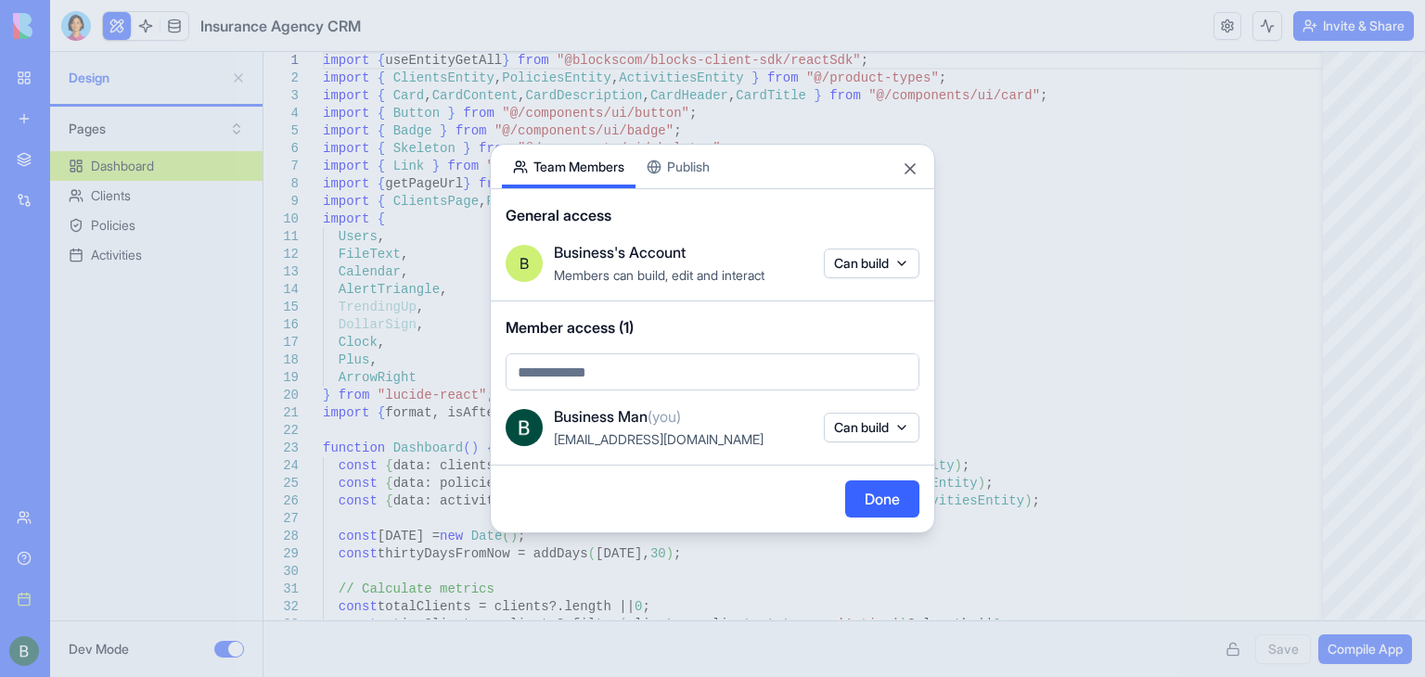
click at [720, 165] on div "Share App Team Members Publish General access B Business's Account Members can …" at bounding box center [712, 339] width 445 height 390
click at [587, 108] on body "BETA My Workspace New app Marketplace Integrations Recent New App Social Media …" at bounding box center [712, 338] width 1425 height 677
click at [920, 154] on div "Share App Team Members Publish" at bounding box center [712, 167] width 443 height 45
click at [915, 167] on button "Close" at bounding box center [910, 169] width 19 height 19
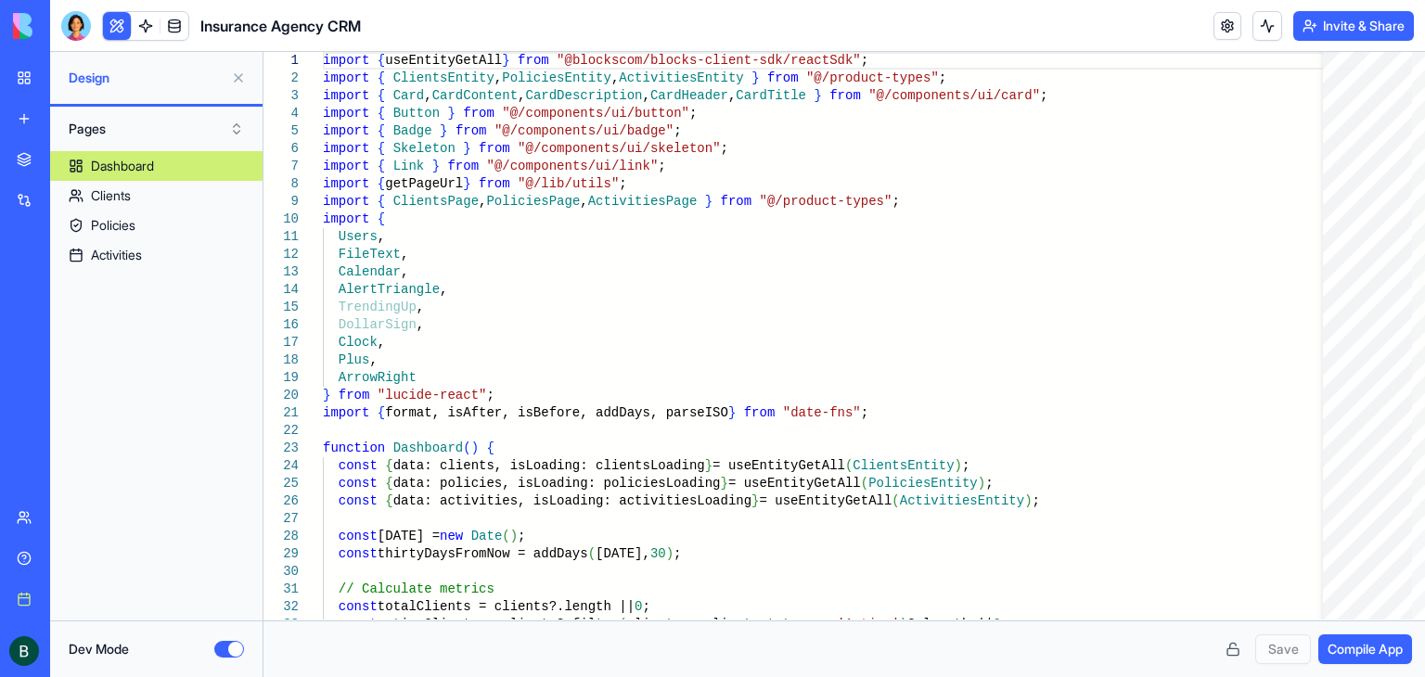
click at [230, 641] on button "Dev Mode" at bounding box center [229, 649] width 30 height 17
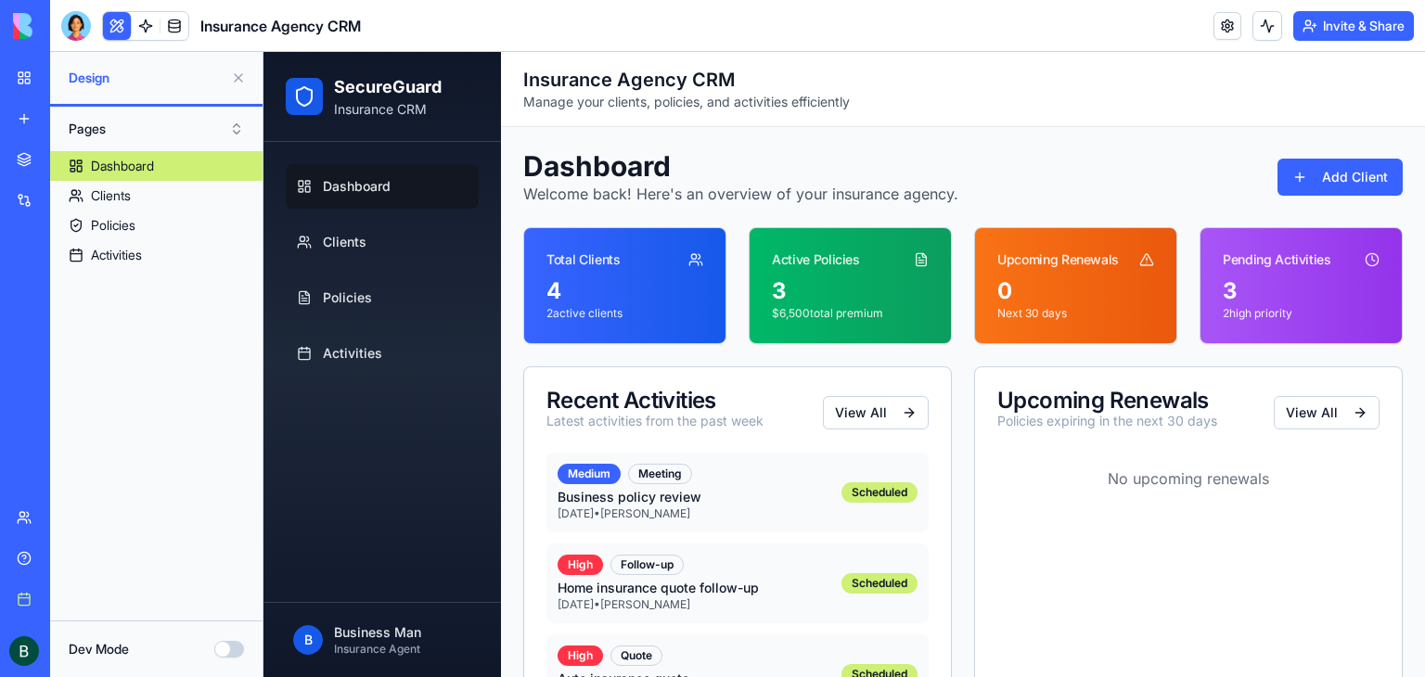
click at [35, 115] on link "New app" at bounding box center [43, 118] width 74 height 37
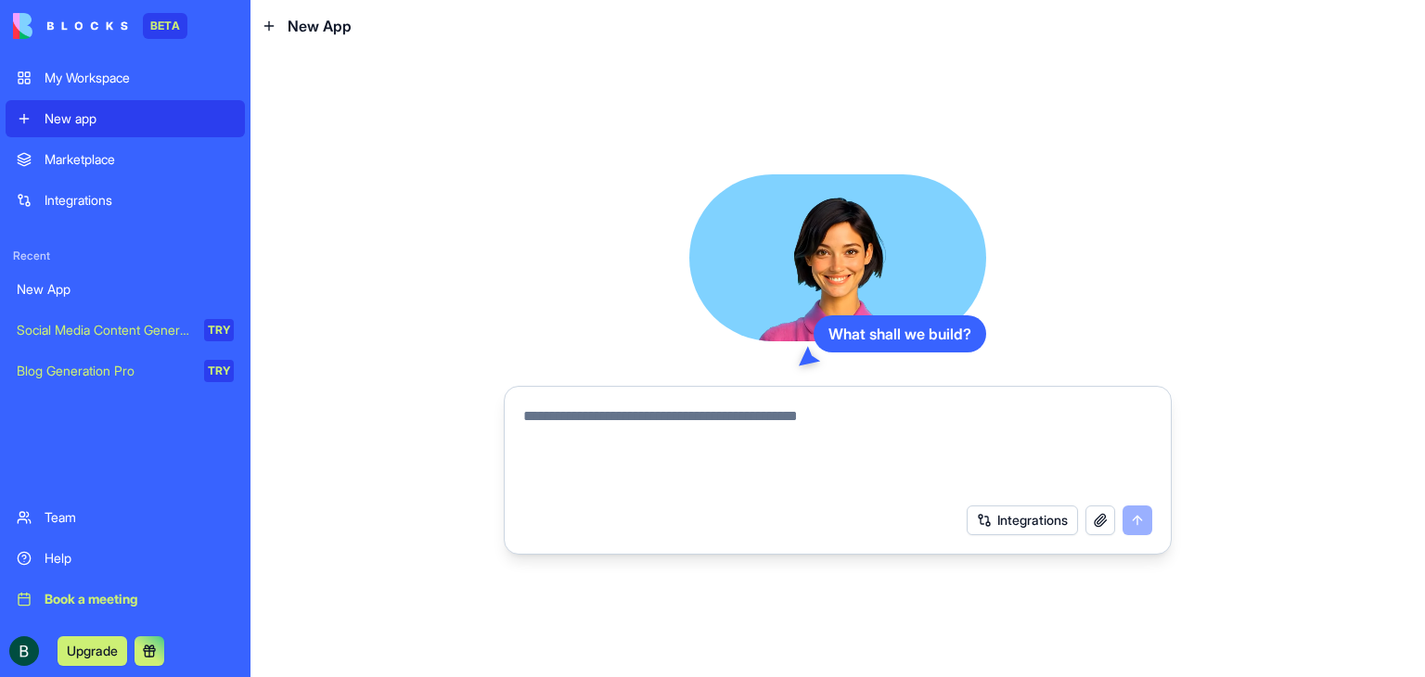
click at [96, 284] on div "New App" at bounding box center [125, 289] width 217 height 19
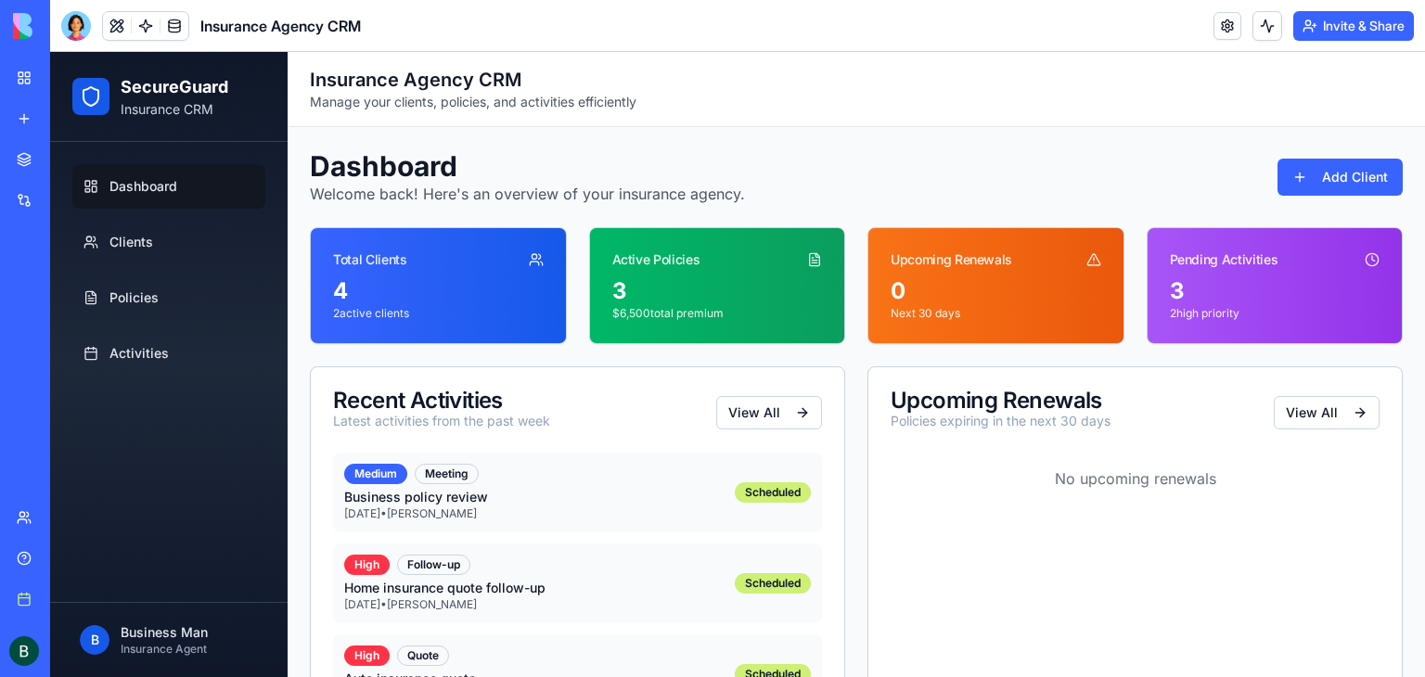
click at [80, 133] on link "New app" at bounding box center [43, 118] width 74 height 37
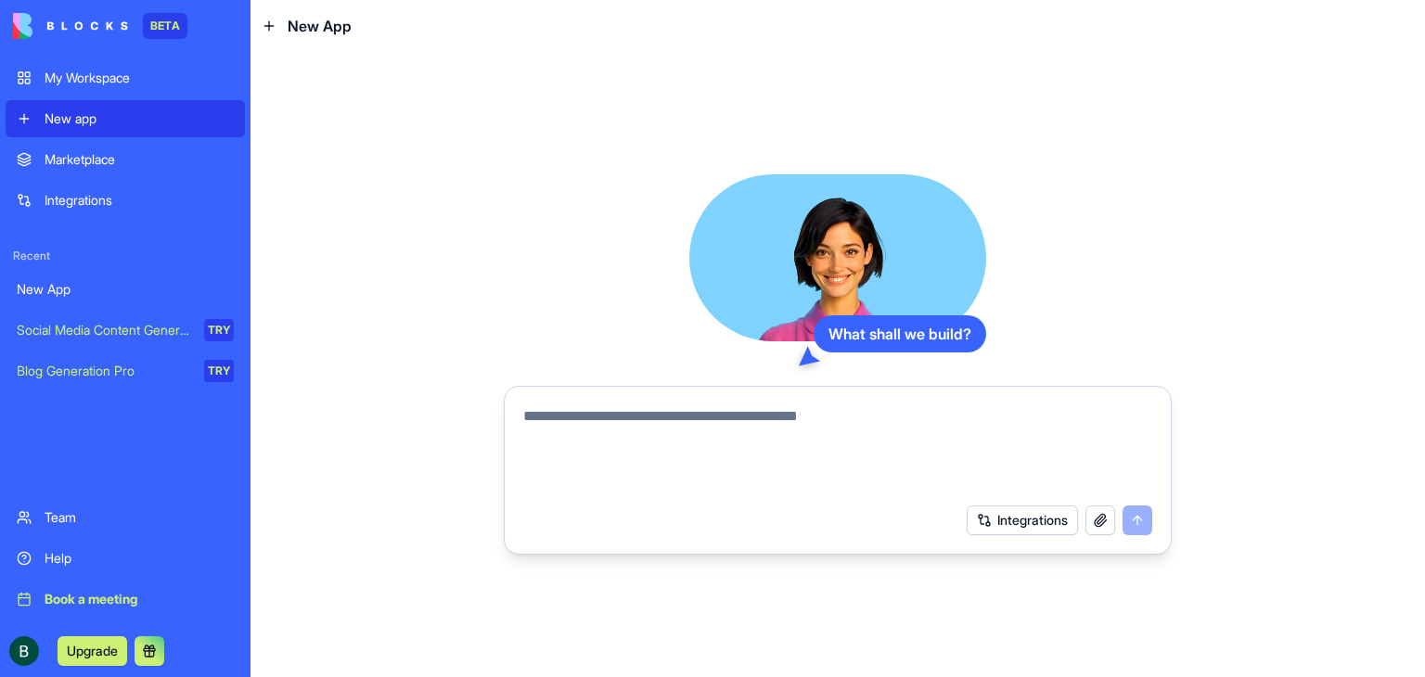
click at [678, 468] on textarea at bounding box center [837, 449] width 629 height 89
drag, startPoint x: 111, startPoint y: 289, endPoint x: 441, endPoint y: 257, distance: 330.8
click at [441, 257] on div "What shall we build? Integrations" at bounding box center [837, 364] width 1174 height 625
click at [695, 435] on textarea at bounding box center [837, 449] width 629 height 89
click at [127, 297] on div "New App" at bounding box center [125, 289] width 217 height 19
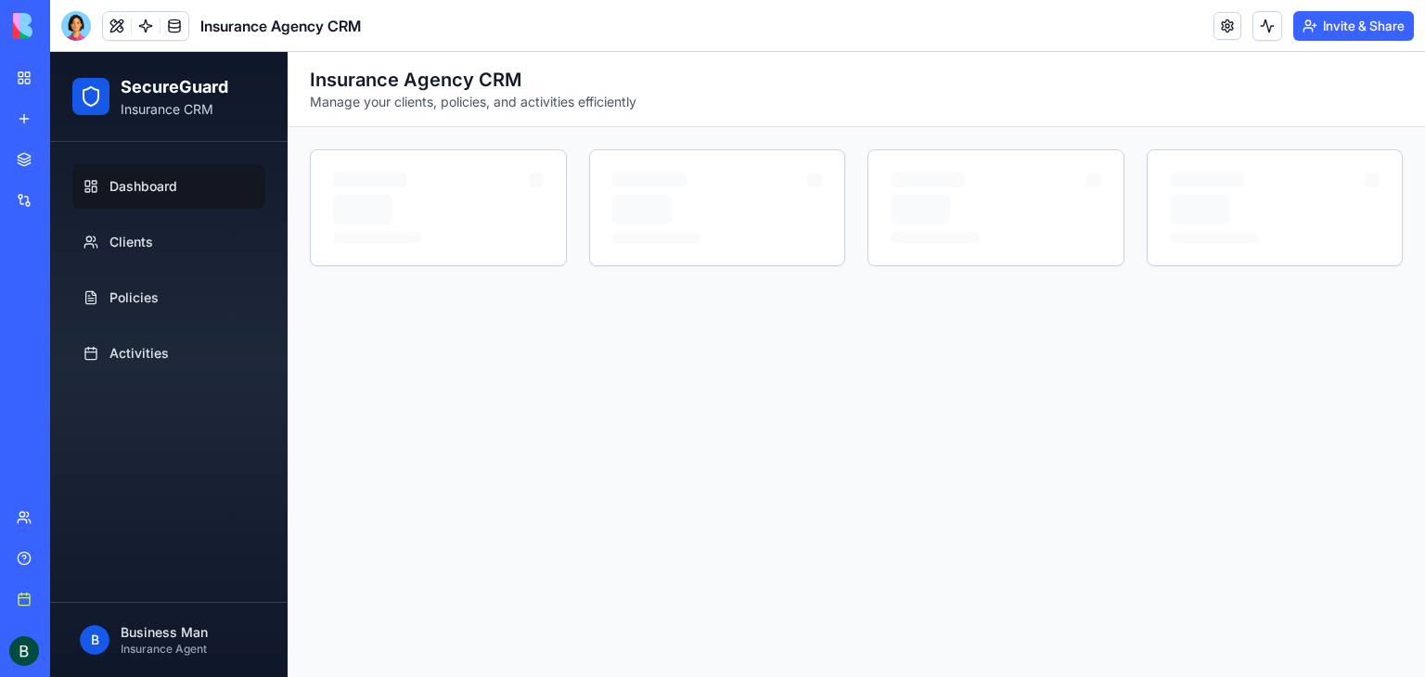
click at [26, 335] on div "Social Media Content Generator" at bounding box center [21, 330] width 9 height 19
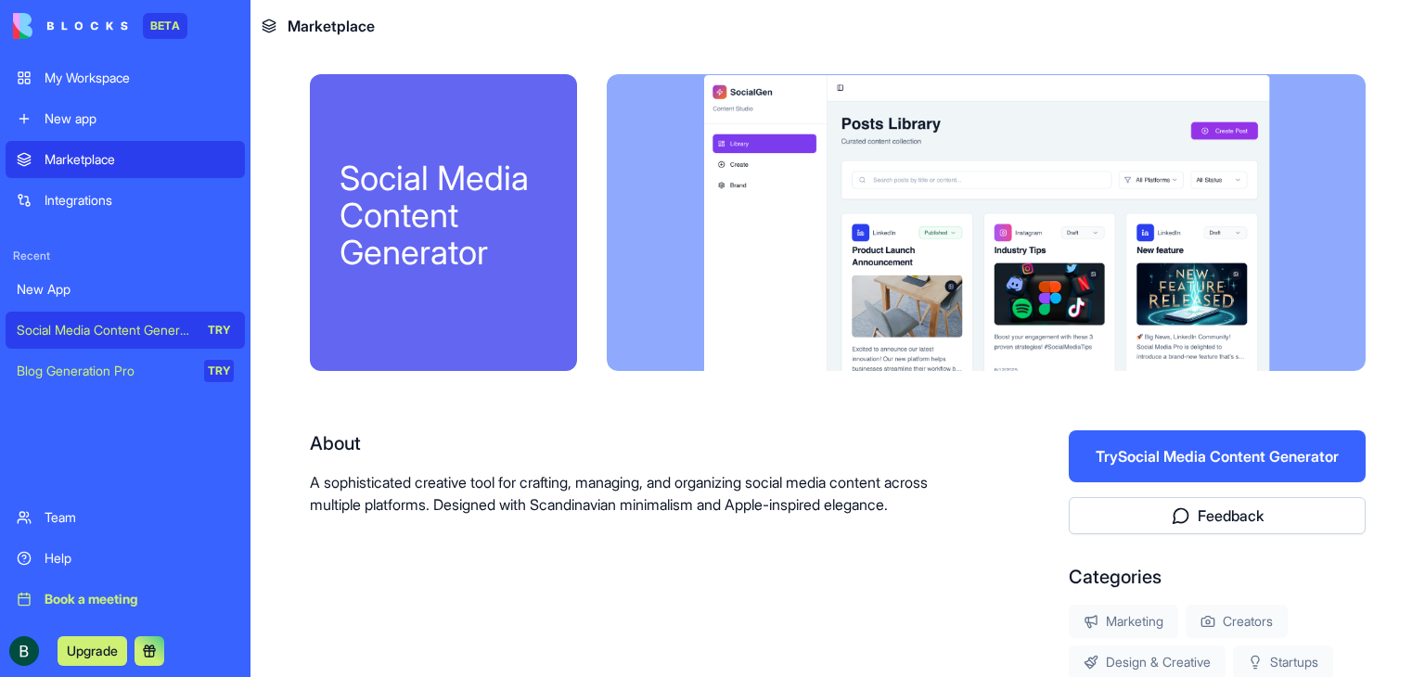
click at [171, 150] on div "Marketplace" at bounding box center [139, 159] width 189 height 19
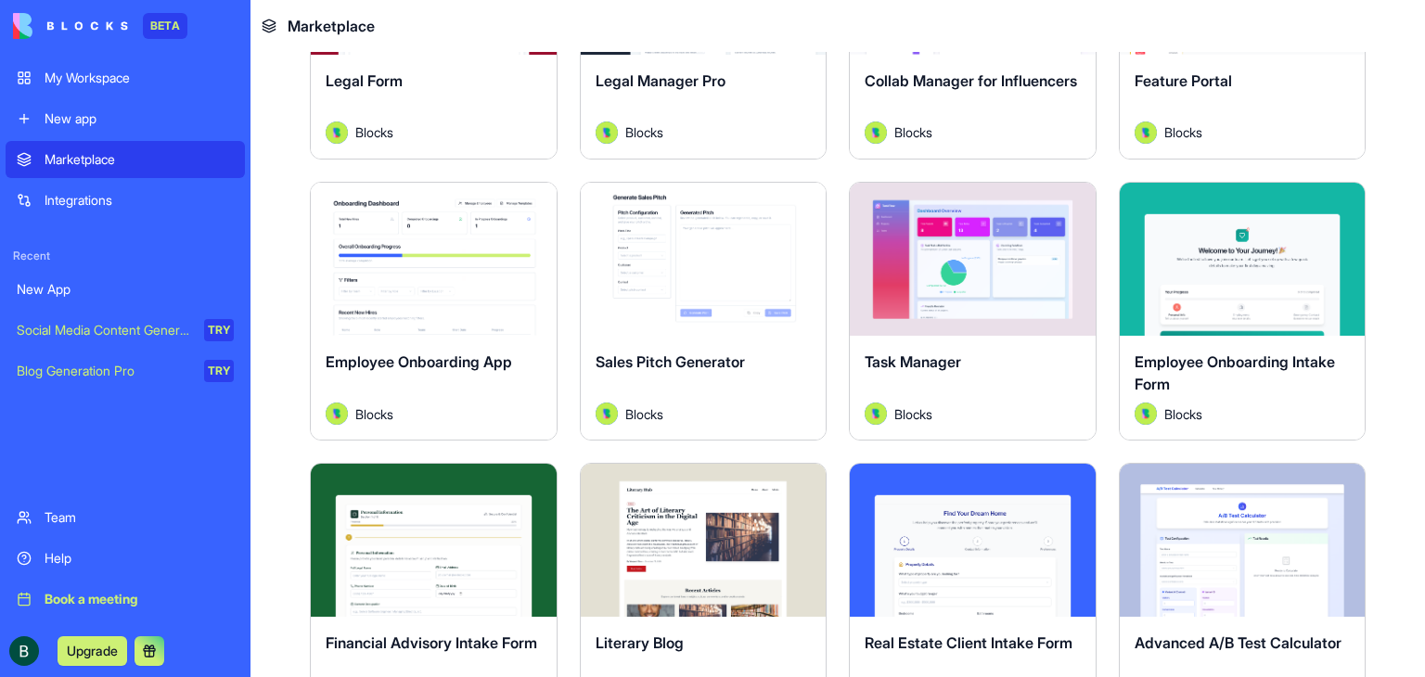
scroll to position [2783, 0]
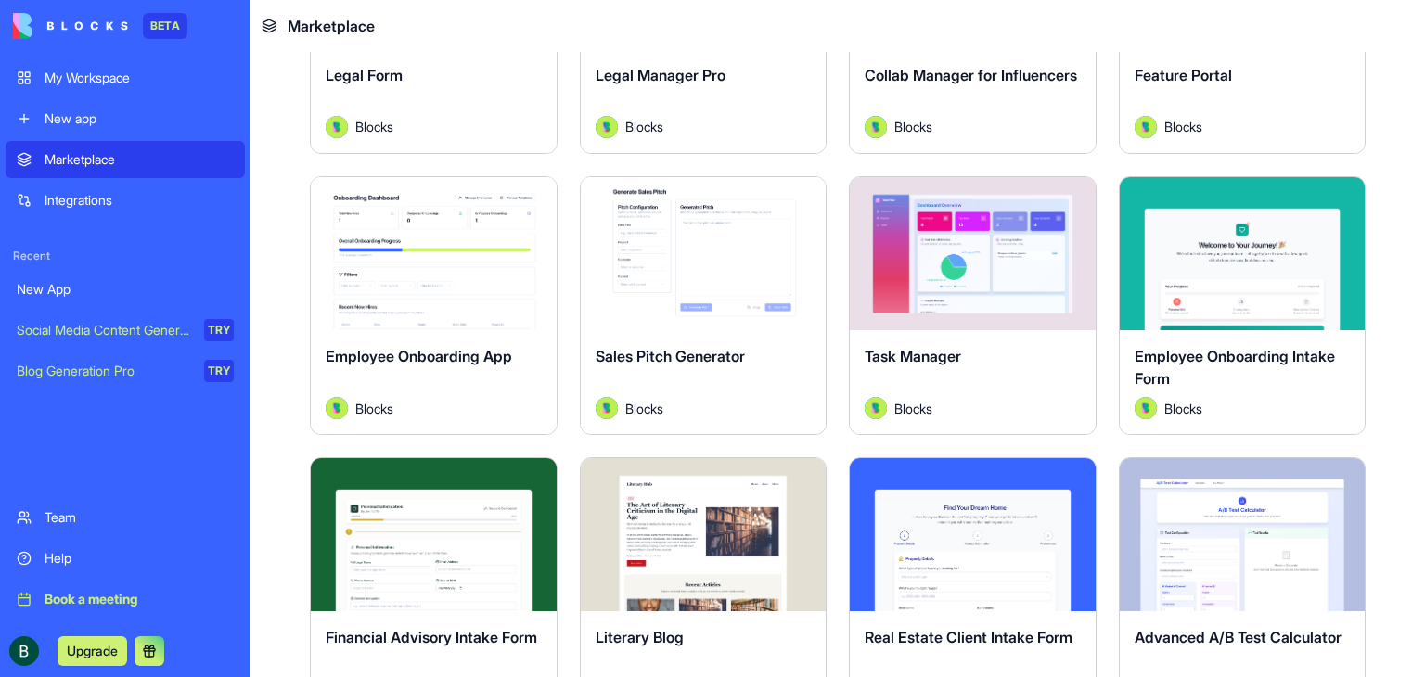
click at [1210, 244] on button "Explore" at bounding box center [1242, 253] width 139 height 37
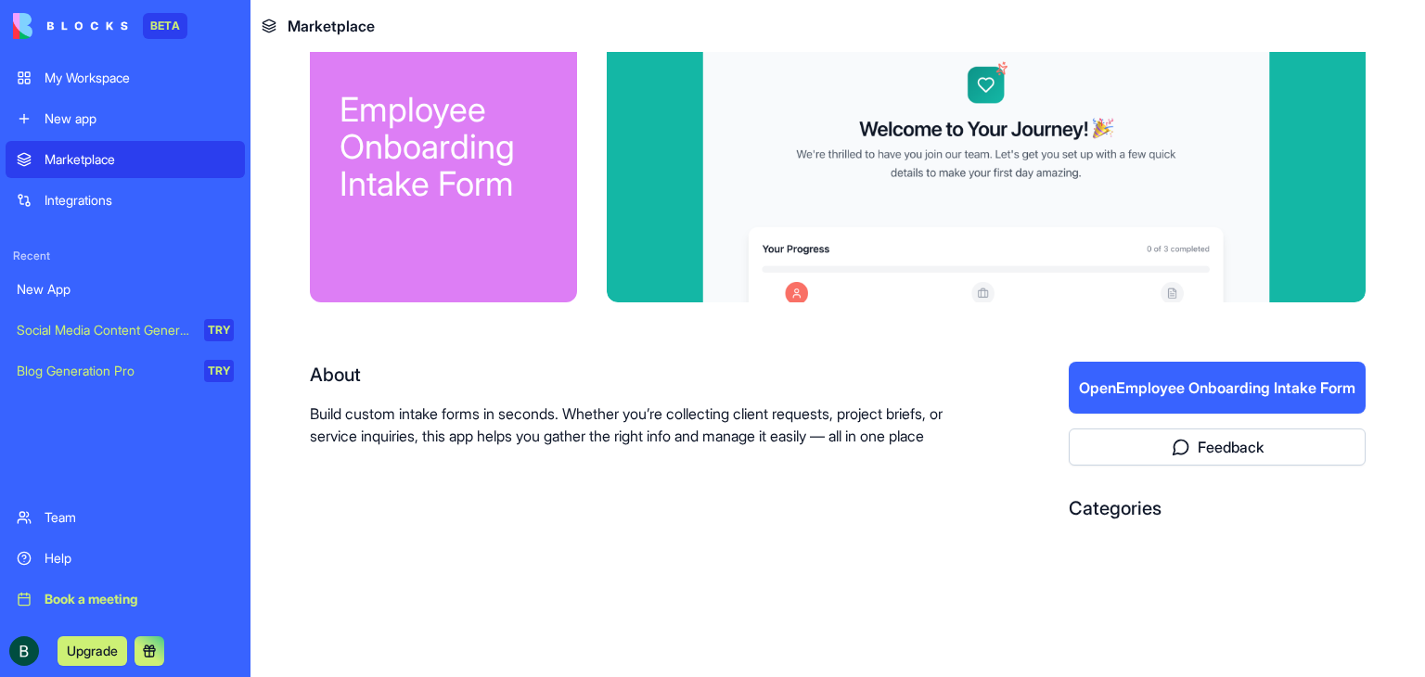
scroll to position [69, 0]
click at [1220, 372] on button "Open Employee Onboarding Intake Form" at bounding box center [1217, 388] width 297 height 52
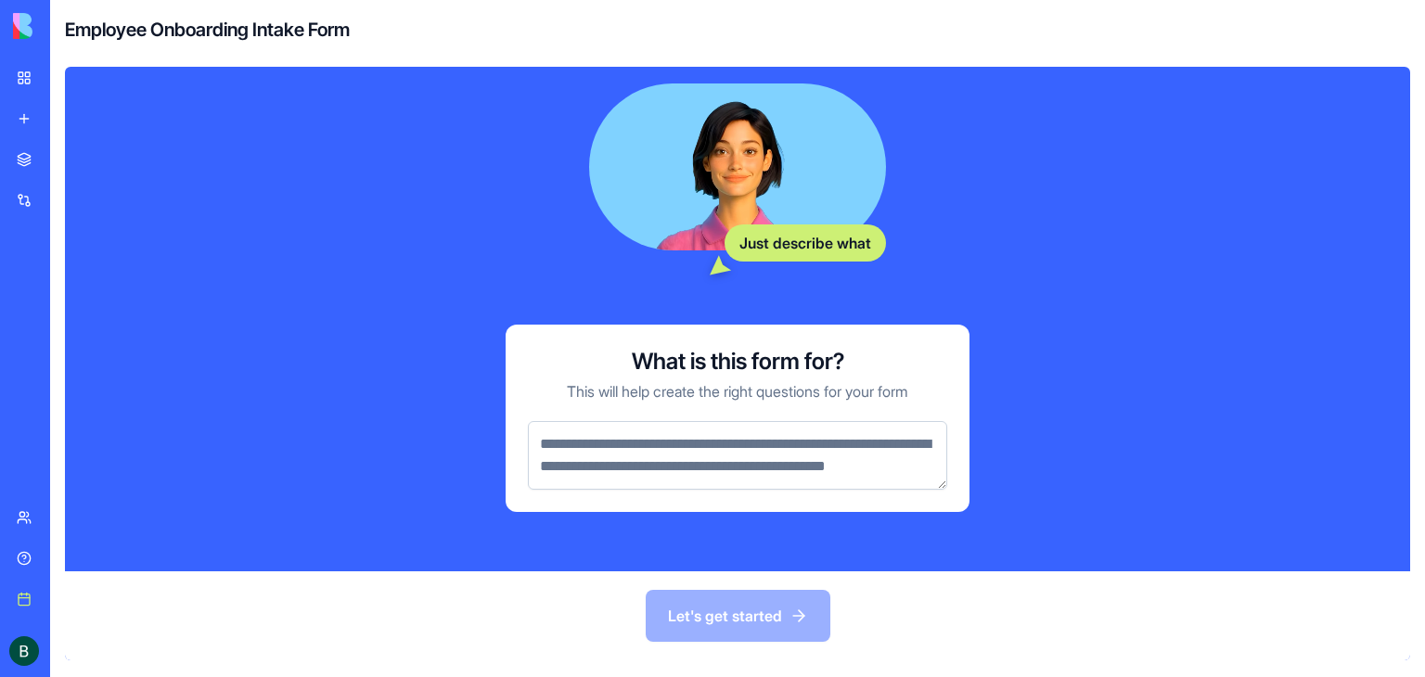
scroll to position [389, 0]
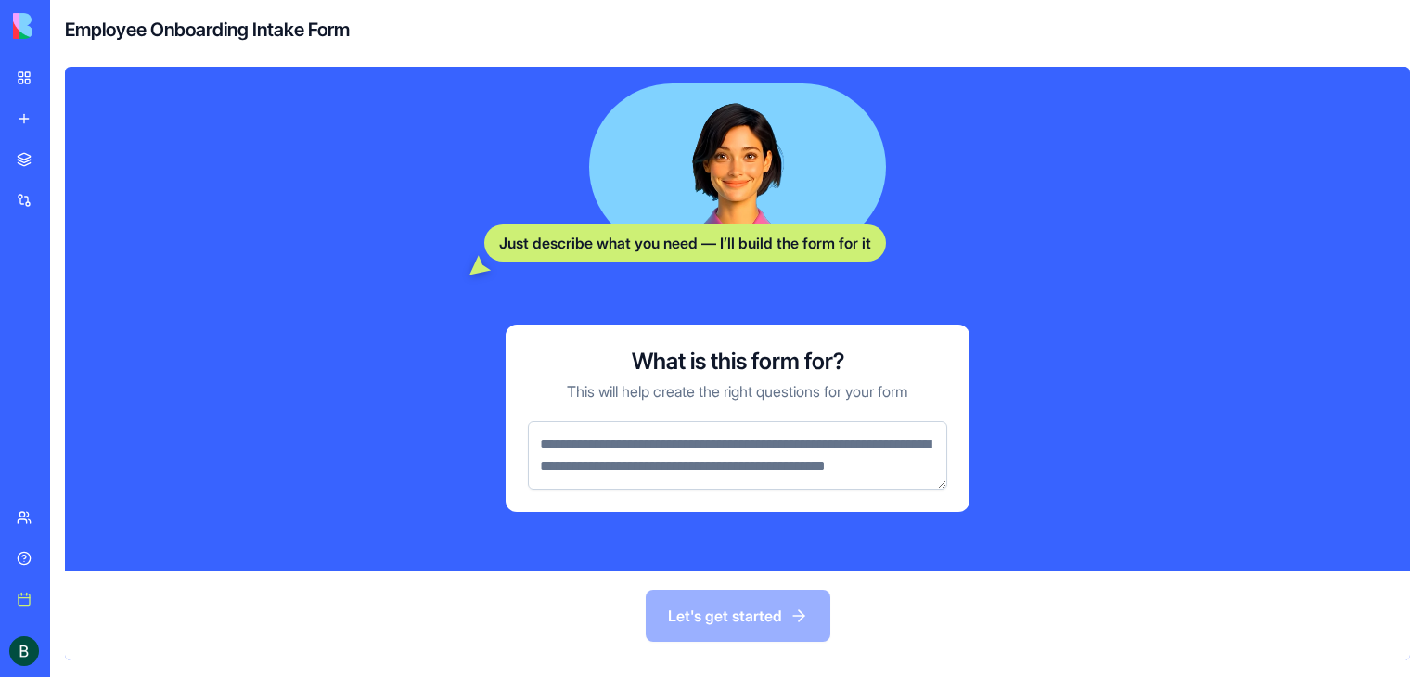
click at [872, 435] on textarea at bounding box center [737, 455] width 419 height 69
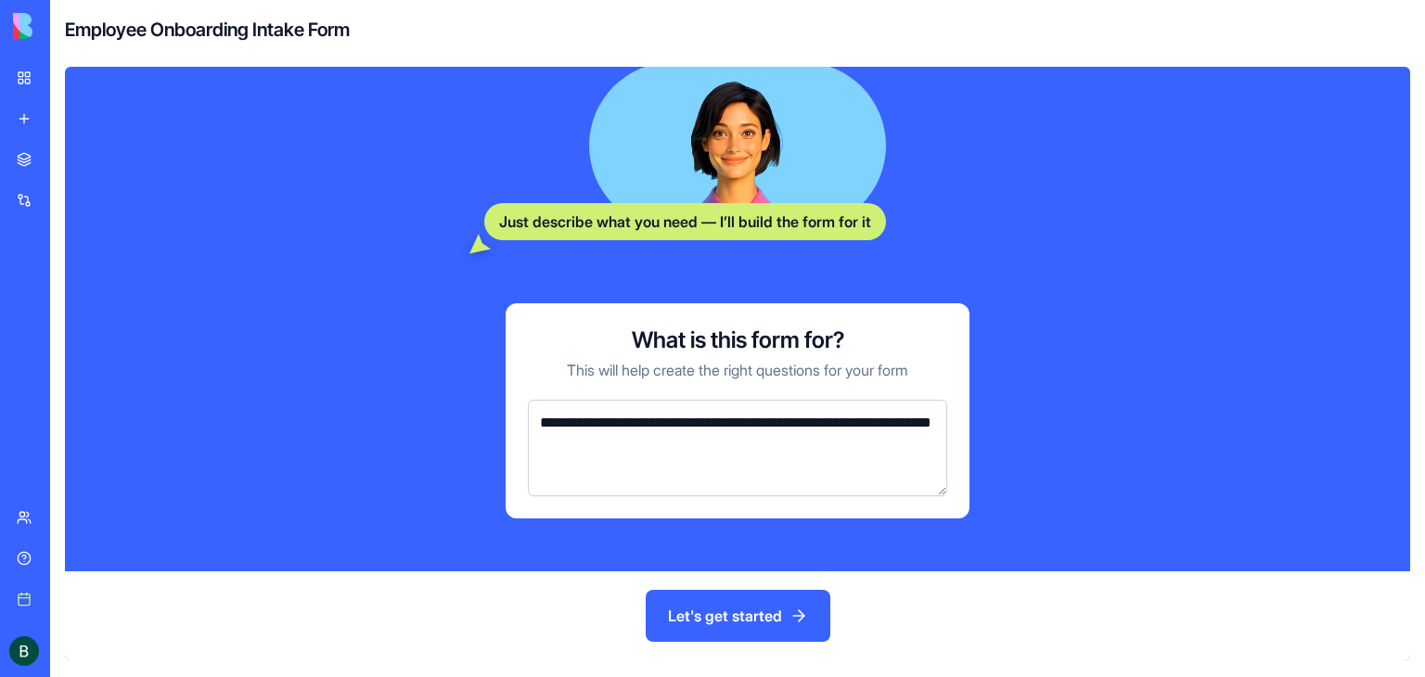
drag, startPoint x: 939, startPoint y: 487, endPoint x: 928, endPoint y: 516, distance: 30.8
click at [928, 516] on div "**********" at bounding box center [738, 410] width 464 height 215
type textarea "**********"
click at [772, 602] on button "Let's get started" at bounding box center [738, 616] width 185 height 52
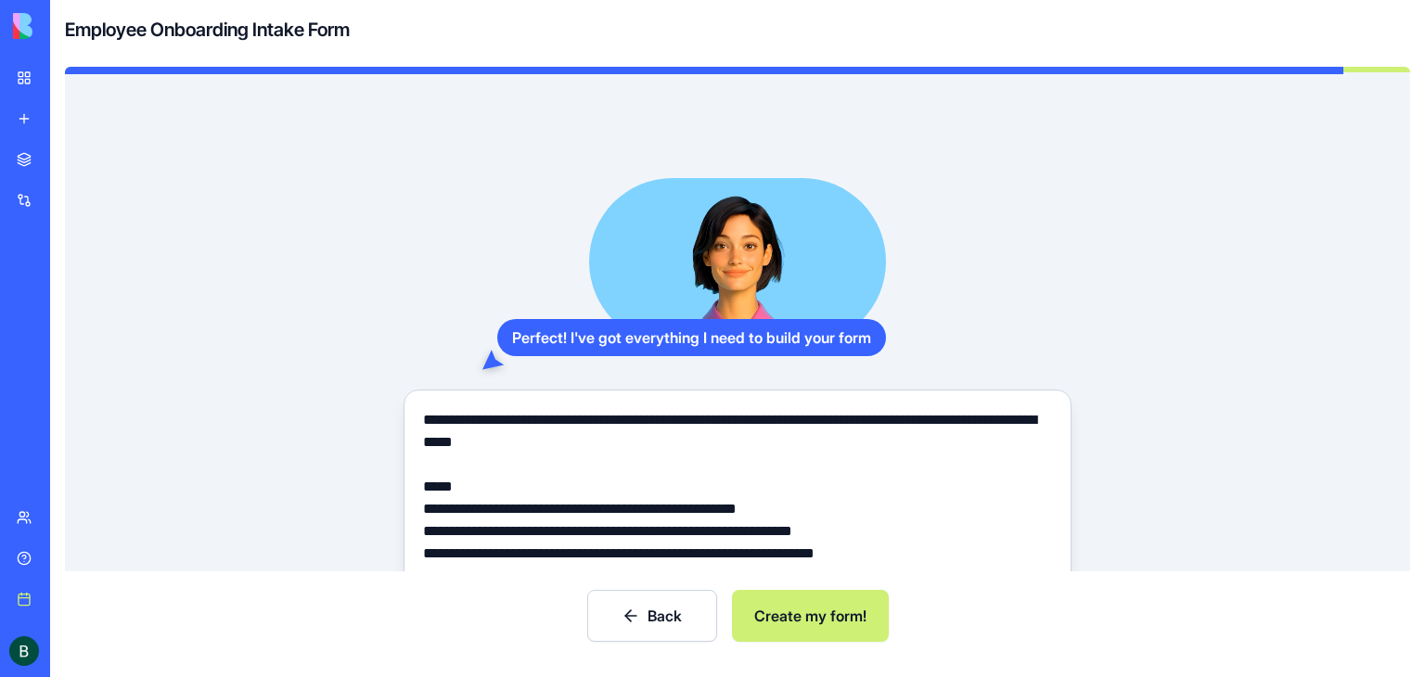
scroll to position [0, 0]
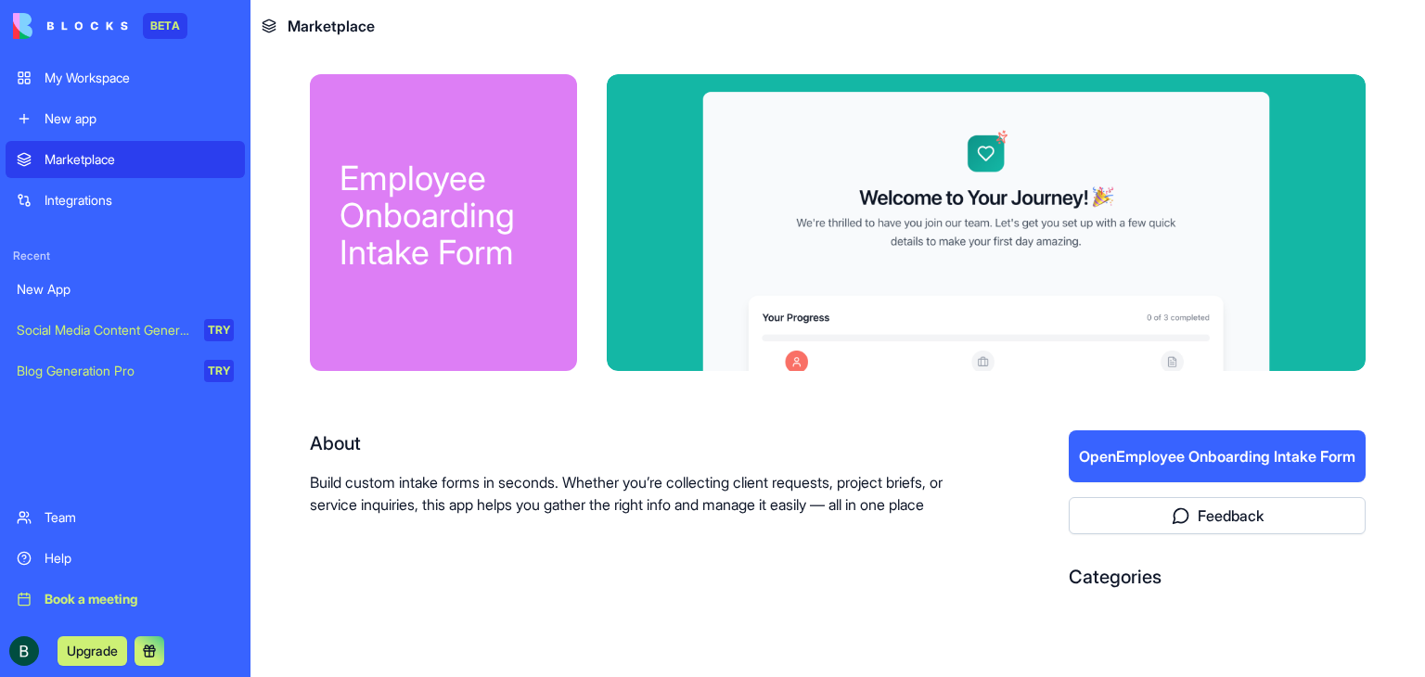
click at [102, 163] on div "Marketplace" at bounding box center [139, 159] width 189 height 19
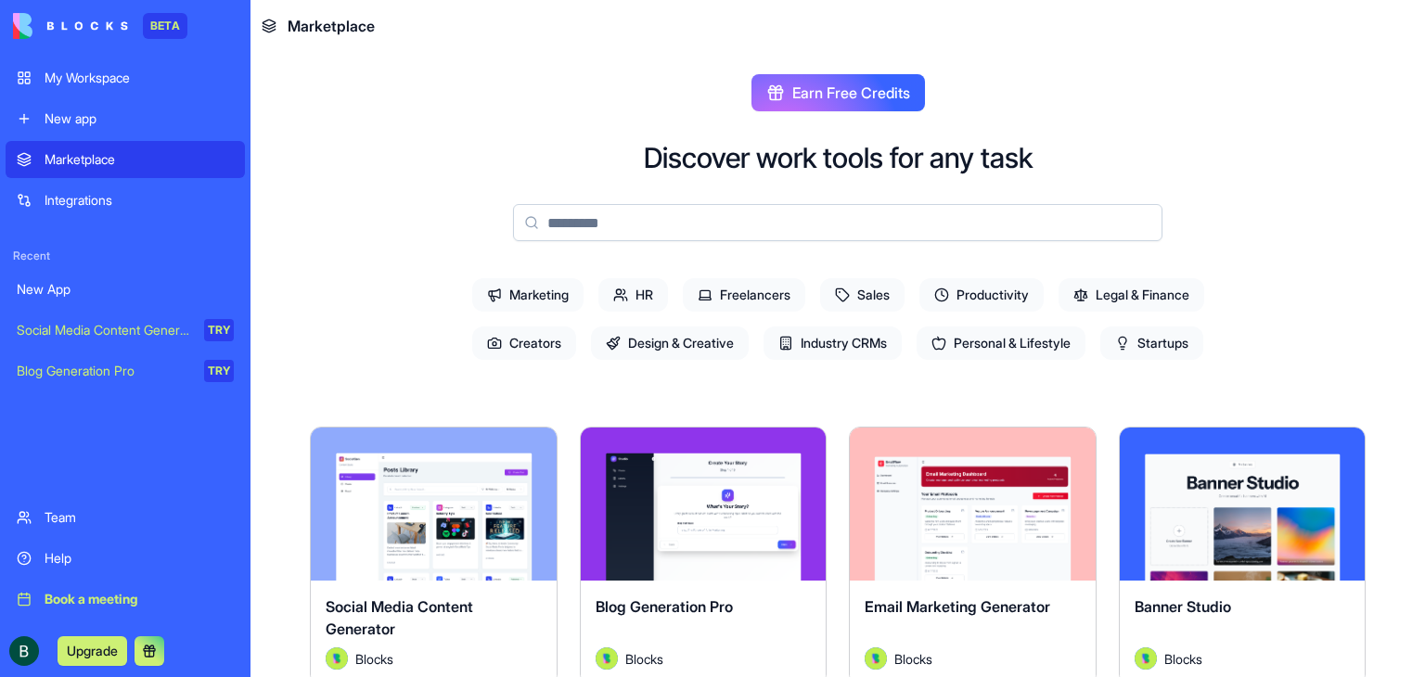
click at [1050, 353] on span "Personal & Lifestyle" at bounding box center [1001, 343] width 169 height 33
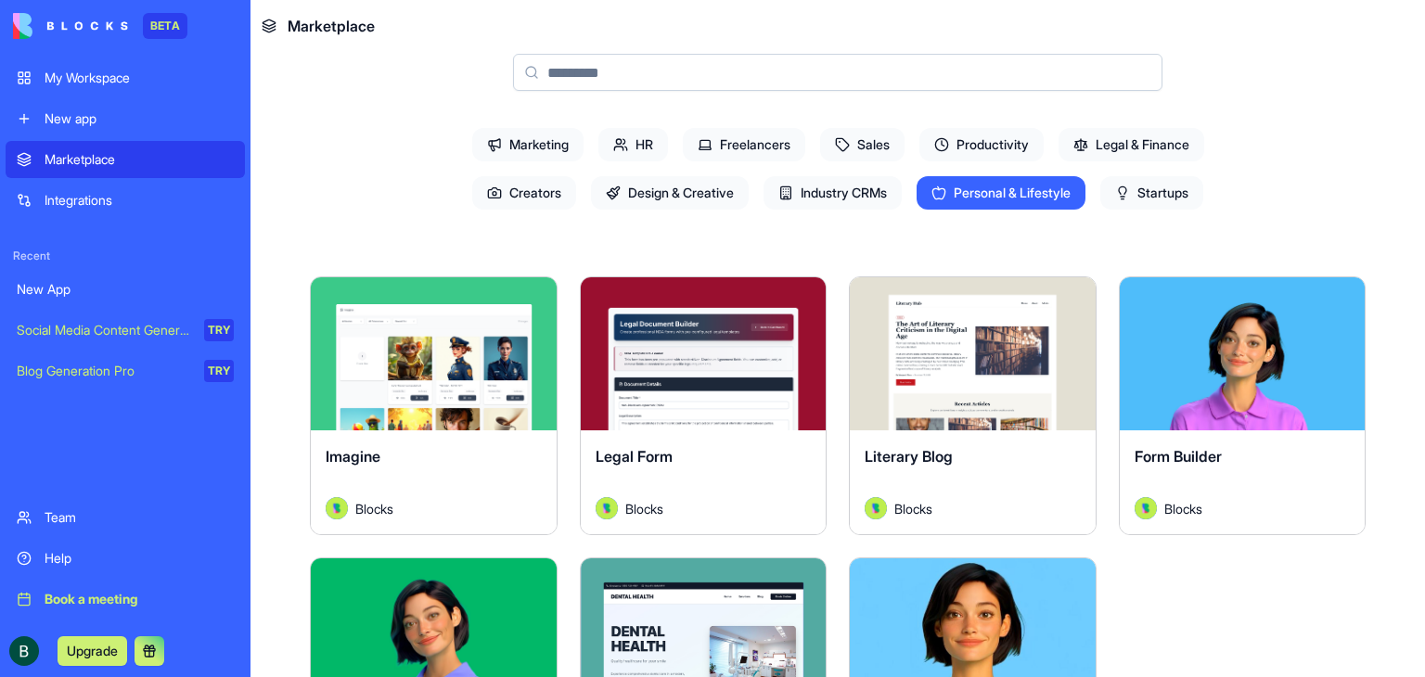
scroll to position [141, 0]
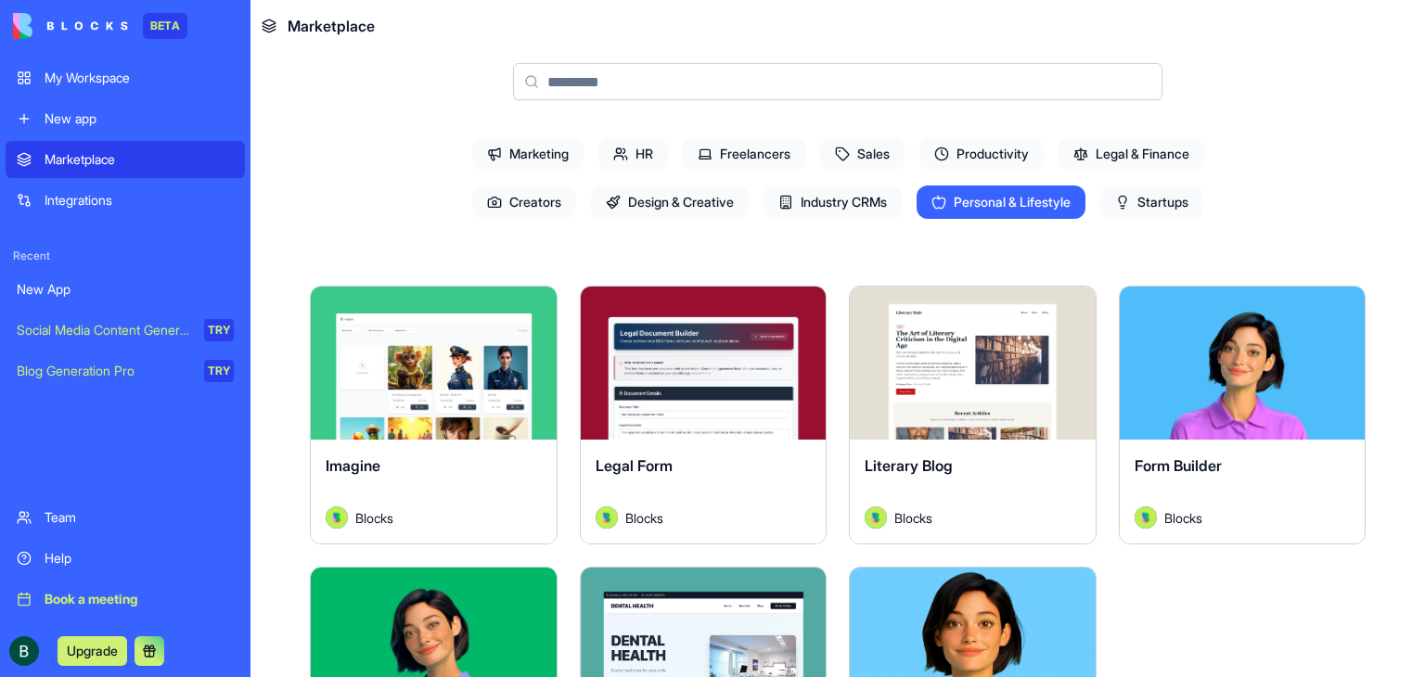
click at [1175, 205] on span "Startups" at bounding box center [1151, 202] width 103 height 33
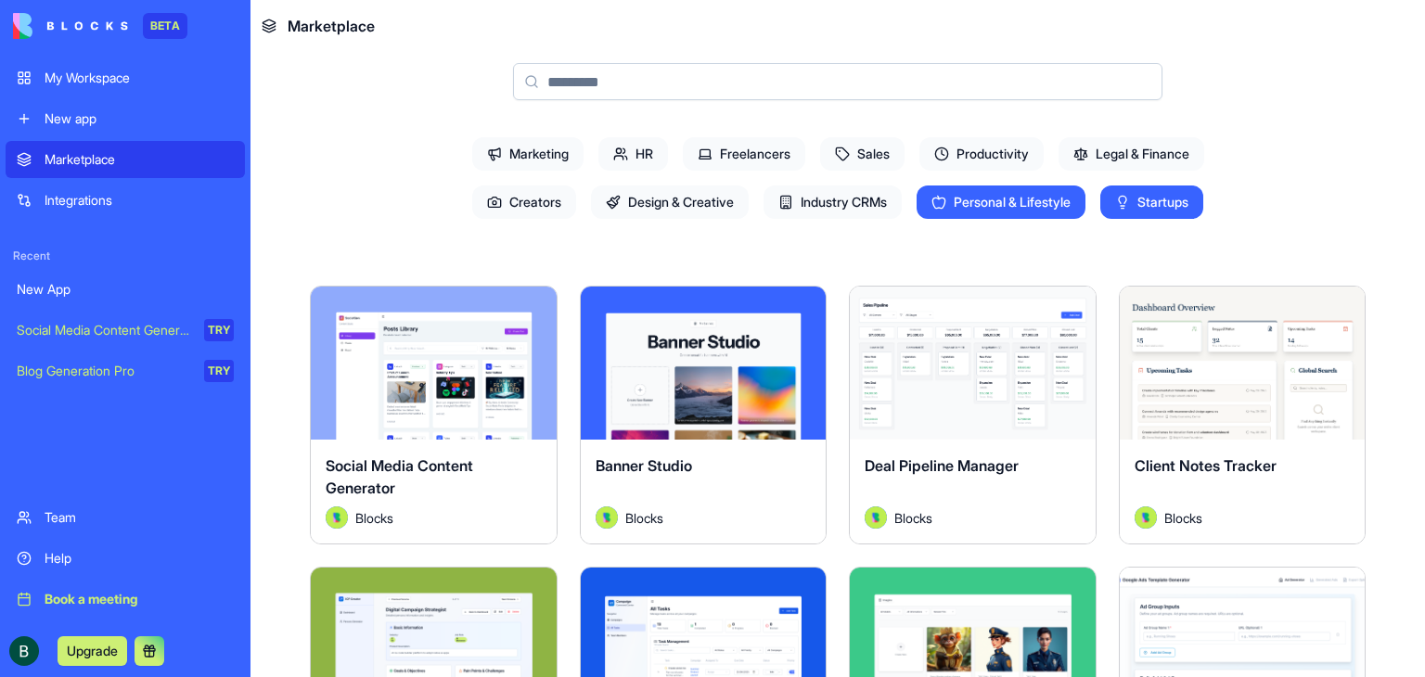
click at [1036, 391] on div "Explore" at bounding box center [973, 363] width 246 height 153
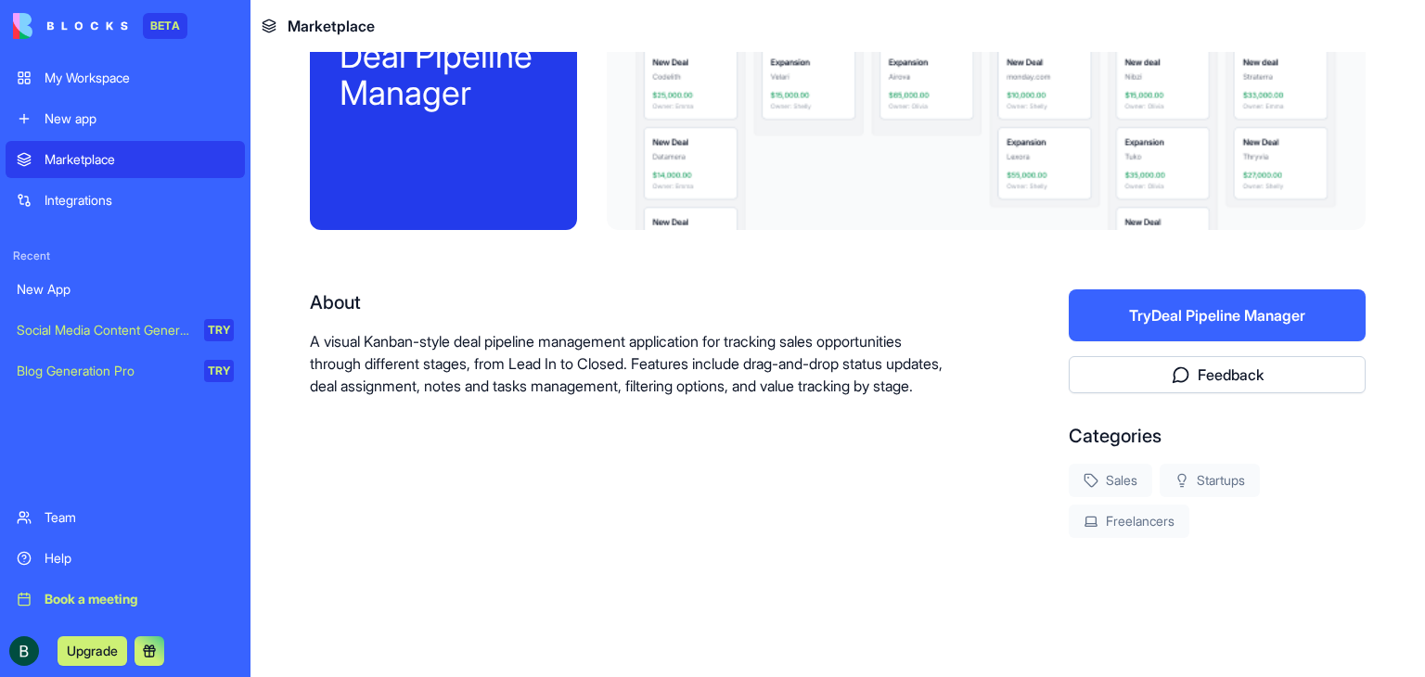
scroll to position [141, 0]
click at [1084, 308] on button "Try Deal Pipeline Manager" at bounding box center [1217, 315] width 297 height 52
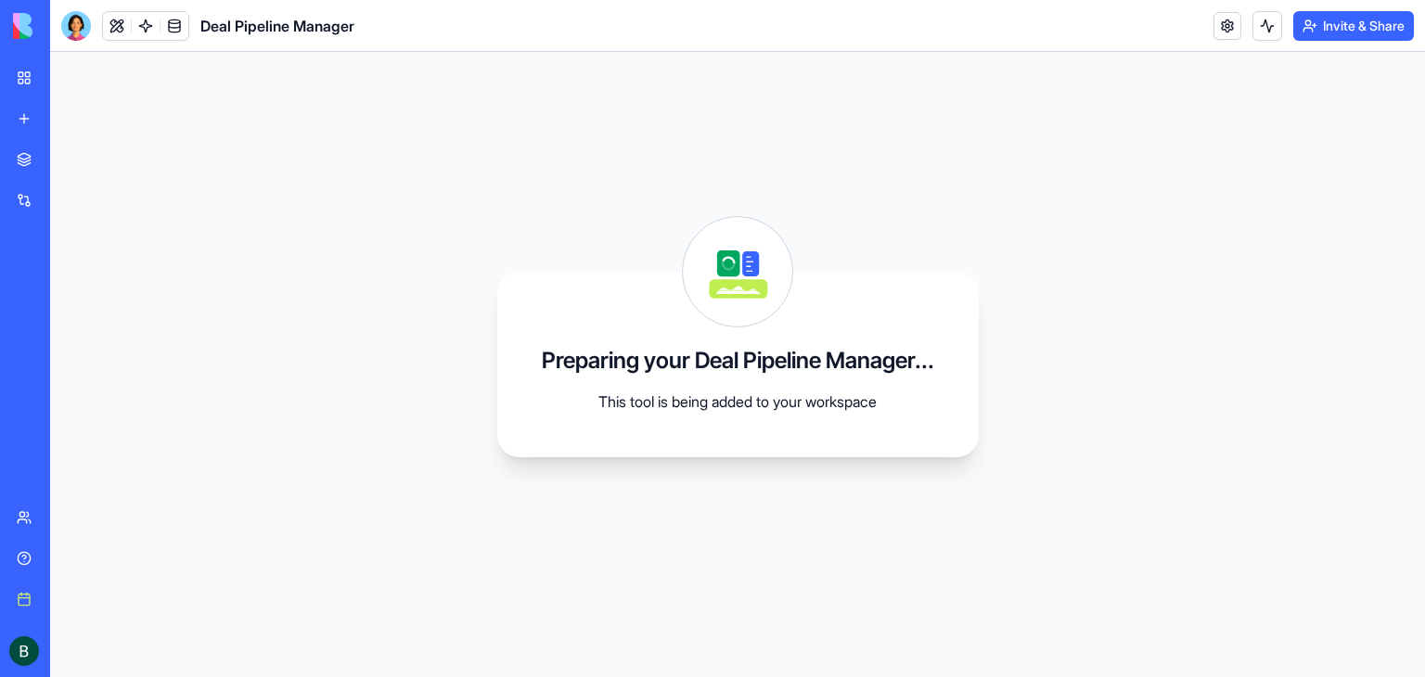
click at [69, 287] on div "Insurance Agency CRM" at bounding box center [43, 289] width 52 height 19
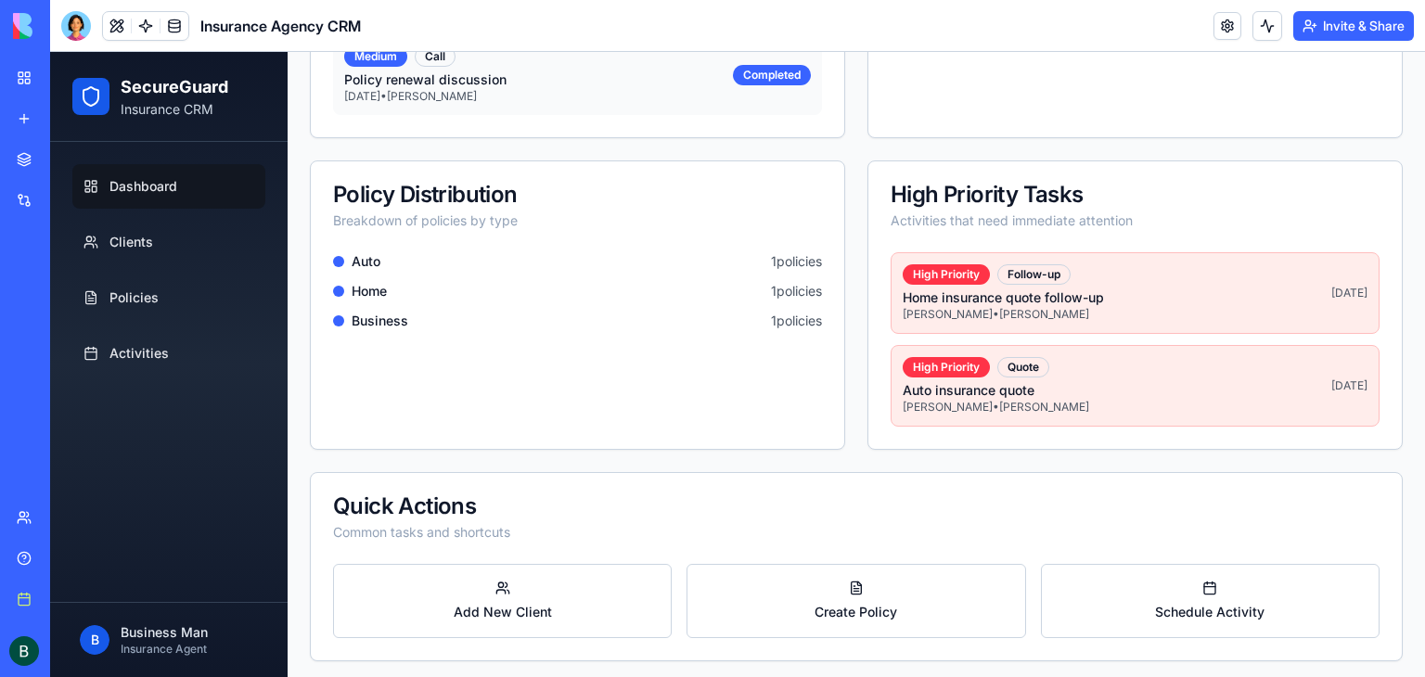
scroll to position [691, 0]
click at [211, 245] on link "Clients" at bounding box center [168, 242] width 193 height 45
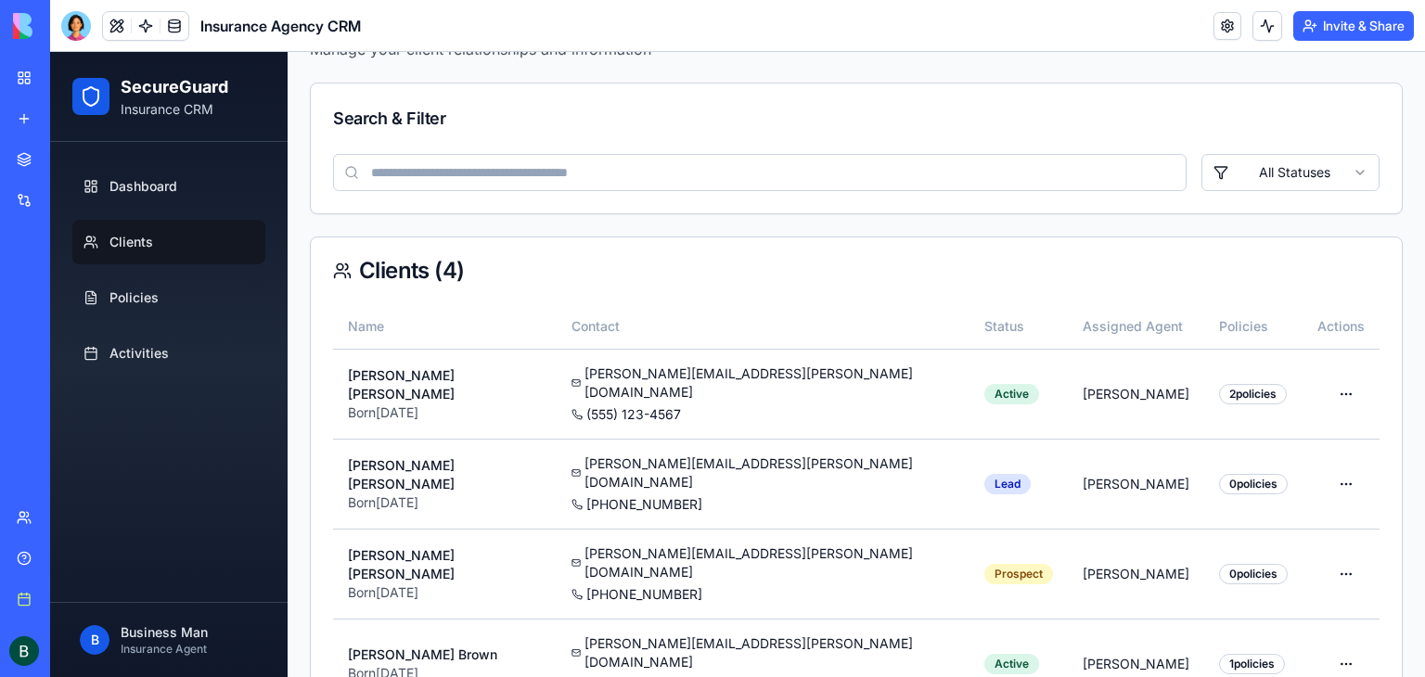
click at [201, 266] on ul "Dashboard Clients Policies Activities" at bounding box center [168, 270] width 193 height 212
click at [80, 317] on link "Deal Pipeline Manager" at bounding box center [43, 330] width 74 height 37
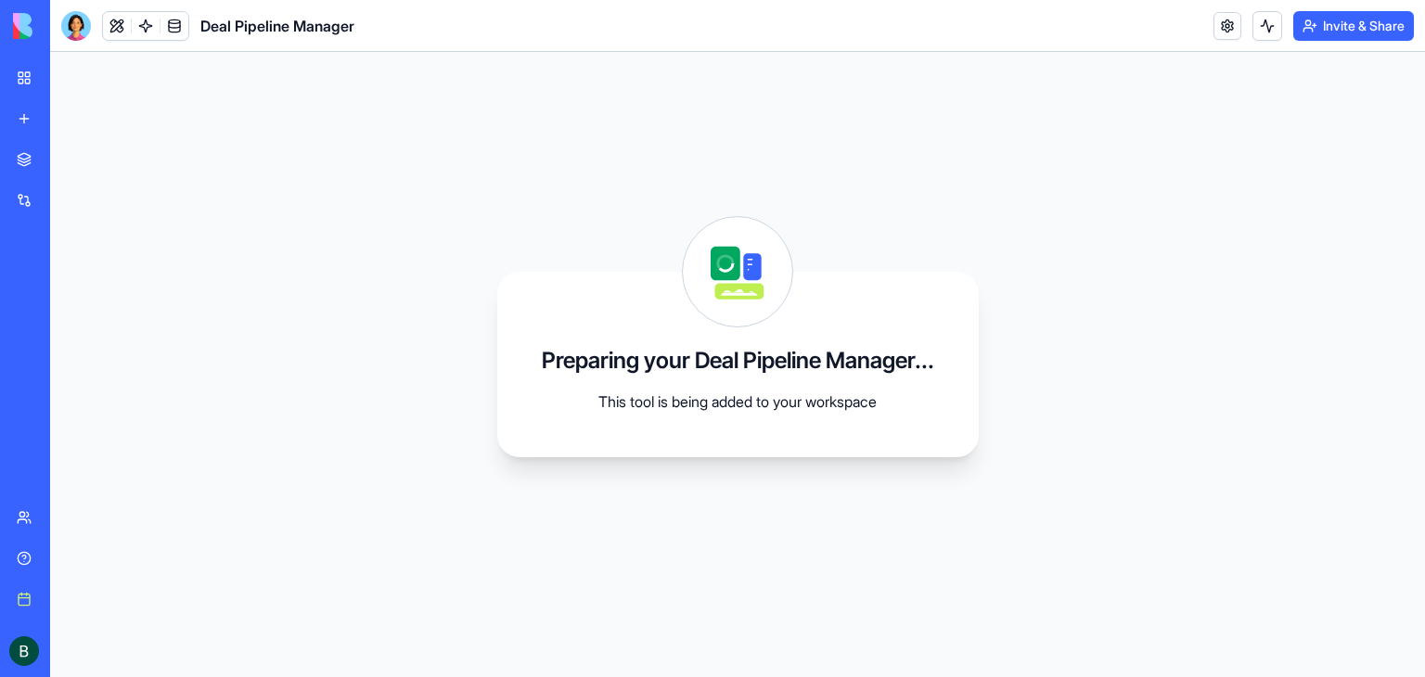
click at [80, 149] on link "Marketplace" at bounding box center [43, 159] width 74 height 37
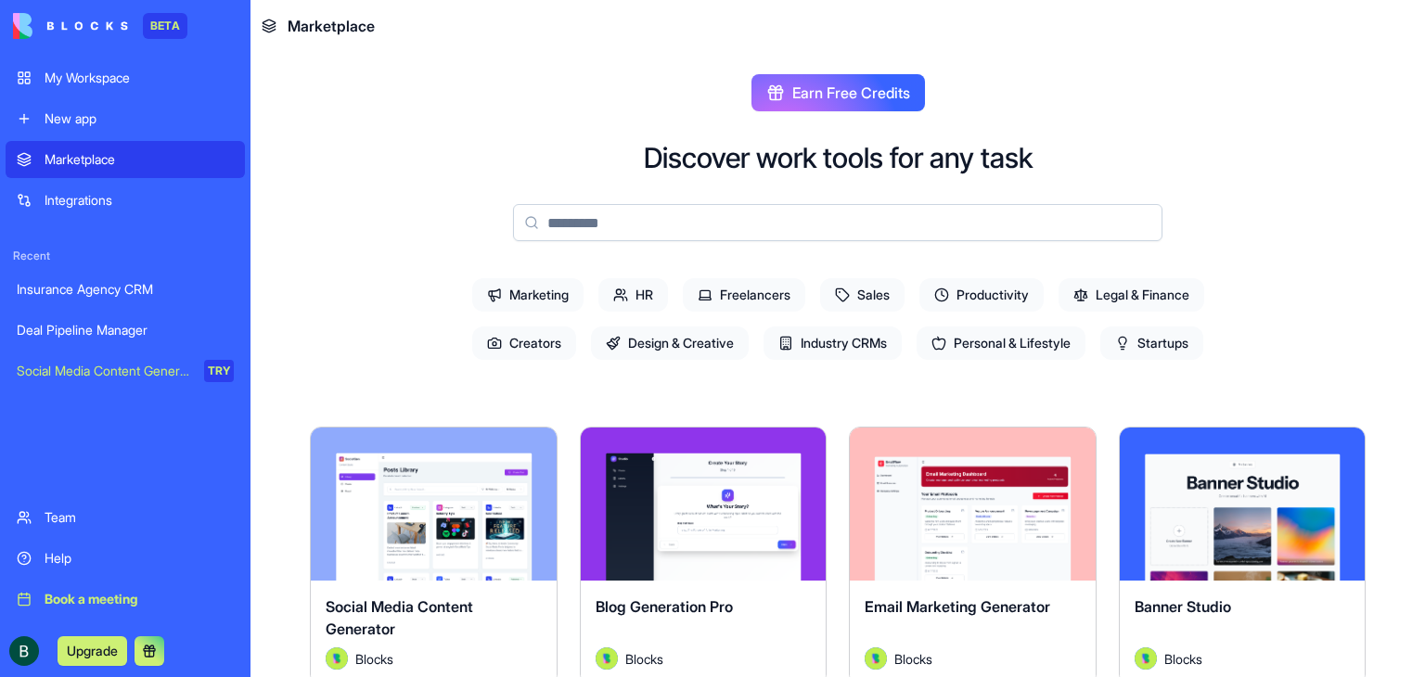
click at [868, 350] on span "Industry CRMs" at bounding box center [832, 343] width 138 height 33
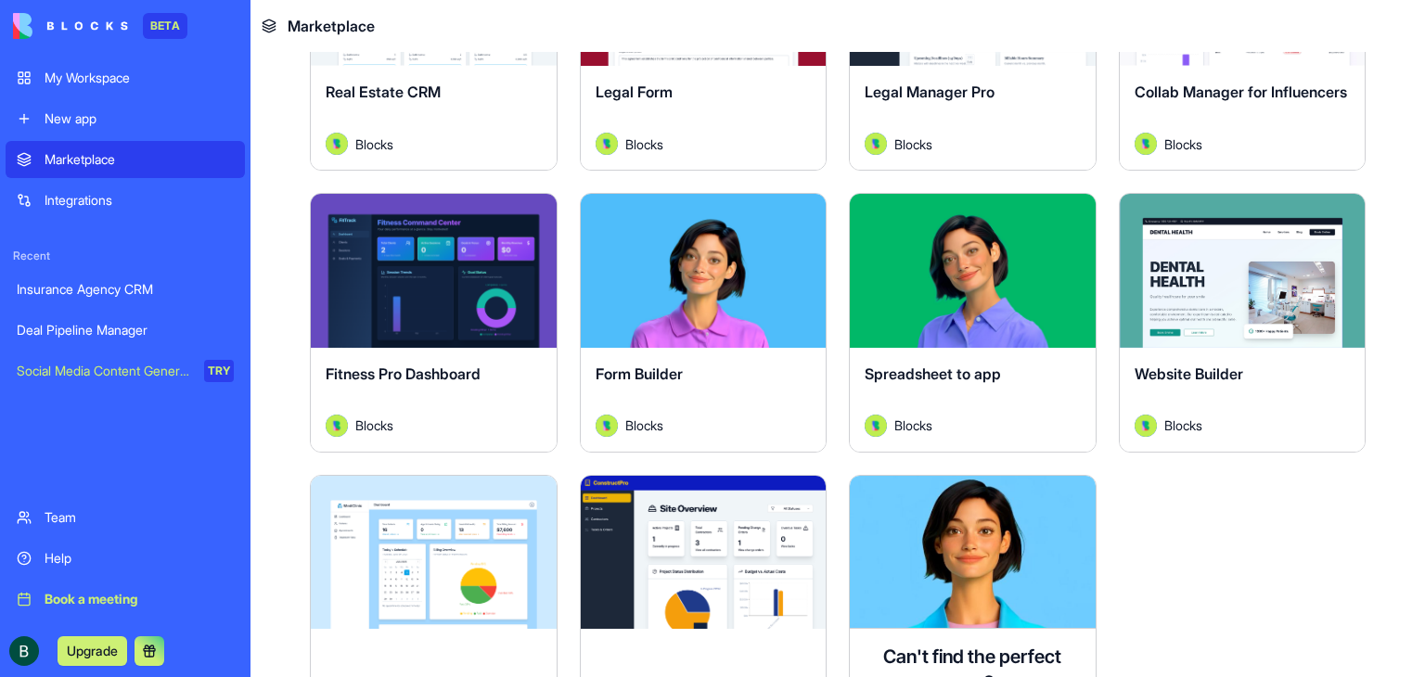
scroll to position [512, 0]
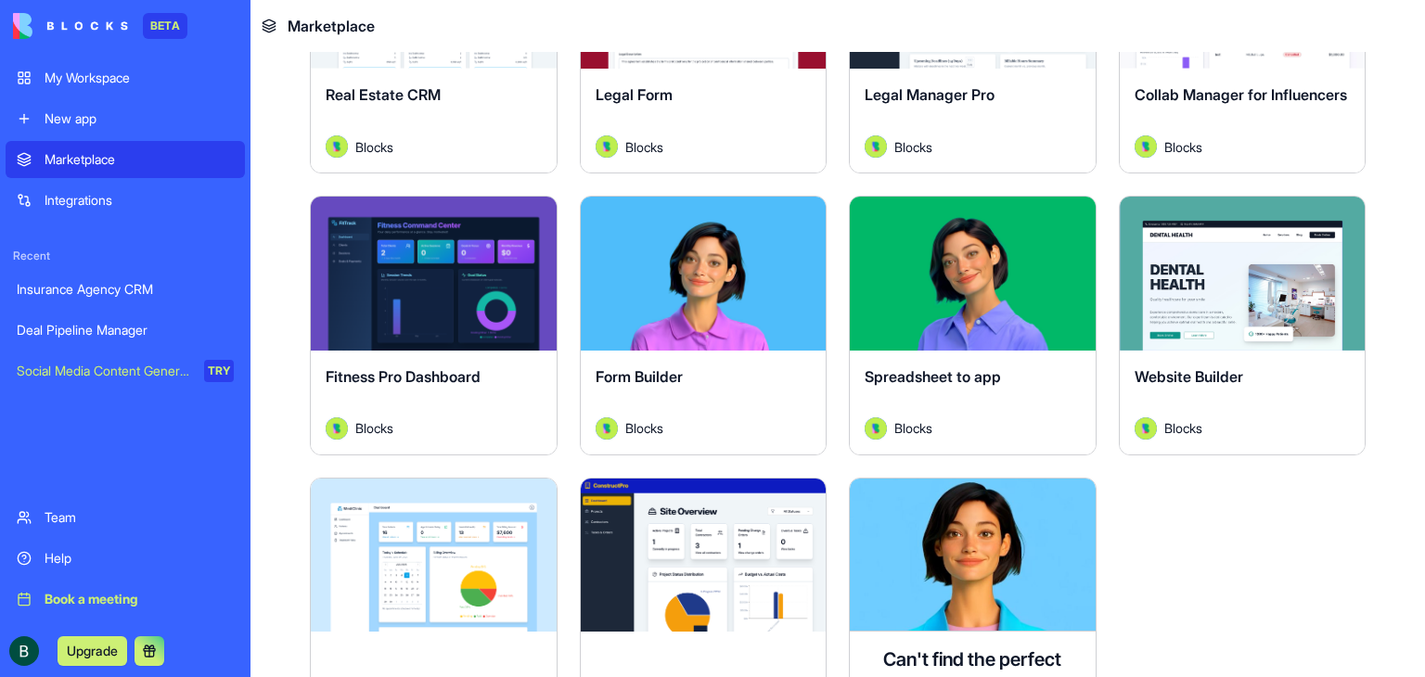
click at [926, 279] on button "Explore" at bounding box center [972, 273] width 139 height 37
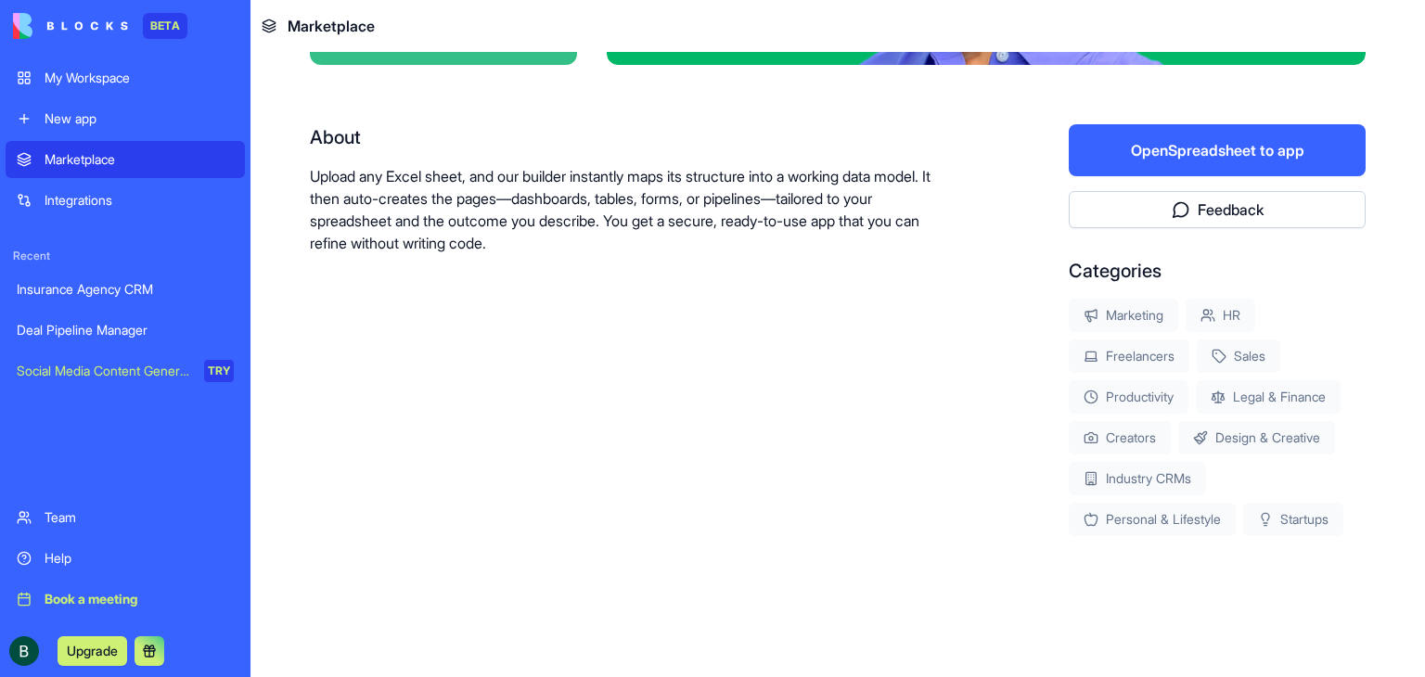
scroll to position [306, 0]
click at [111, 658] on button "Upgrade" at bounding box center [93, 651] width 70 height 30
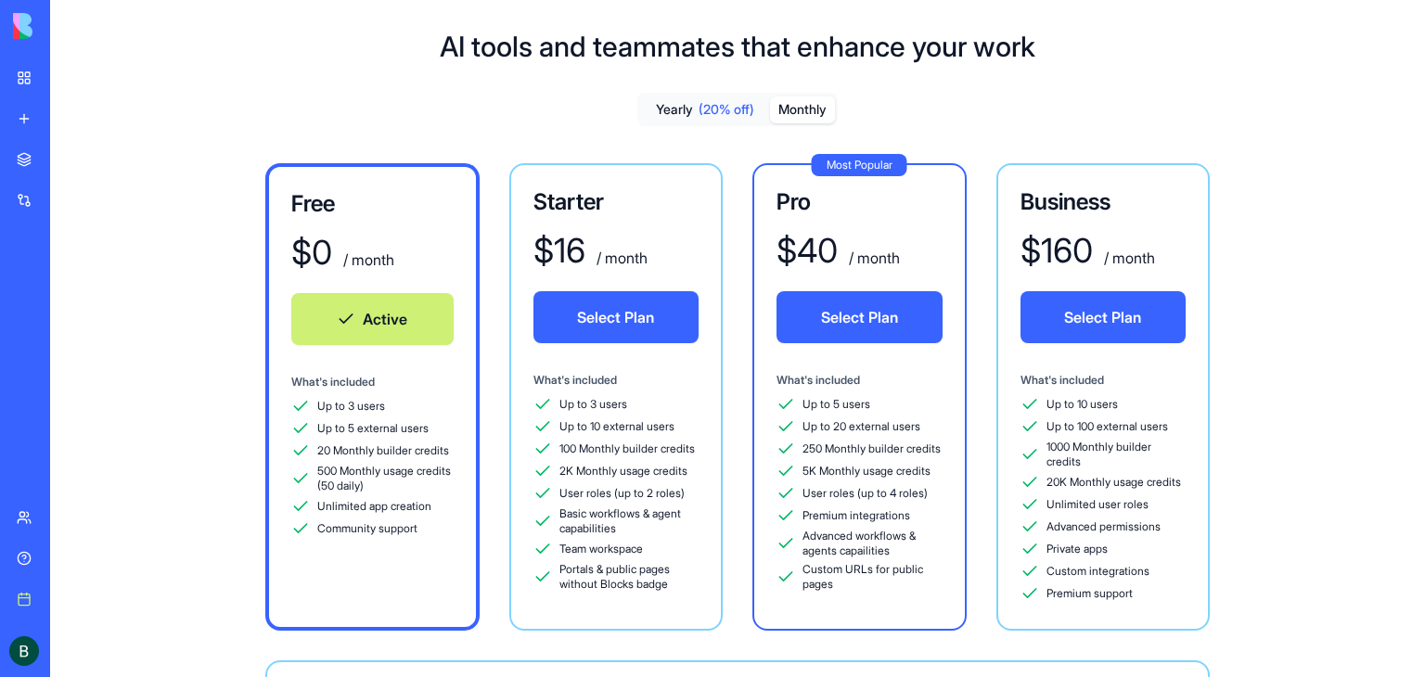
click at [822, 109] on button "Monthly" at bounding box center [802, 109] width 65 height 27
click at [23, 198] on link "Integrations" at bounding box center [43, 200] width 74 height 37
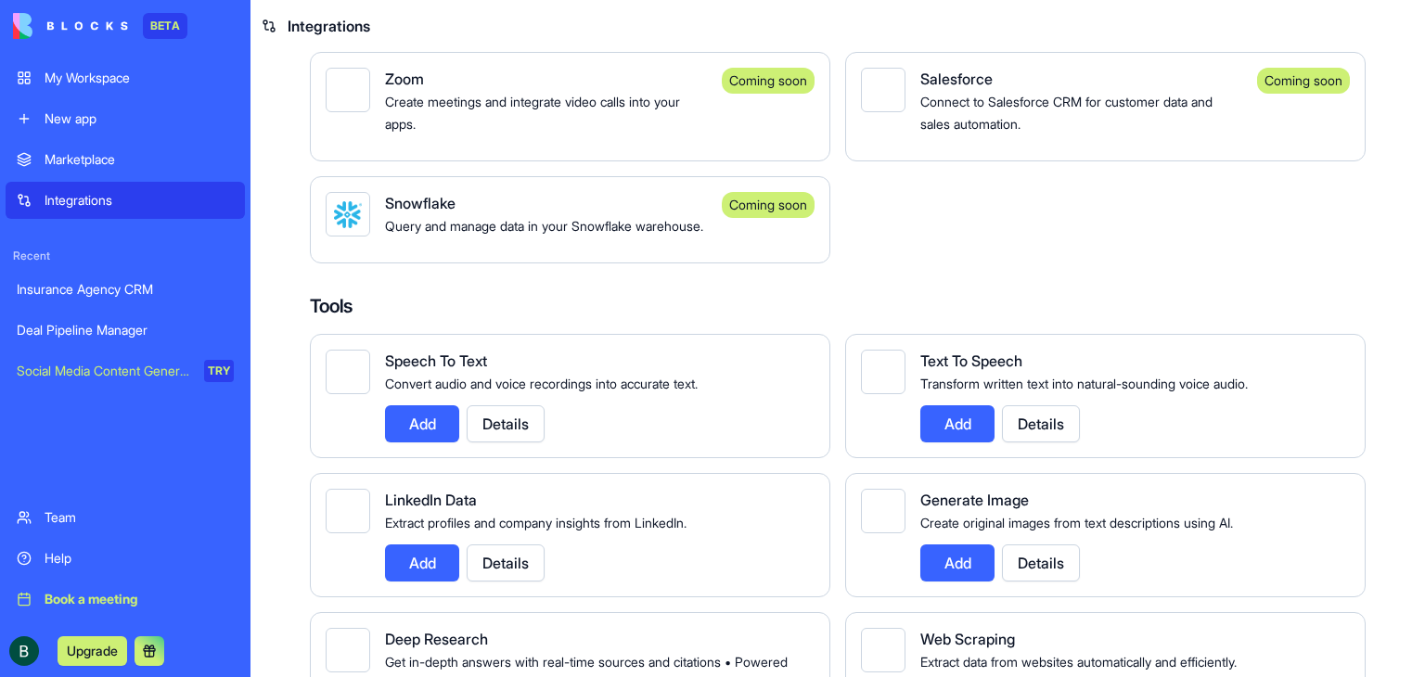
scroll to position [1577, 0]
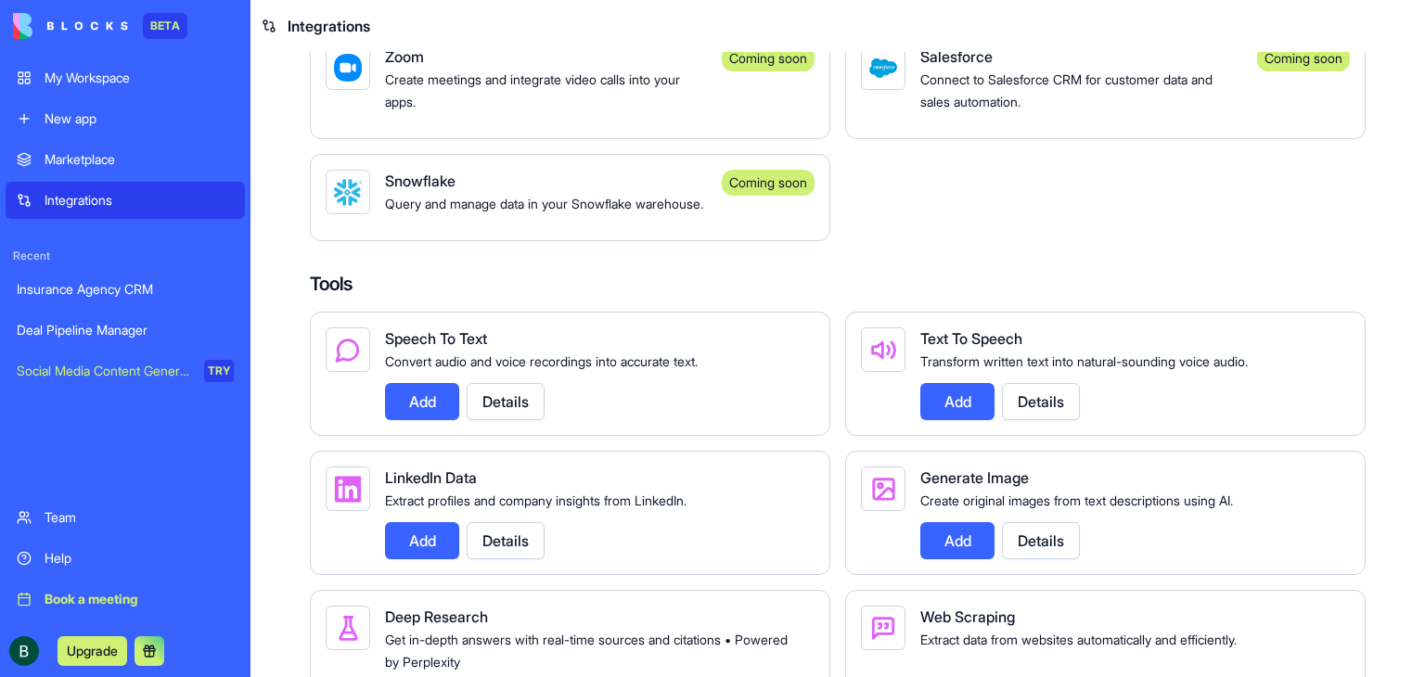
click at [531, 420] on button "Details" at bounding box center [506, 401] width 78 height 37
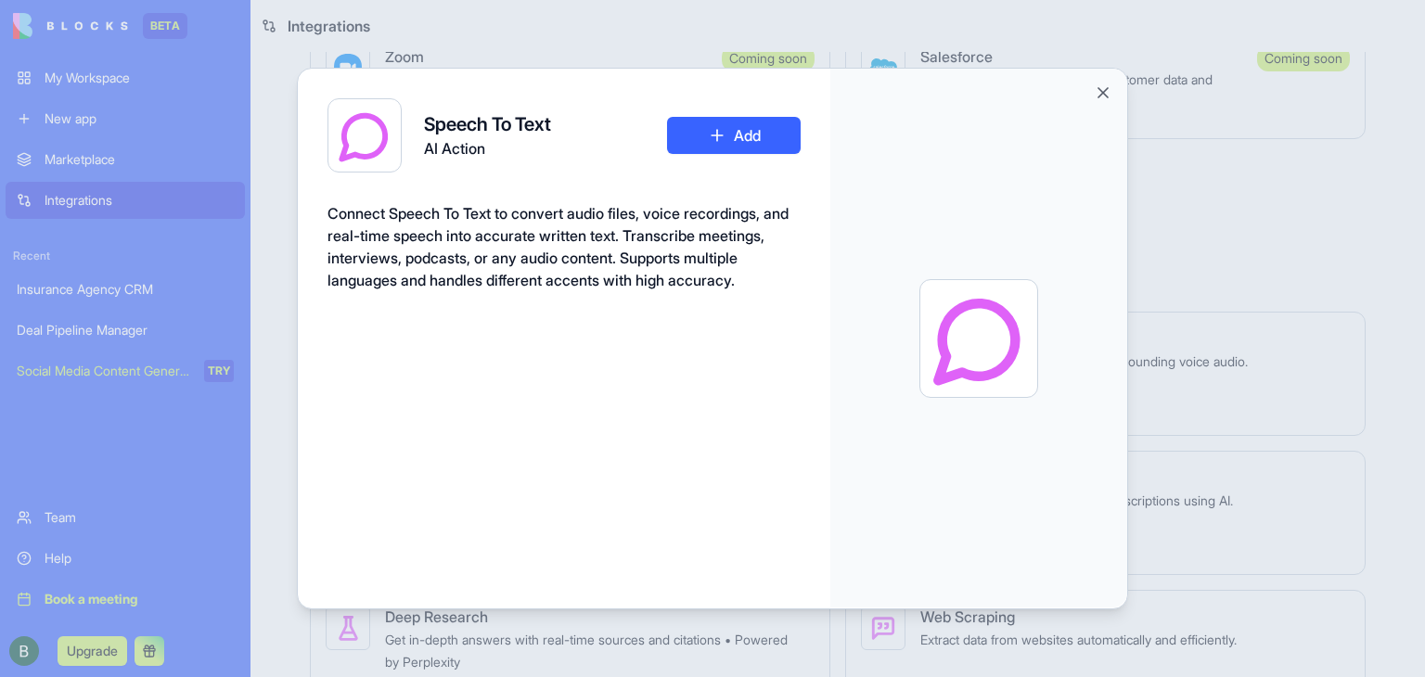
click at [1412, 379] on div at bounding box center [712, 338] width 1425 height 677
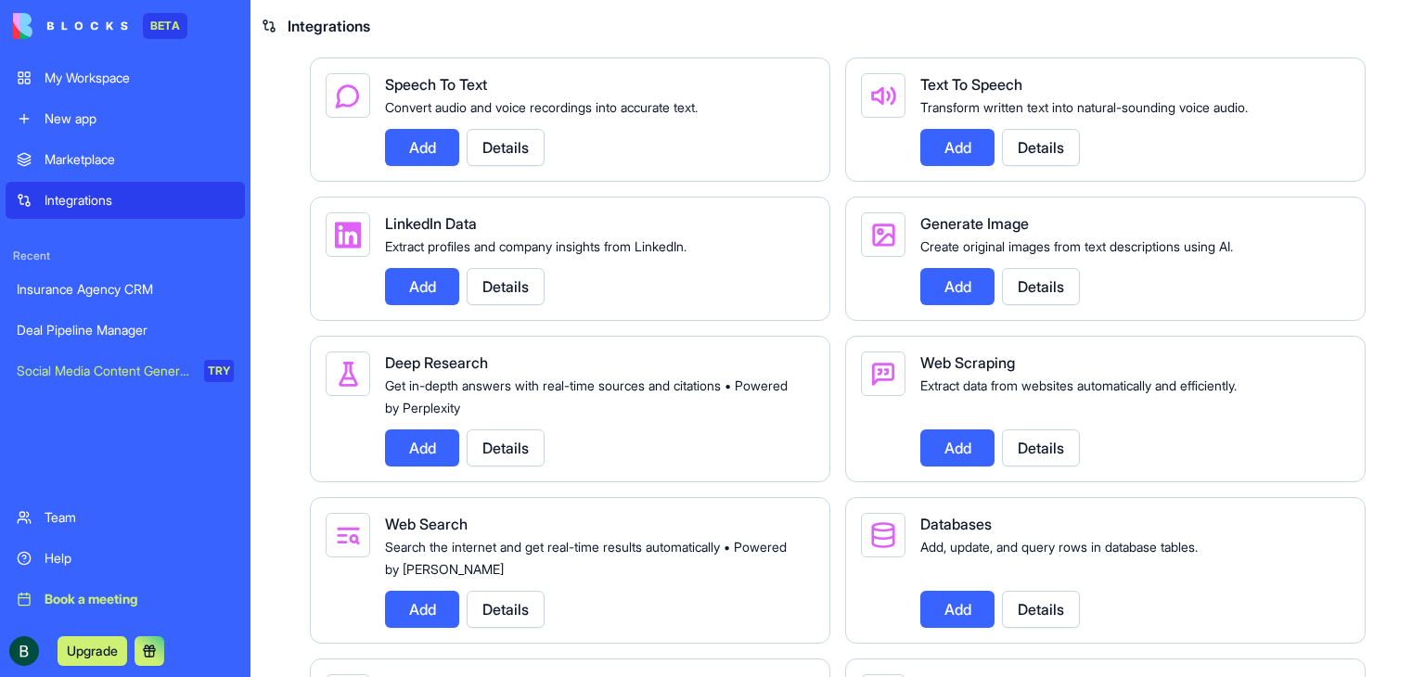
scroll to position [1855, 0]
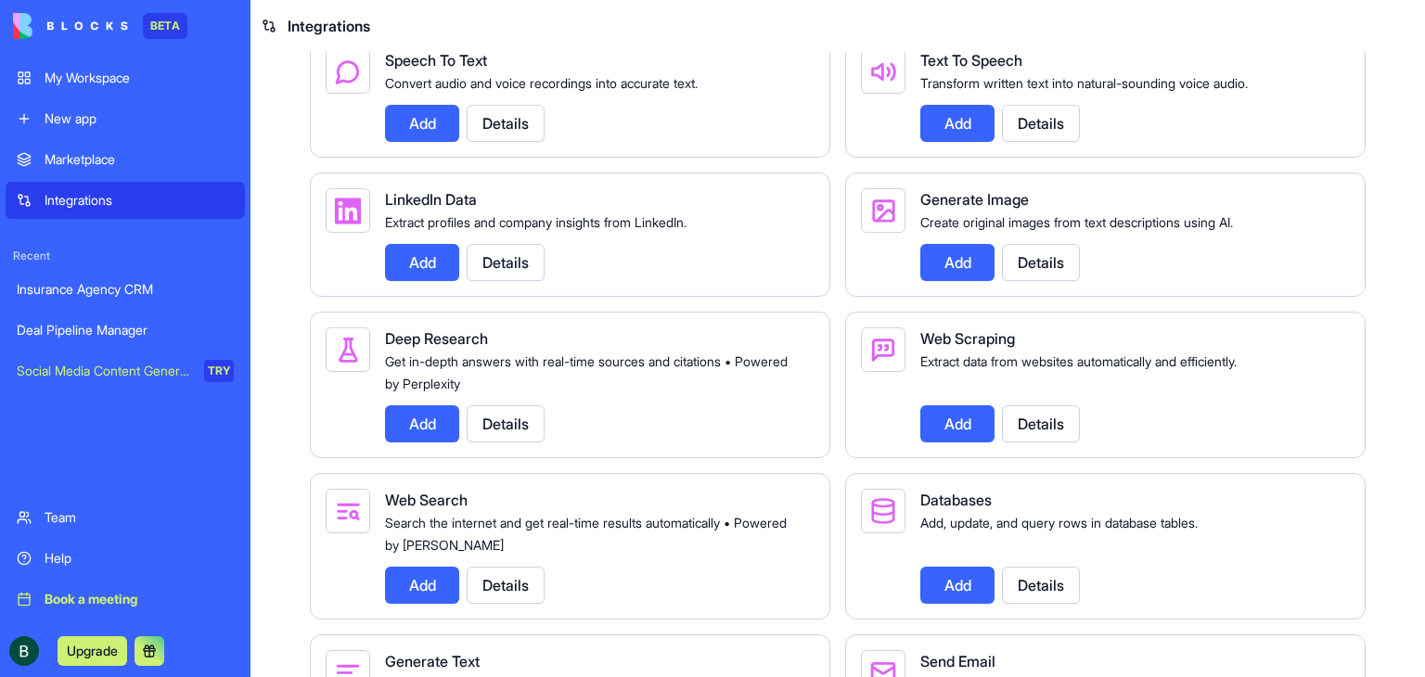
click at [1055, 142] on button "Details" at bounding box center [1041, 123] width 78 height 37
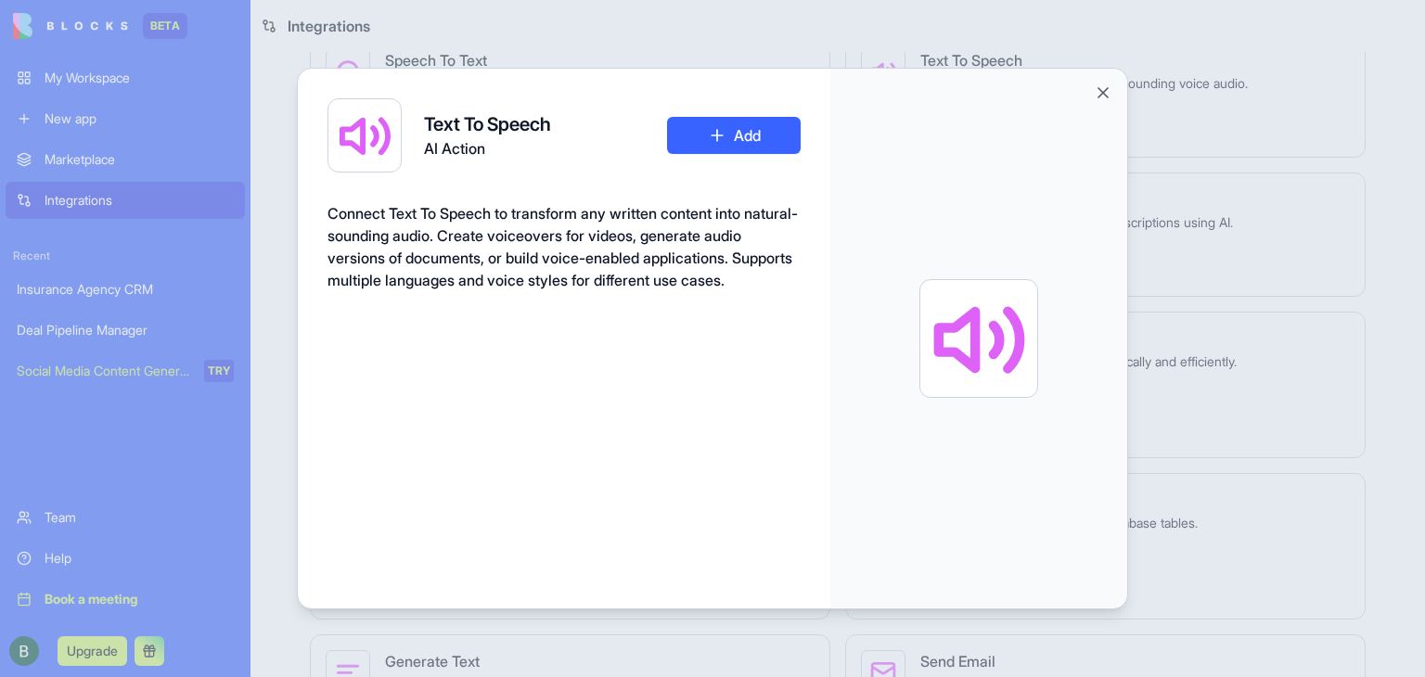
click at [993, 350] on div at bounding box center [979, 339] width 102 height 102
click at [1101, 98] on button "Close" at bounding box center [1103, 92] width 19 height 19
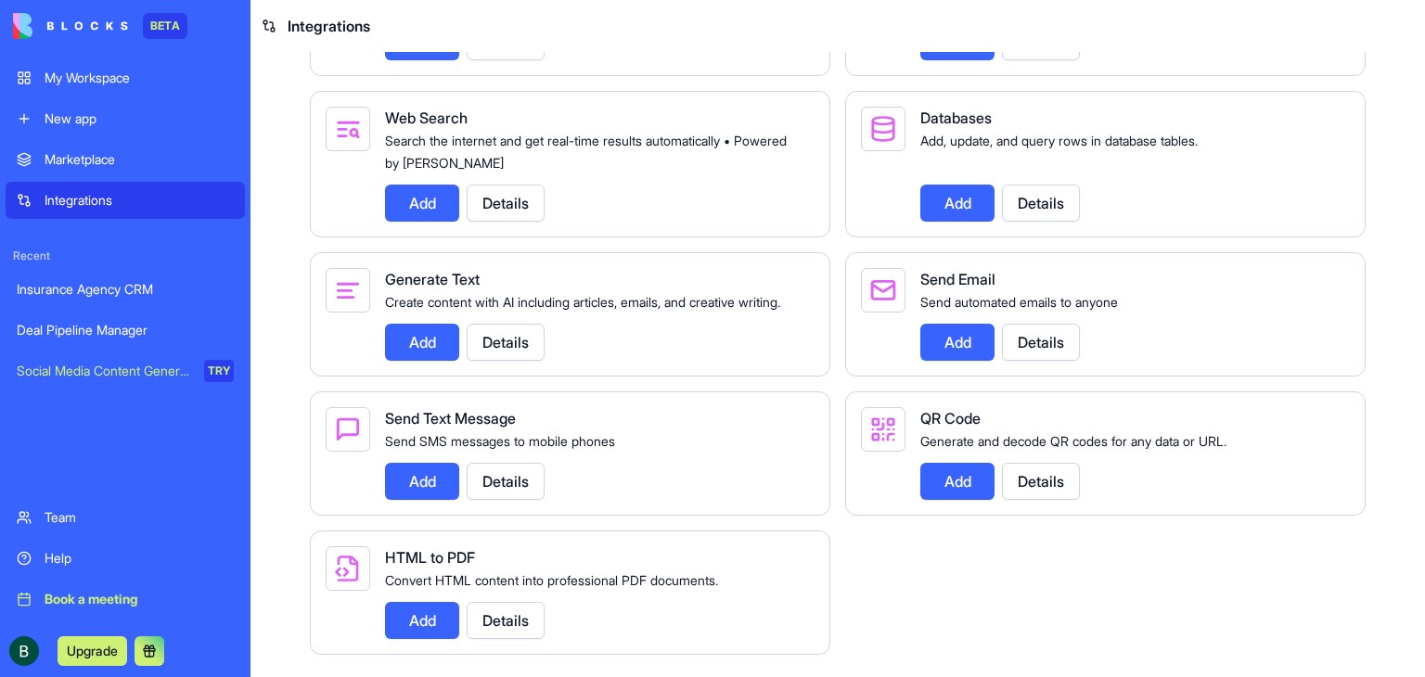
scroll to position [2341, 0]
click at [548, 489] on div "Add Details" at bounding box center [592, 481] width 415 height 37
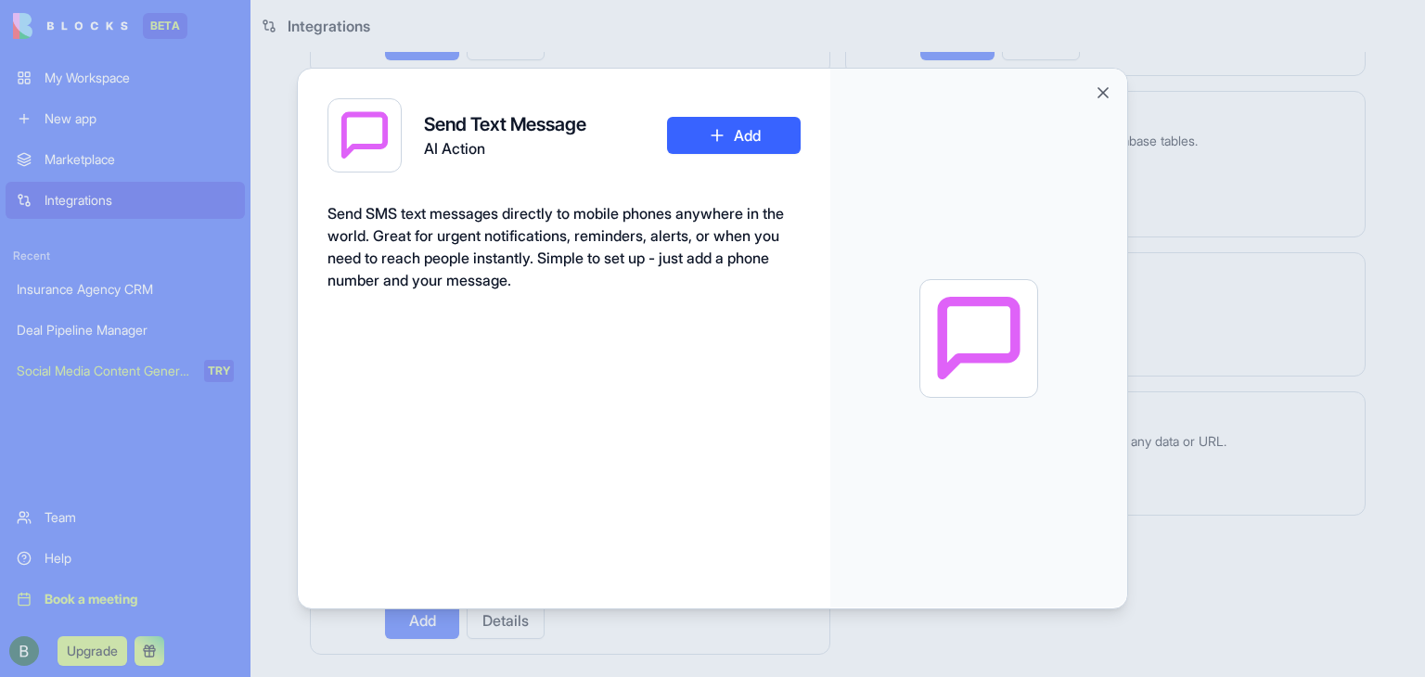
click at [725, 126] on button "Add" at bounding box center [734, 135] width 134 height 37
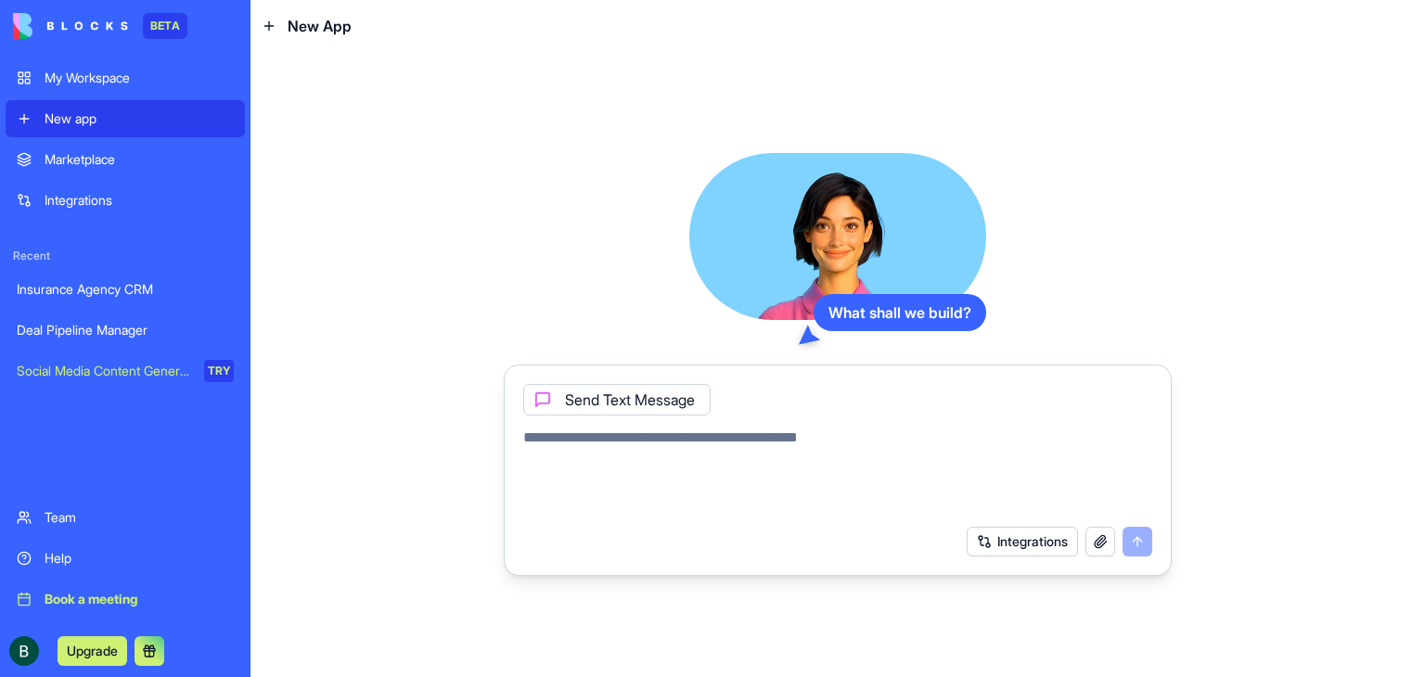
click at [542, 402] on icon at bounding box center [542, 399] width 15 height 15
